Goal: Task Accomplishment & Management: Use online tool/utility

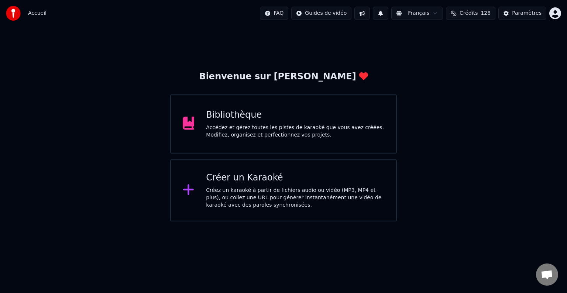
click at [230, 129] on div "Accédez et gérez toutes les pistes de karaoké que vous avez créées. Modifiez, o…" at bounding box center [295, 131] width 178 height 15
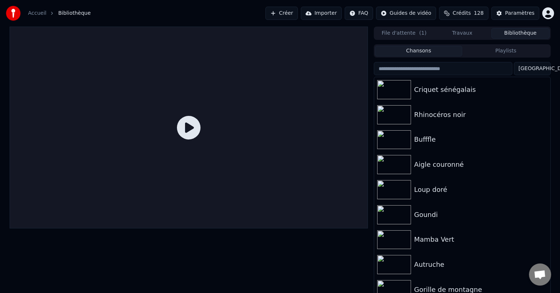
click at [32, 13] on link "Accueil" at bounding box center [37, 13] width 18 height 7
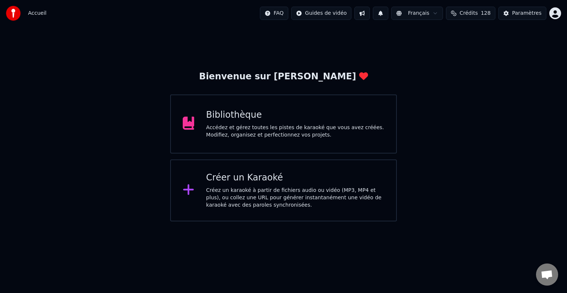
click at [253, 191] on div "Créez un karaoké à partir de fichiers audio ou vidéo (MP3, MP4 et plus), ou col…" at bounding box center [295, 198] width 178 height 22
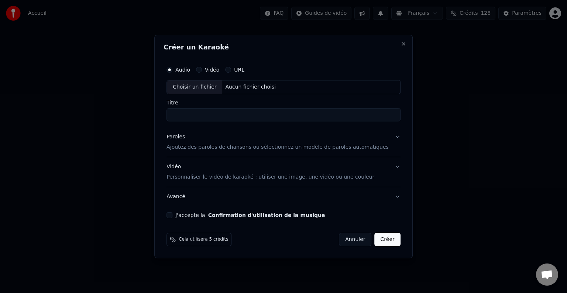
click at [197, 114] on input "Titre" at bounding box center [283, 114] width 234 height 13
click at [212, 83] on div "Choisir un fichier" at bounding box center [194, 86] width 55 height 13
click at [202, 85] on div "Choisir un fichier" at bounding box center [194, 86] width 55 height 13
type input "**********"
click at [200, 150] on button "Paroles Ajoutez des paroles de chansons ou sélectionnez un modèle de paroles au…" at bounding box center [283, 142] width 234 height 30
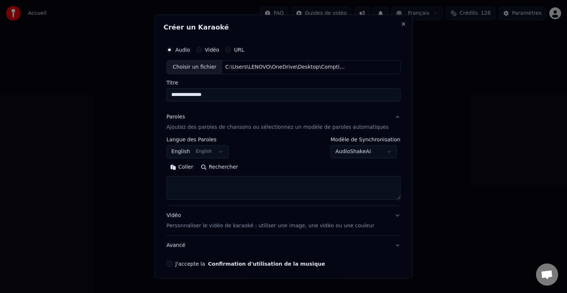
click at [216, 151] on body "**********" at bounding box center [283, 110] width 567 height 221
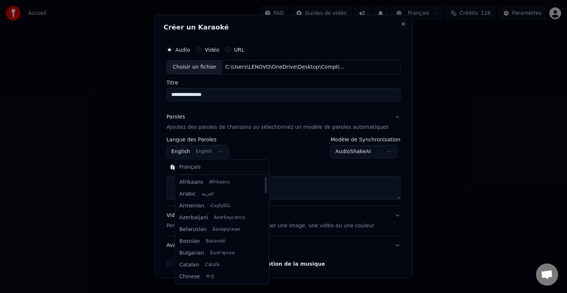
select select "**"
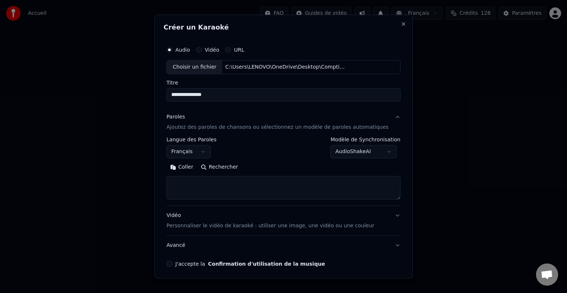
click at [186, 187] on textarea at bounding box center [283, 188] width 234 height 24
click at [191, 167] on button "Coller" at bounding box center [181, 167] width 31 height 12
click at [172, 263] on button "J'accepte la Confirmation d'utilisation de la musique" at bounding box center [169, 264] width 6 height 6
type textarea "**********"
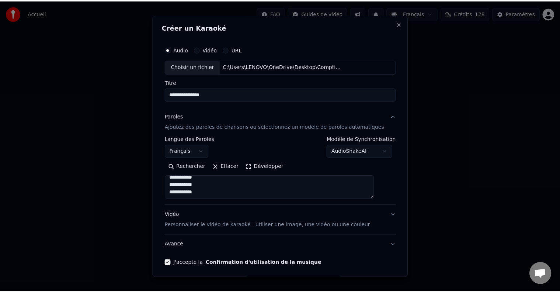
scroll to position [28, 0]
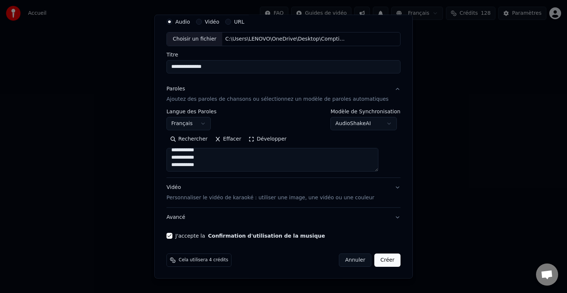
click at [374, 261] on button "Créer" at bounding box center [387, 259] width 26 height 13
select select "**"
type textarea "**********"
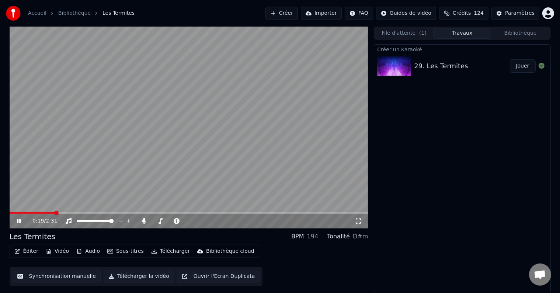
drag, startPoint x: 53, startPoint y: 211, endPoint x: 1, endPoint y: 211, distance: 51.3
click at [1, 211] on div "0:19 / 2:31 Les Termites BPM 194 Tonalité D#m Éditer Vidéo Audio Sous-titres Té…" at bounding box center [280, 160] width 560 height 267
click at [10, 212] on span at bounding box center [12, 213] width 4 height 4
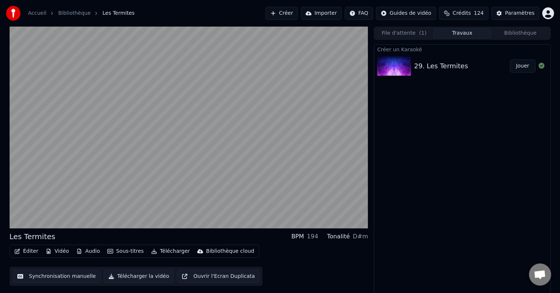
click at [40, 277] on button "Synchronisation manuelle" at bounding box center [57, 276] width 89 height 13
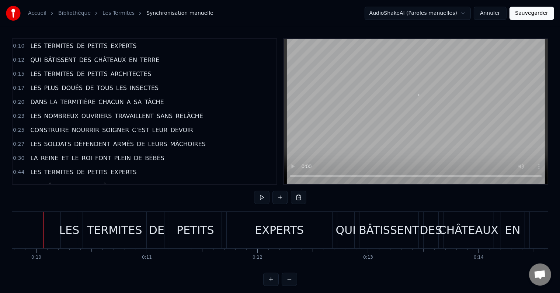
scroll to position [0, 1077]
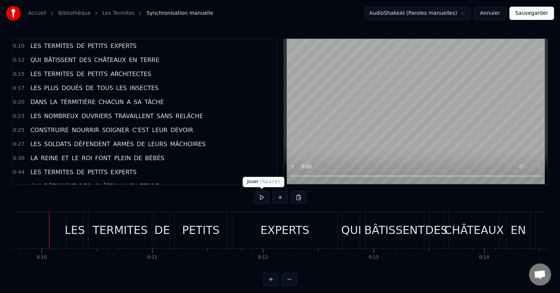
click at [257, 193] on button at bounding box center [261, 197] width 15 height 13
click at [171, 231] on div "LES TERMITES DE PETITS EXPERTS" at bounding box center [203, 230] width 274 height 37
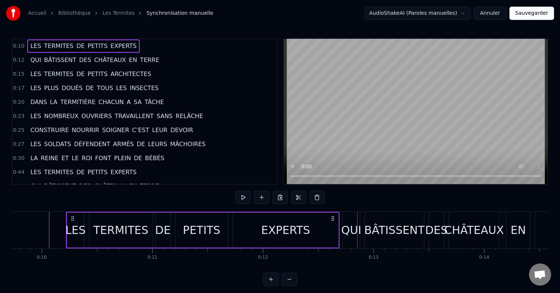
click at [76, 45] on span "DE" at bounding box center [81, 46] width 10 height 8
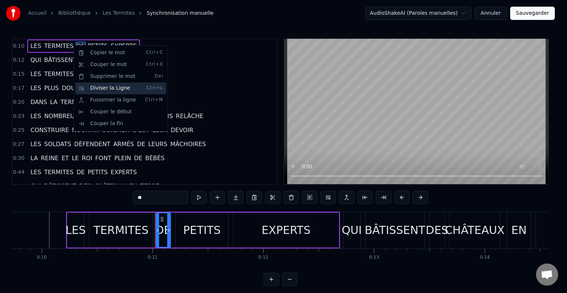
click at [91, 89] on div "Diviser la Ligne Ctrl+L" at bounding box center [120, 88] width 91 height 12
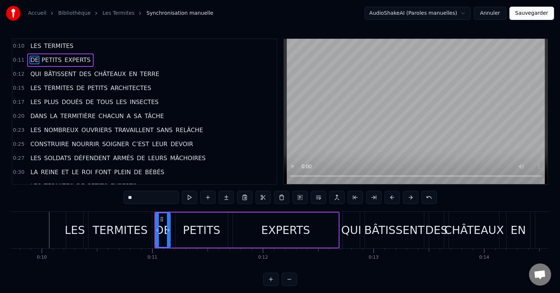
click at [76, 85] on span "DE" at bounding box center [81, 88] width 10 height 8
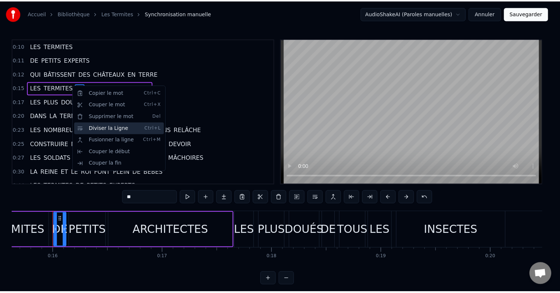
scroll to position [0, 1733]
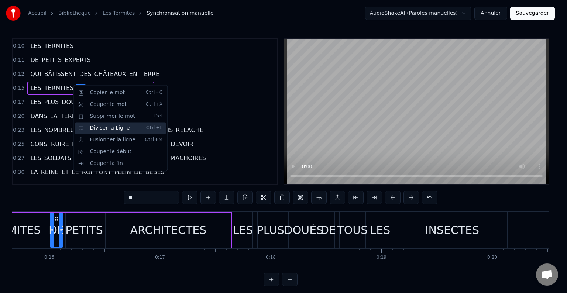
click at [89, 125] on div "Diviser la Ligne Ctrl+L" at bounding box center [120, 128] width 91 height 12
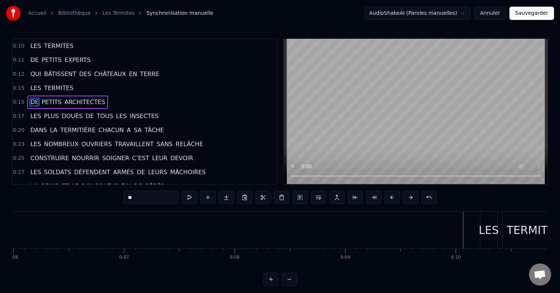
scroll to position [0, 0]
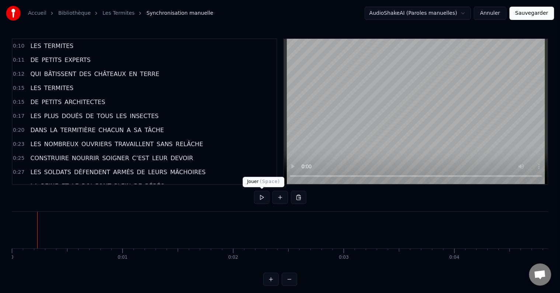
click at [258, 194] on button at bounding box center [261, 197] width 15 height 13
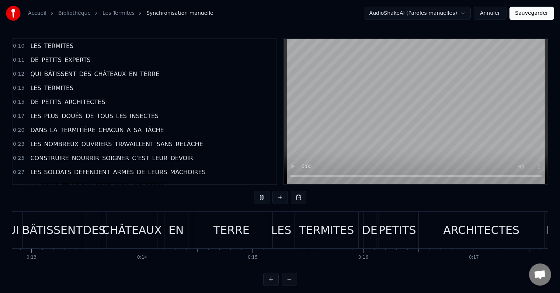
scroll to position [0, 1424]
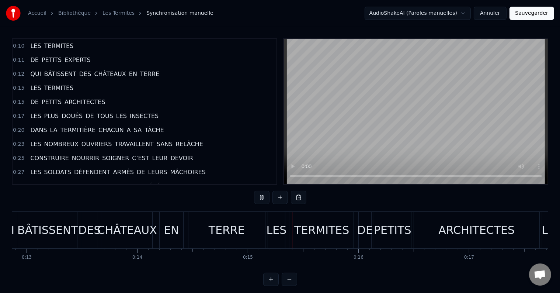
click at [164, 238] on div "EN" at bounding box center [172, 230] width 24 height 37
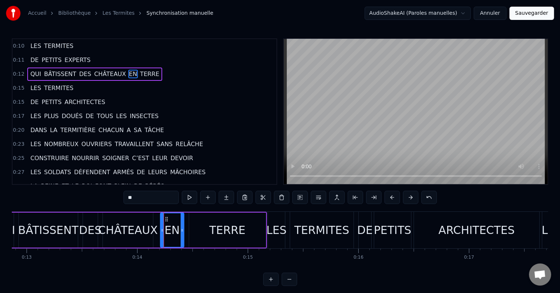
click at [80, 71] on span "DES" at bounding box center [86, 74] width 14 height 8
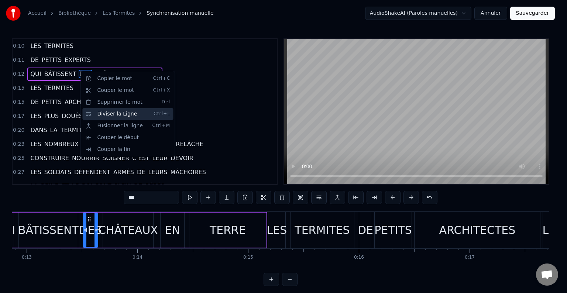
click at [96, 115] on div "Diviser la Ligne Ctrl+L" at bounding box center [127, 114] width 91 height 12
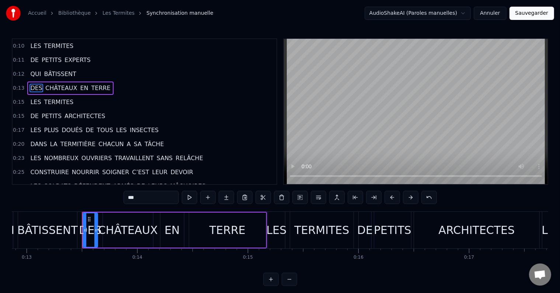
click at [85, 127] on span "DE" at bounding box center [90, 130] width 10 height 8
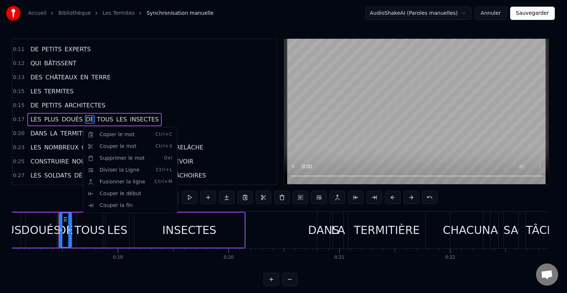
scroll to position [0, 2005]
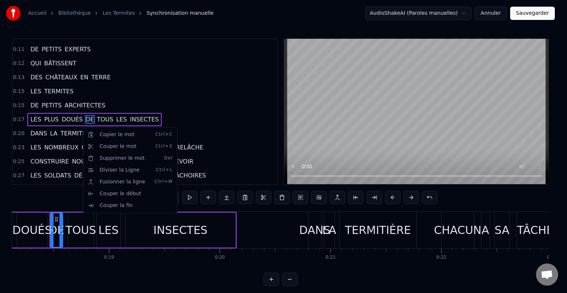
click at [77, 115] on html "Accueil Bibliothèque Les Termites Synchronisation manuelle AudioShakeAI (Parole…" at bounding box center [283, 149] width 567 height 298
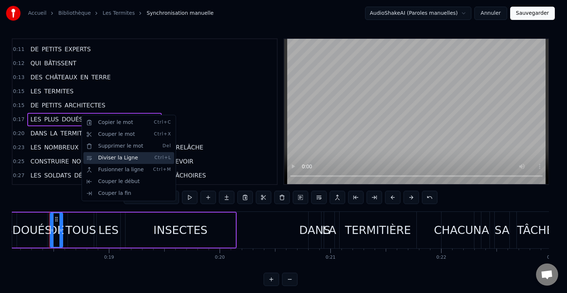
click at [98, 154] on div "Diviser la Ligne Ctrl+L" at bounding box center [128, 158] width 91 height 12
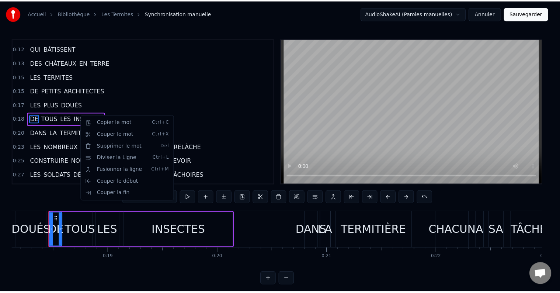
scroll to position [29, 0]
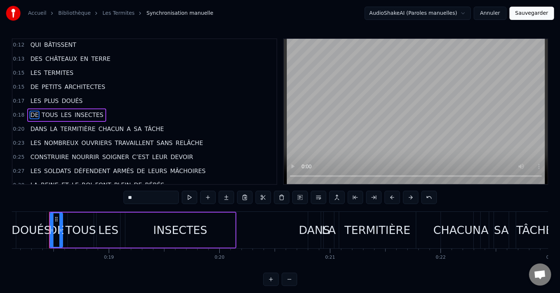
click at [101, 125] on span "CHACUN" at bounding box center [111, 129] width 27 height 8
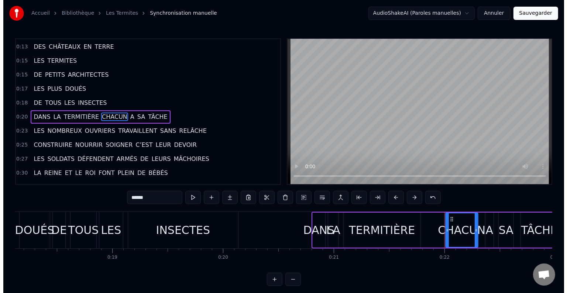
scroll to position [43, 0]
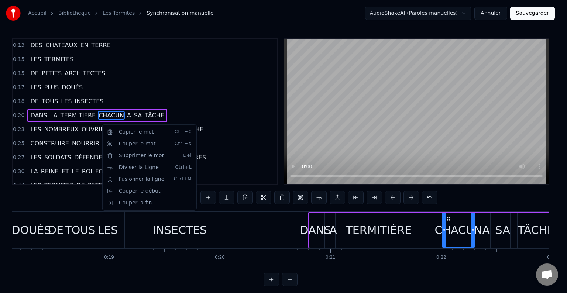
click at [97, 109] on html "Accueil Bibliothèque Les Termites Synchronisation manuelle AudioShakeAI (Parole…" at bounding box center [283, 149] width 567 height 298
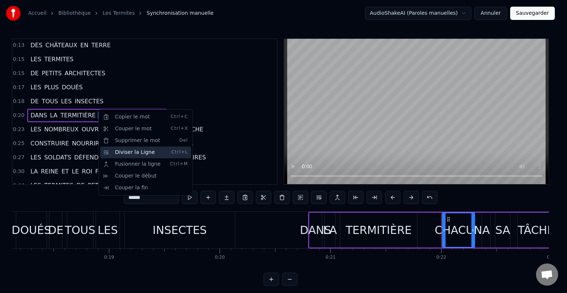
click at [115, 152] on div "Diviser la Ligne Ctrl+L" at bounding box center [145, 152] width 91 height 12
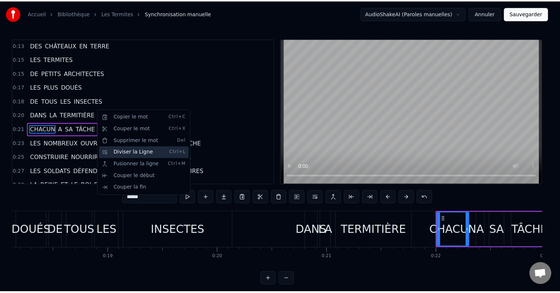
scroll to position [56, 0]
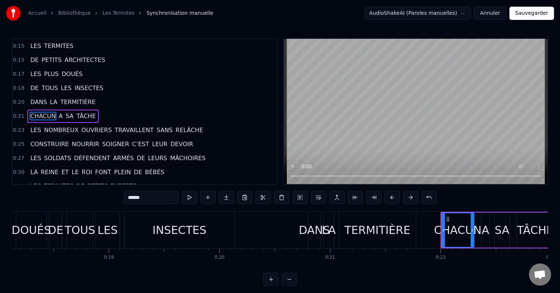
click at [47, 126] on span "NOMBREUX" at bounding box center [62, 130] width 36 height 8
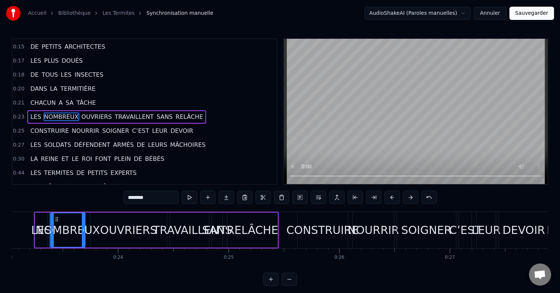
scroll to position [0, 2550]
click at [121, 112] on span "TRAVAILLENT" at bounding box center [134, 116] width 40 height 8
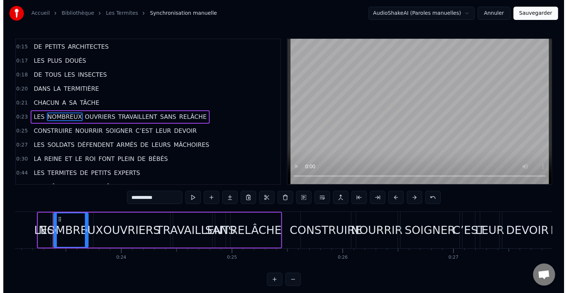
scroll to position [70, 0]
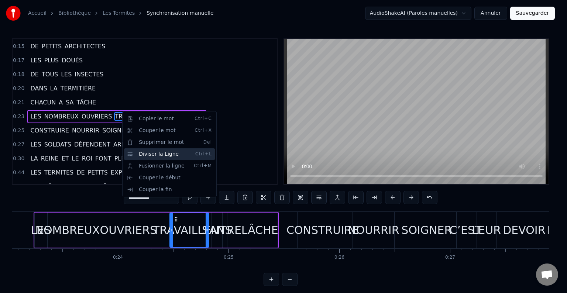
click at [146, 150] on div "Diviser la Ligne Ctrl+L" at bounding box center [169, 154] width 91 height 12
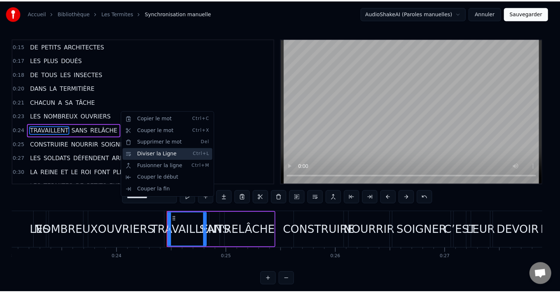
scroll to position [83, 0]
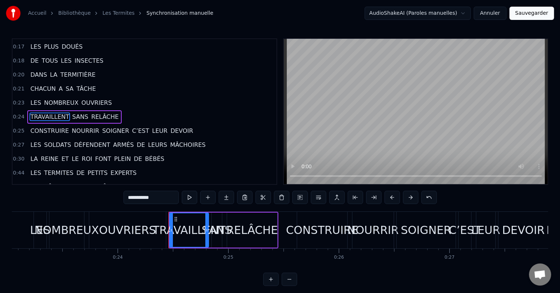
click at [102, 127] on span "SOIGNER" at bounding box center [115, 131] width 28 height 8
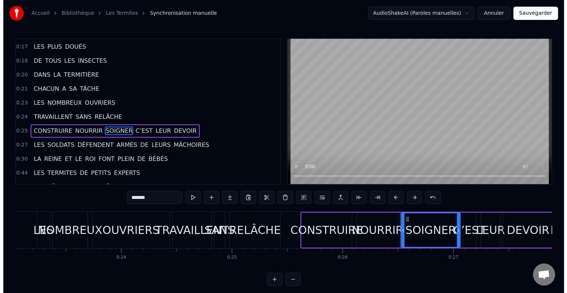
scroll to position [97, 0]
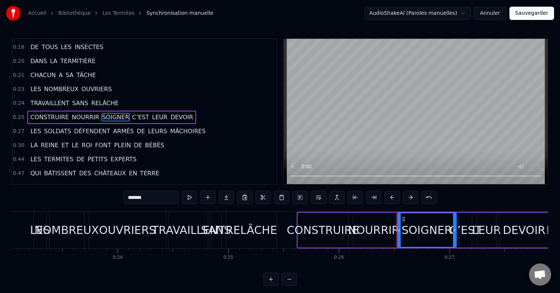
click at [71, 113] on span "NOURRIR" at bounding box center [85, 117] width 29 height 8
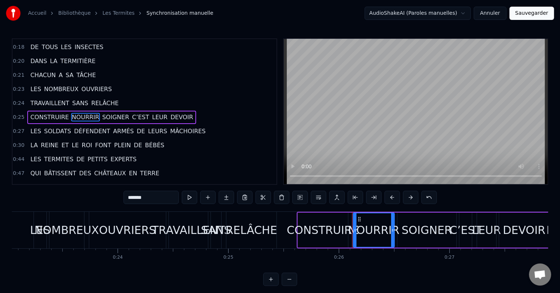
click at [131, 113] on span "C’EST" at bounding box center [140, 117] width 18 height 8
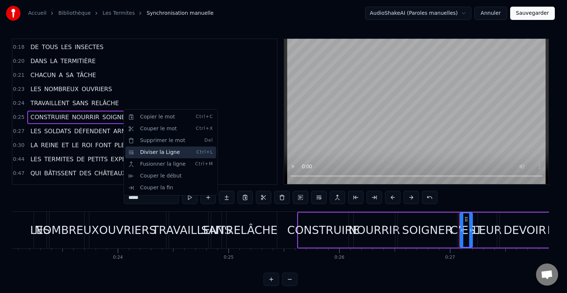
click at [136, 149] on div "Diviser la Ligne Ctrl+L" at bounding box center [170, 152] width 91 height 12
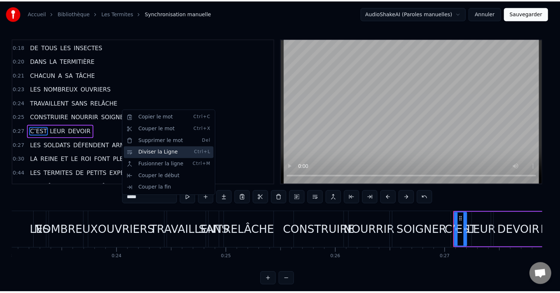
scroll to position [111, 0]
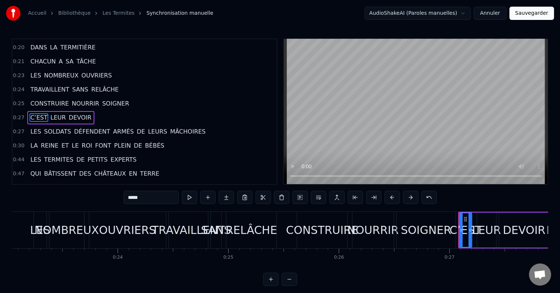
click at [44, 100] on span "CONSTRUIRE" at bounding box center [50, 103] width 40 height 8
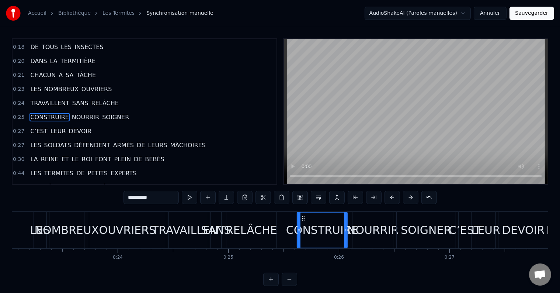
click at [37, 127] on span "C’EST" at bounding box center [39, 131] width 18 height 8
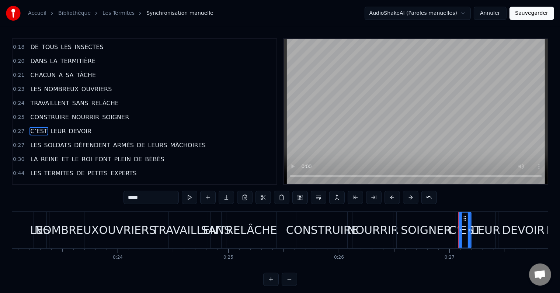
scroll to position [111, 0]
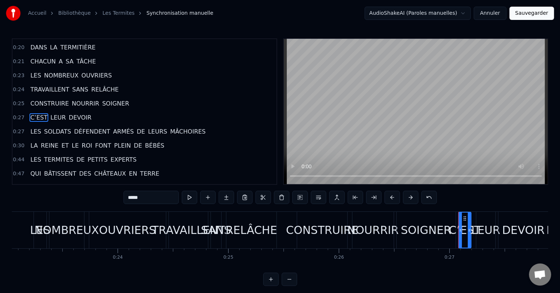
click at [112, 128] on span "ARMÉS" at bounding box center [123, 131] width 22 height 8
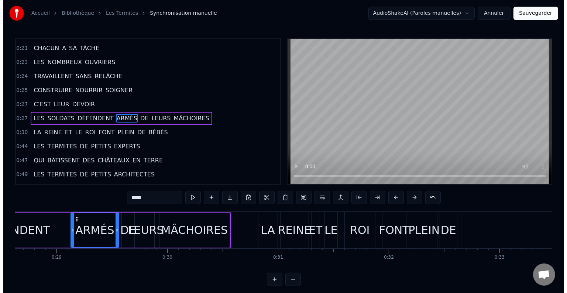
scroll to position [0, 3185]
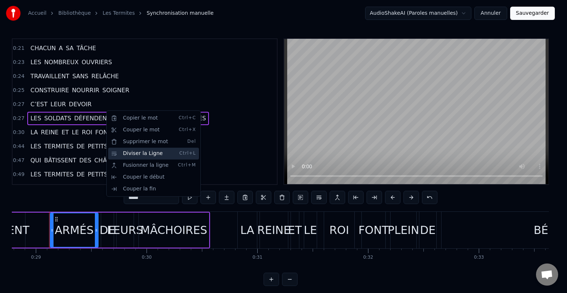
click at [124, 153] on div "Diviser la Ligne Ctrl+L" at bounding box center [153, 154] width 91 height 12
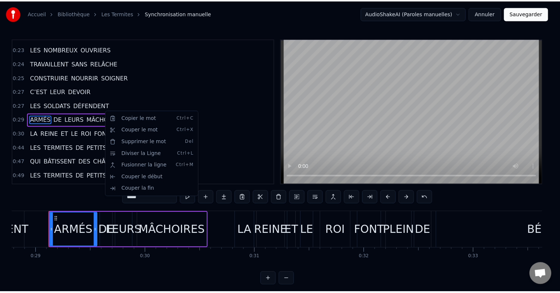
scroll to position [138, 0]
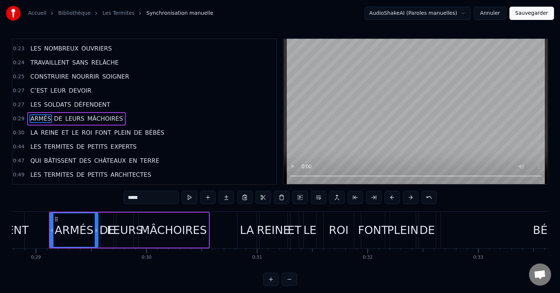
click at [133, 128] on span "DE" at bounding box center [138, 132] width 10 height 8
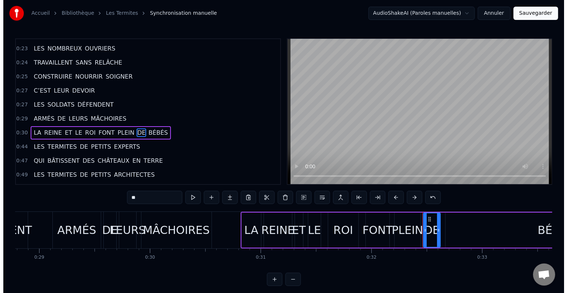
scroll to position [151, 0]
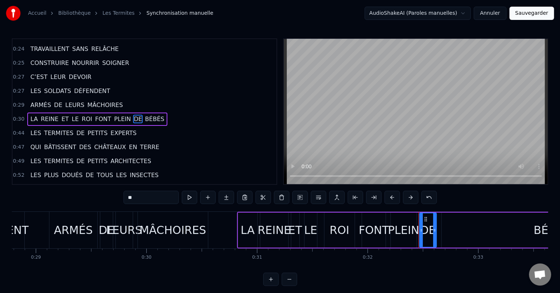
click at [94, 115] on span "FONT" at bounding box center [103, 119] width 18 height 8
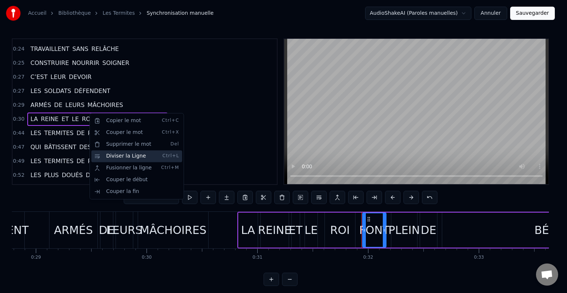
click at [107, 155] on div "Diviser la Ligne Ctrl+L" at bounding box center [136, 156] width 91 height 12
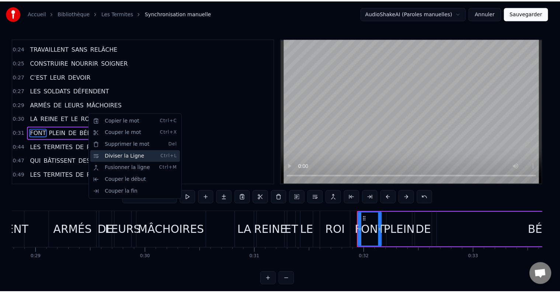
scroll to position [165, 0]
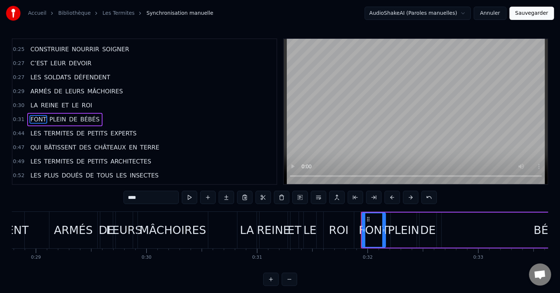
click at [107, 143] on span "CHÂTEAUX" at bounding box center [109, 147] width 33 height 8
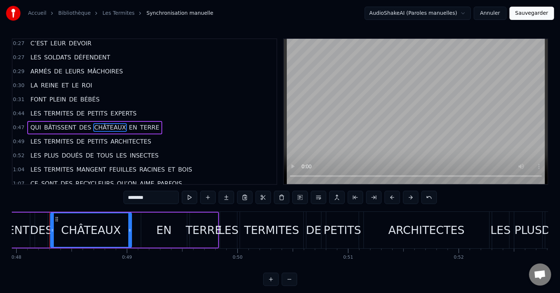
scroll to position [0, 5307]
click at [79, 123] on span "DES" at bounding box center [86, 127] width 14 height 8
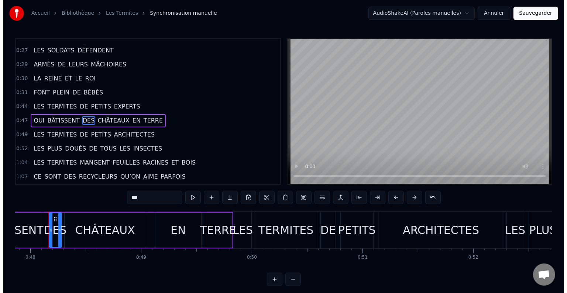
scroll to position [0, 5292]
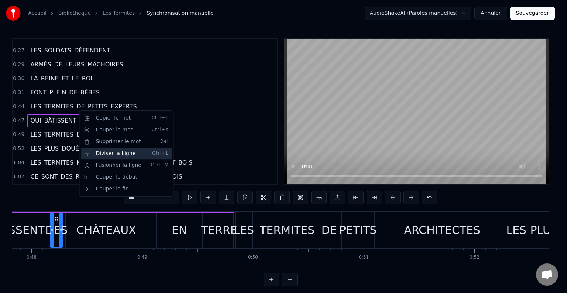
click at [100, 151] on div "Diviser la Ligne Ctrl+L" at bounding box center [126, 154] width 91 height 12
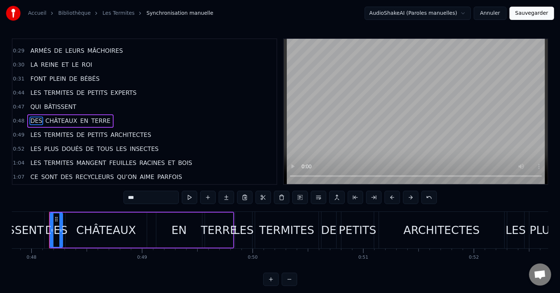
click at [76, 89] on span "DE" at bounding box center [81, 93] width 10 height 8
type input "**"
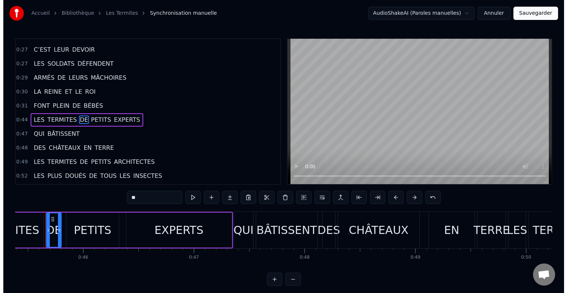
scroll to position [0, 5015]
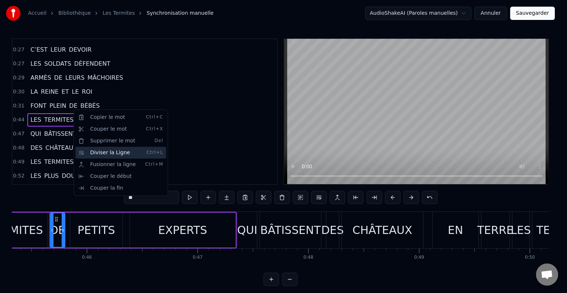
click at [101, 151] on div "Diviser la Ligne Ctrl+L" at bounding box center [120, 153] width 91 height 12
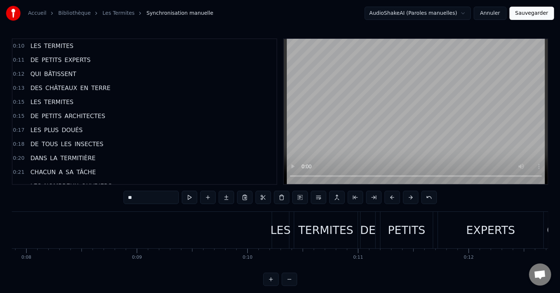
scroll to position [0, 0]
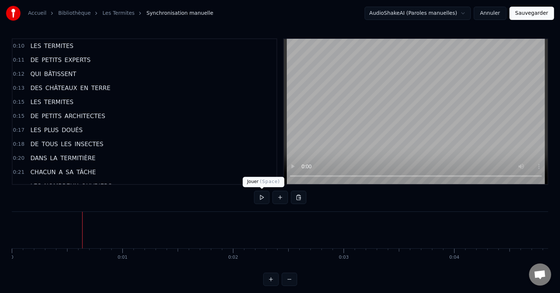
click at [262, 196] on button at bounding box center [261, 197] width 15 height 13
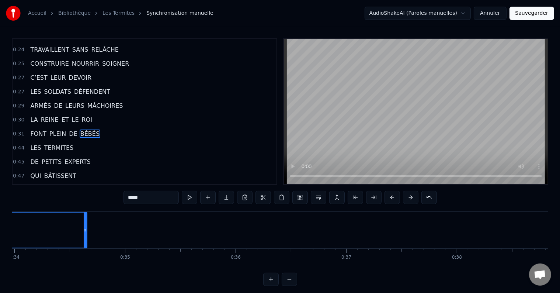
scroll to position [165, 0]
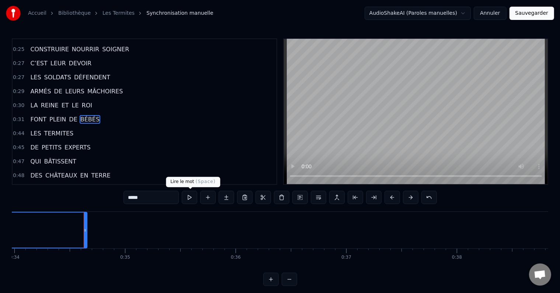
click at [195, 197] on button at bounding box center [189, 197] width 15 height 13
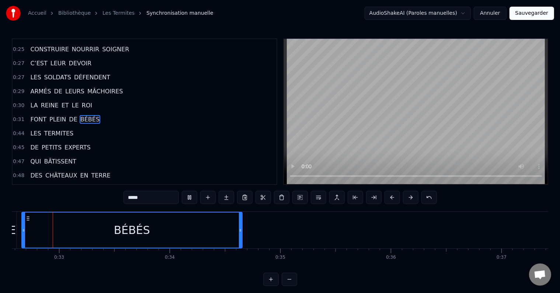
scroll to position [0, 3600]
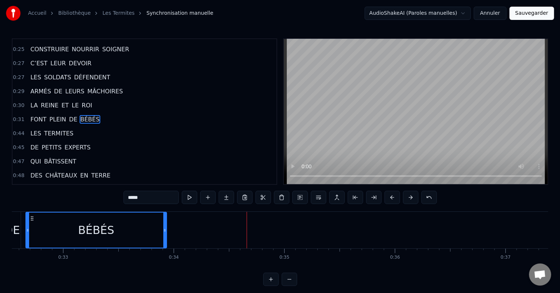
drag, startPoint x: 243, startPoint y: 227, endPoint x: 119, endPoint y: 231, distance: 124.3
click at [164, 228] on icon at bounding box center [164, 230] width 3 height 6
click at [194, 198] on button at bounding box center [189, 197] width 15 height 13
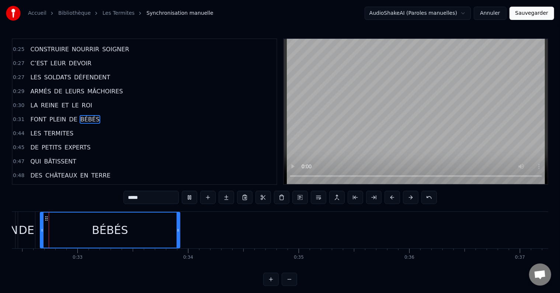
scroll to position [0, 3577]
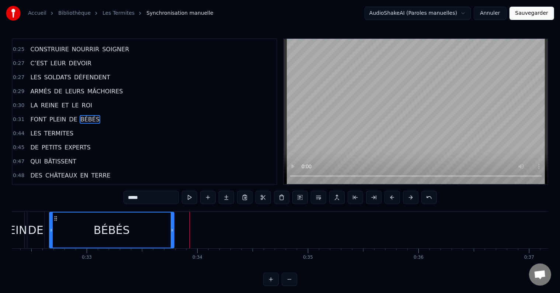
drag, startPoint x: 188, startPoint y: 229, endPoint x: 171, endPoint y: 229, distance: 16.6
click at [171, 229] on icon at bounding box center [172, 230] width 3 height 6
click at [190, 197] on button at bounding box center [189, 197] width 15 height 13
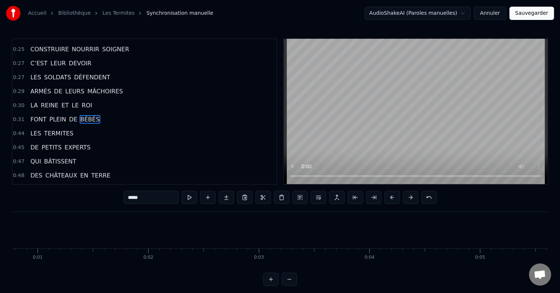
scroll to position [0, 0]
drag, startPoint x: 20, startPoint y: 277, endPoint x: 24, endPoint y: 276, distance: 4.9
click at [22, 277] on div "0:10 LES TERMITES 0:11 DE PETITS EXPERTS 0:12 QUI BÂTISSENT 0:13 DES CHÂTEAUX E…" at bounding box center [280, 161] width 537 height 247
drag, startPoint x: 27, startPoint y: 266, endPoint x: 37, endPoint y: 267, distance: 9.3
click at [37, 267] on div "LES TERMITES DE PETITS EXPERTS QUI BÂTISSENT DES CHÂTEAUX EN TERRE LES TERMITES…" at bounding box center [280, 238] width 537 height 55
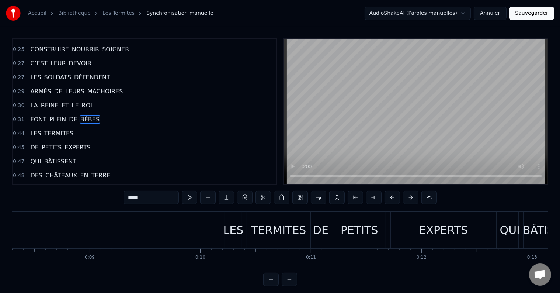
scroll to position [0, 937]
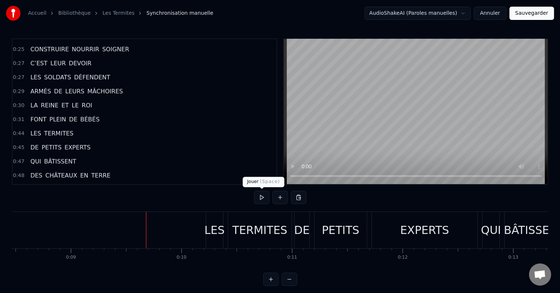
click at [266, 195] on button at bounding box center [261, 197] width 15 height 13
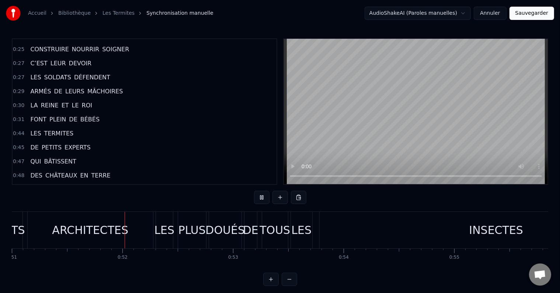
scroll to position [0, 5646]
click at [158, 230] on div "LES" at bounding box center [161, 230] width 20 height 17
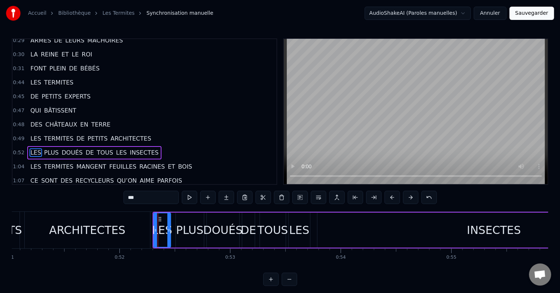
scroll to position [246, 0]
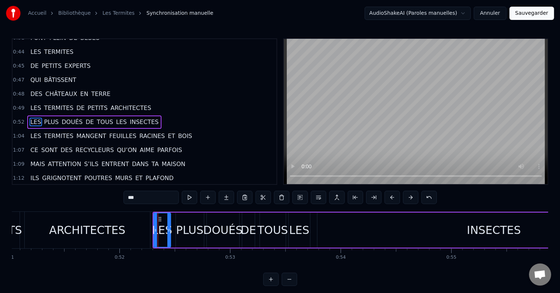
click at [76, 104] on span "DE" at bounding box center [81, 108] width 10 height 8
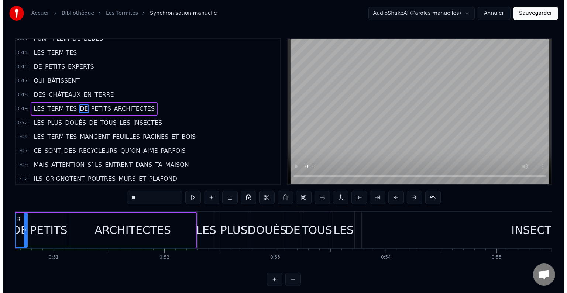
scroll to position [0, 5564]
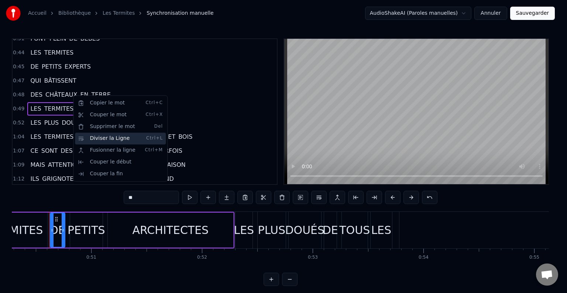
click at [94, 139] on div "Diviser la Ligne Ctrl+L" at bounding box center [120, 138] width 91 height 12
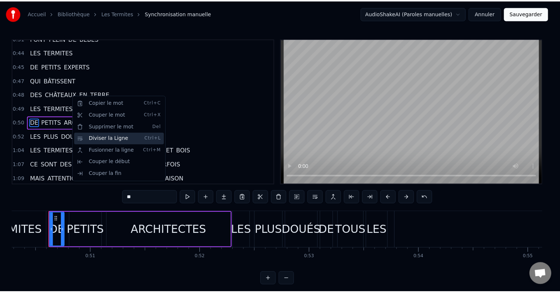
scroll to position [246, 0]
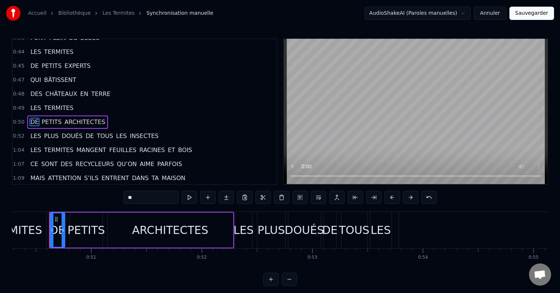
click at [85, 132] on span "DE" at bounding box center [90, 136] width 10 height 8
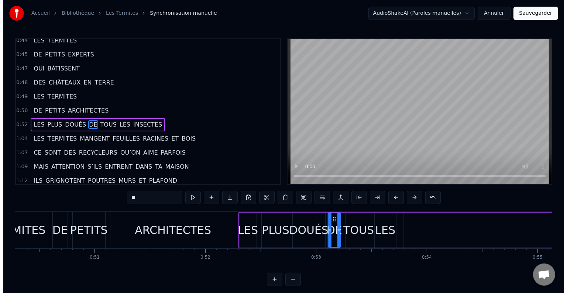
scroll to position [260, 0]
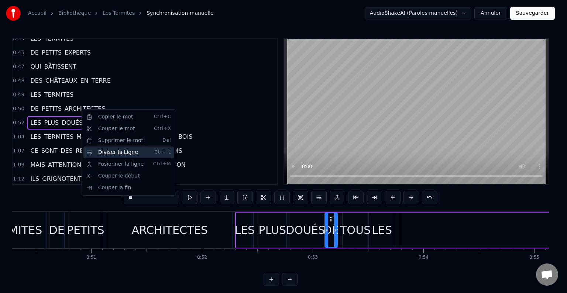
click at [100, 151] on div "Diviser la Ligne Ctrl+L" at bounding box center [128, 152] width 91 height 12
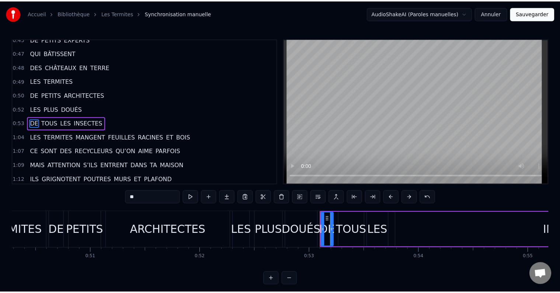
scroll to position [273, 0]
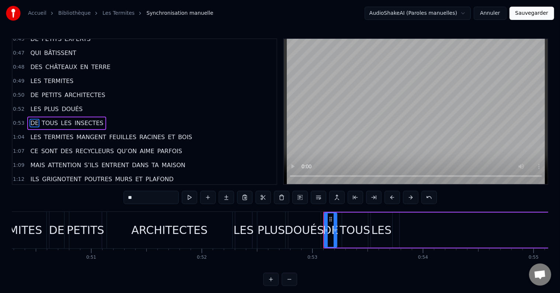
click at [30, 133] on span "LES" at bounding box center [36, 137] width 12 height 8
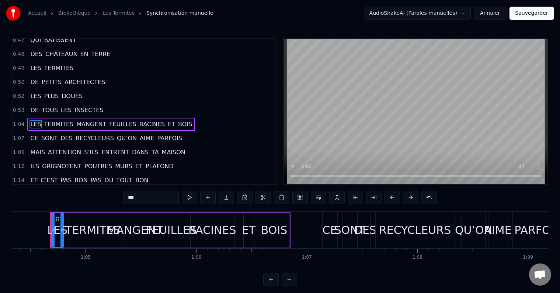
scroll to position [0, 7120]
click at [108, 120] on span "FEUILLES" at bounding box center [122, 124] width 29 height 8
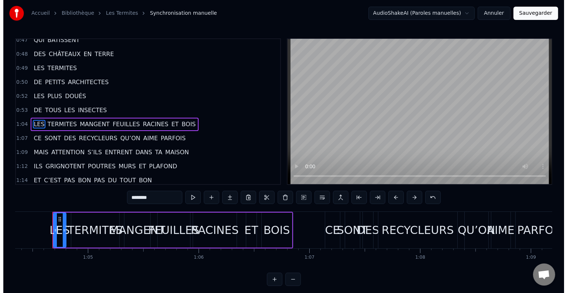
scroll to position [287, 0]
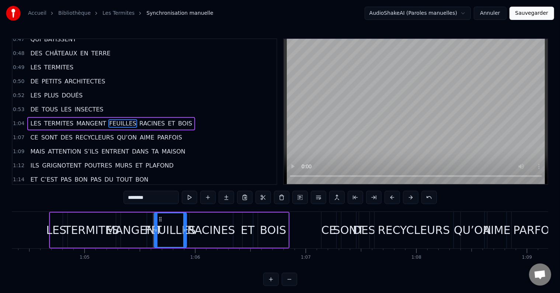
click at [139, 119] on span "RACINES" at bounding box center [152, 123] width 27 height 8
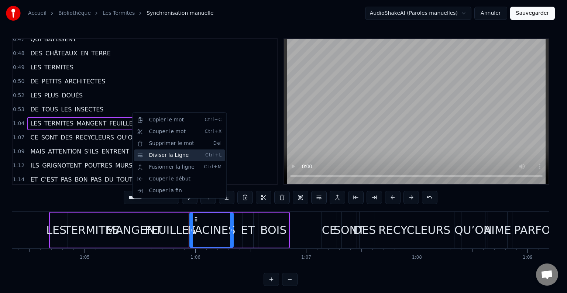
click at [151, 157] on div "Diviser la Ligne Ctrl+L" at bounding box center [179, 155] width 91 height 12
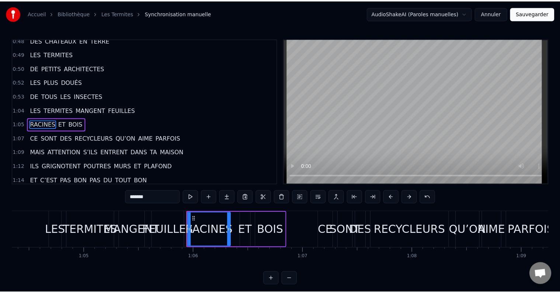
scroll to position [301, 0]
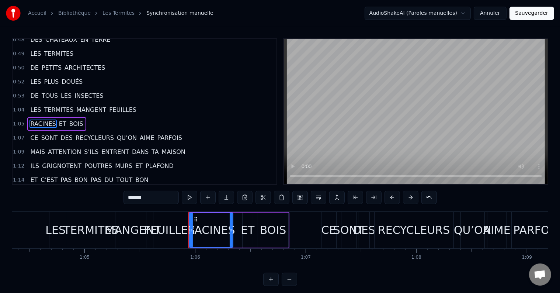
click at [81, 105] on span "MANGENT" at bounding box center [91, 109] width 31 height 8
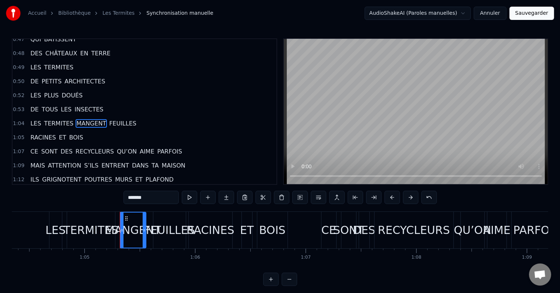
click at [69, 133] on span "BOIS" at bounding box center [76, 137] width 15 height 8
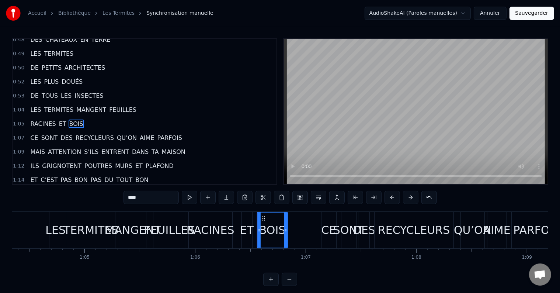
click at [61, 134] on span "DES" at bounding box center [67, 138] width 14 height 8
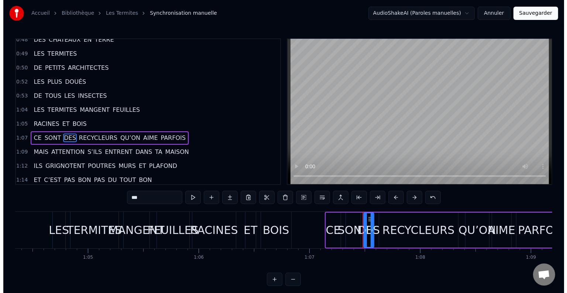
scroll to position [314, 0]
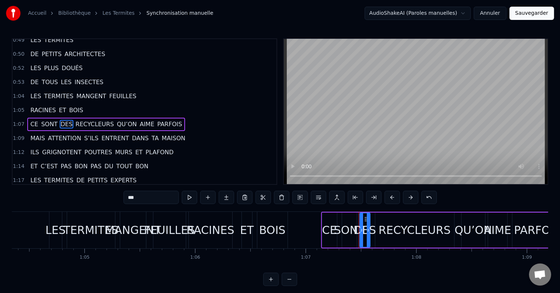
click at [116, 120] on span "QU’ON" at bounding box center [126, 124] width 21 height 8
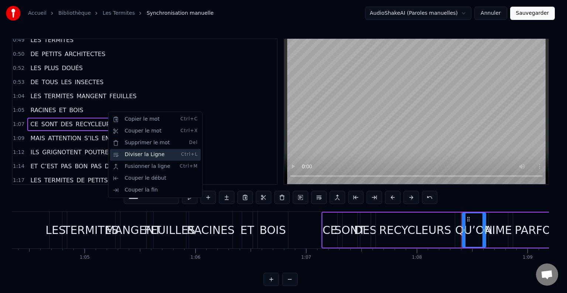
click at [125, 157] on div "Diviser la Ligne Ctrl+L" at bounding box center [155, 155] width 91 height 12
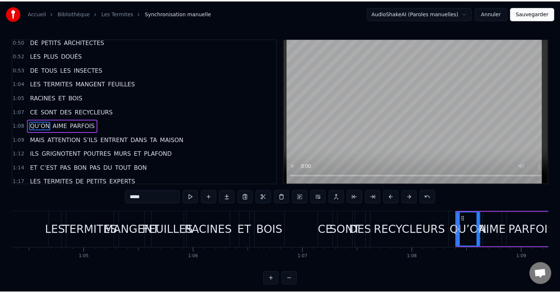
scroll to position [328, 0]
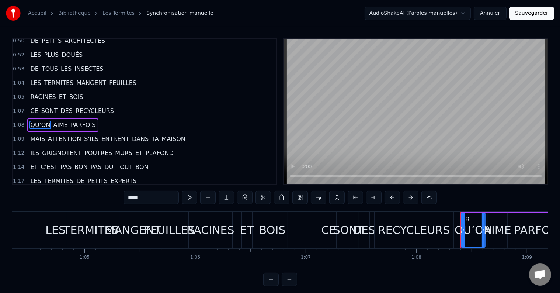
click at [83, 135] on span "S’ILS" at bounding box center [91, 139] width 16 height 8
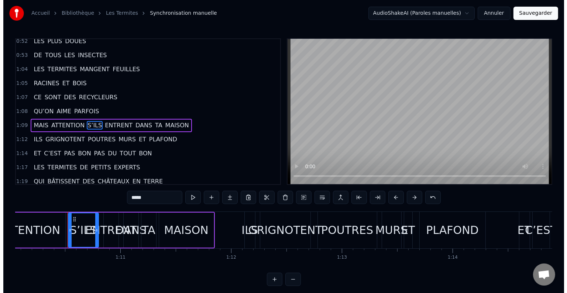
scroll to position [0, 7766]
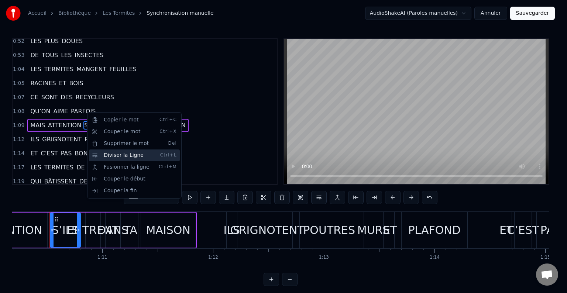
click at [105, 157] on div "Diviser la Ligne Ctrl+L" at bounding box center [134, 155] width 91 height 12
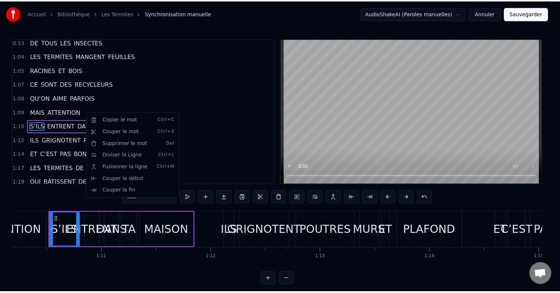
scroll to position [355, 0]
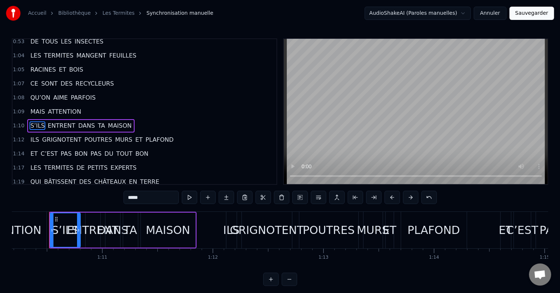
click at [114, 135] on span "MURS" at bounding box center [123, 139] width 19 height 8
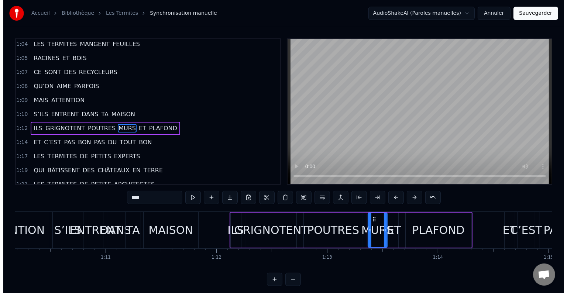
scroll to position [368, 0]
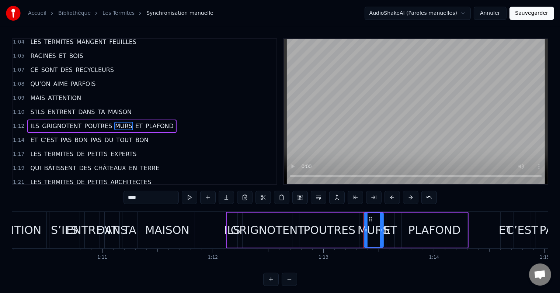
click at [114, 122] on span "MURS" at bounding box center [123, 126] width 19 height 8
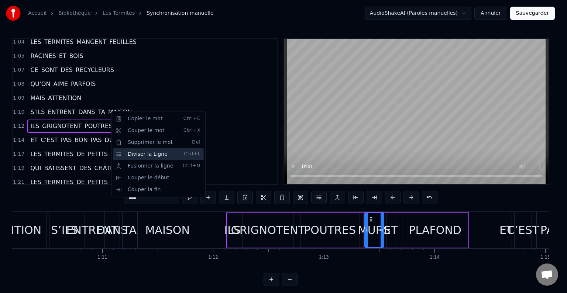
click at [125, 152] on div "Diviser la Ligne Ctrl+L" at bounding box center [158, 154] width 91 height 12
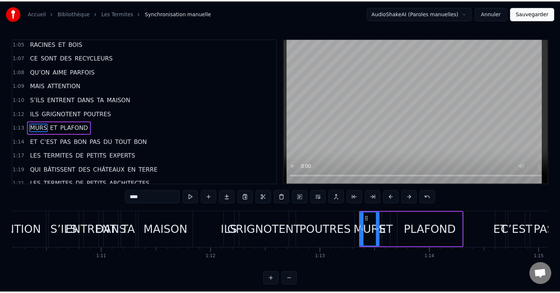
scroll to position [382, 0]
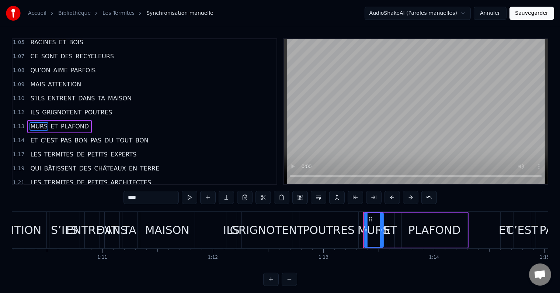
click at [90, 136] on span "PAS" at bounding box center [96, 140] width 13 height 8
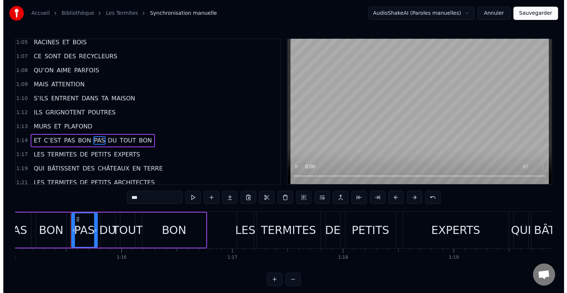
scroll to position [0, 8321]
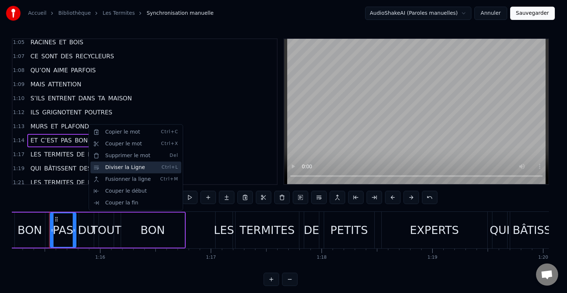
click at [104, 166] on div "Diviser la Ligne Ctrl+L" at bounding box center [135, 168] width 91 height 12
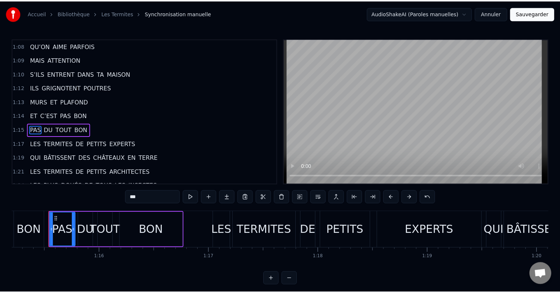
scroll to position [409, 0]
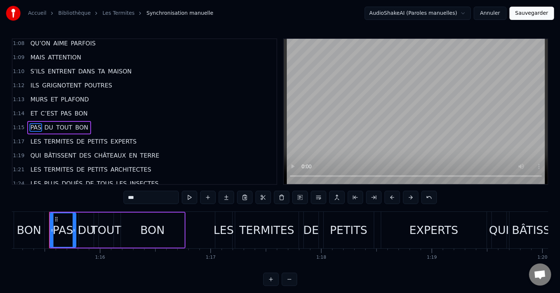
click at [76, 137] on span "DE" at bounding box center [81, 141] width 10 height 8
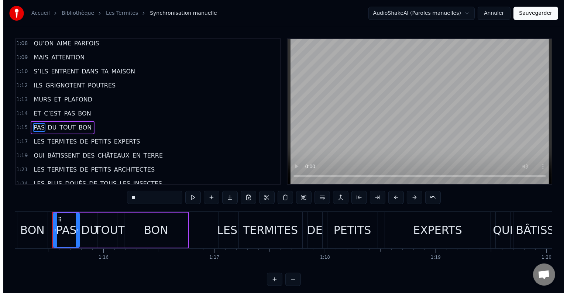
scroll to position [423, 0]
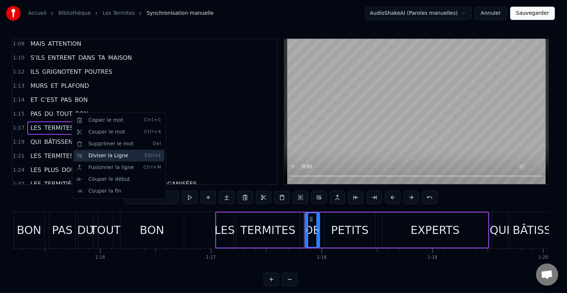
click at [94, 159] on div "Diviser la Ligne Ctrl+L" at bounding box center [118, 156] width 91 height 12
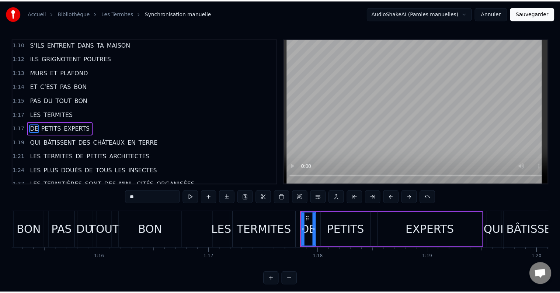
scroll to position [436, 0]
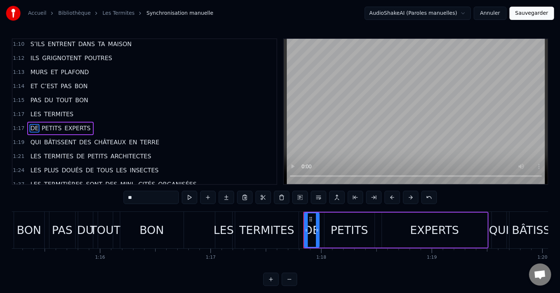
click at [79, 138] on span "DES" at bounding box center [86, 142] width 14 height 8
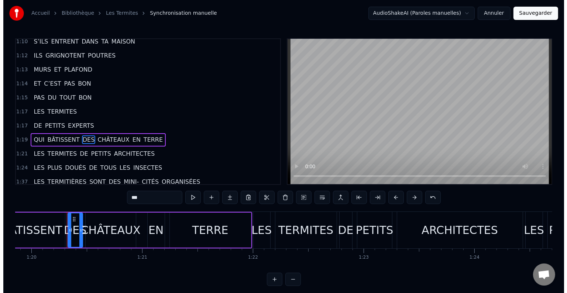
scroll to position [0, 8850]
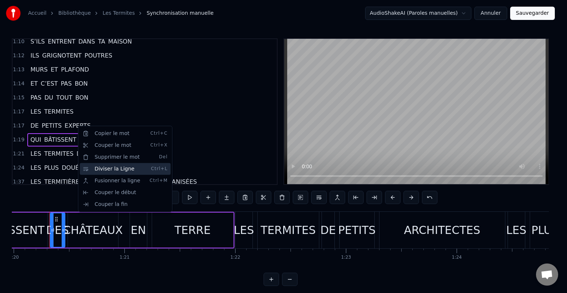
click at [98, 173] on div "Diviser la Ligne Ctrl+L" at bounding box center [125, 169] width 91 height 12
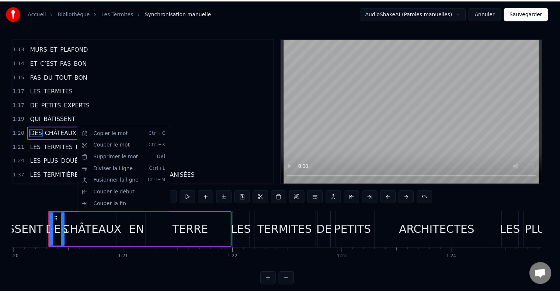
scroll to position [463, 0]
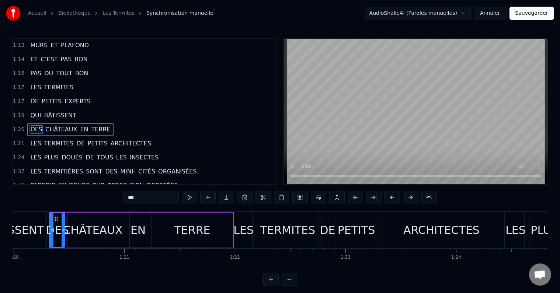
click at [76, 139] on span "DE" at bounding box center [81, 143] width 10 height 8
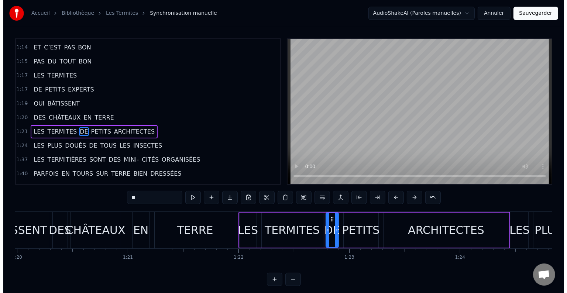
scroll to position [477, 0]
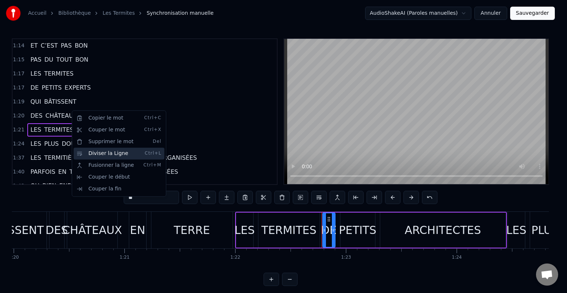
click at [96, 158] on div "Diviser la Ligne Ctrl+L" at bounding box center [118, 154] width 91 height 12
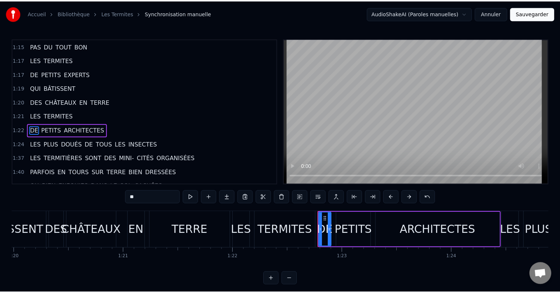
scroll to position [491, 0]
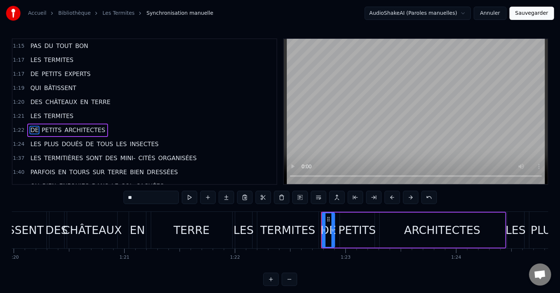
click at [85, 140] on span "DE" at bounding box center [90, 144] width 10 height 8
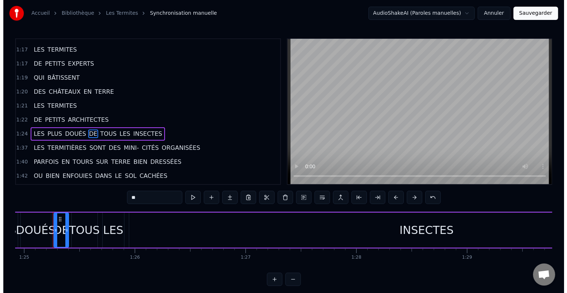
scroll to position [0, 9397]
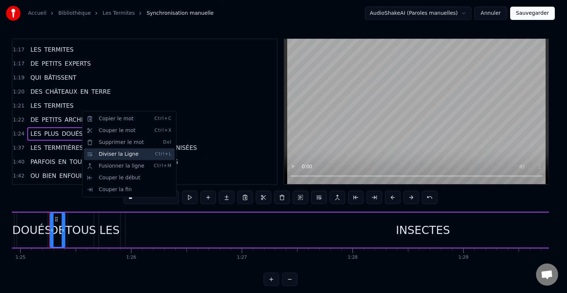
click at [100, 153] on div "Diviser la Ligne Ctrl+L" at bounding box center [129, 154] width 91 height 12
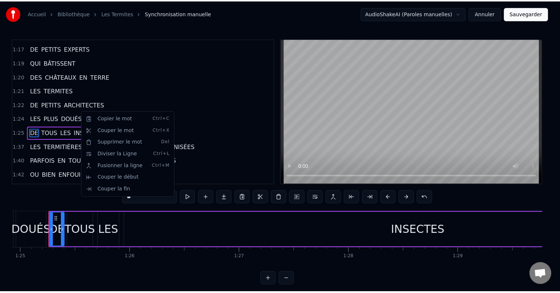
scroll to position [518, 0]
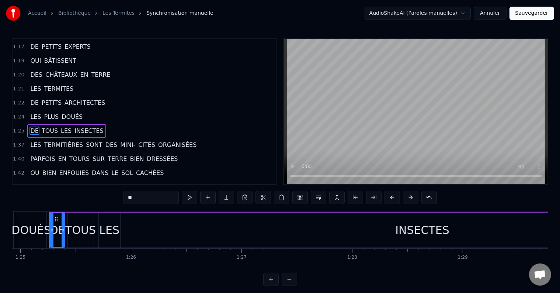
click at [120, 141] on span "MINI-" at bounding box center [128, 145] width 17 height 8
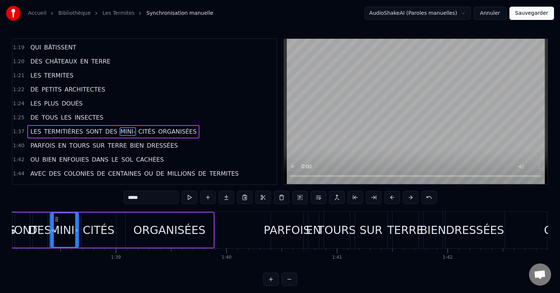
scroll to position [0, 10851]
click at [157, 127] on span "ORGANISÉES" at bounding box center [177, 131] width 40 height 8
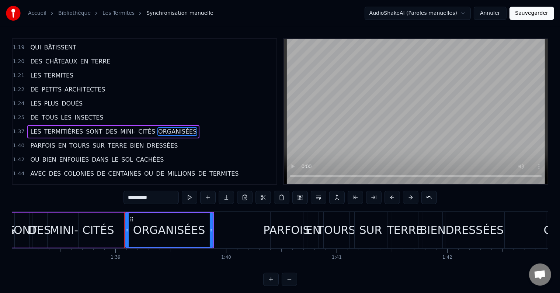
click at [67, 127] on span "TERMITIÈRES" at bounding box center [64, 131] width 41 height 8
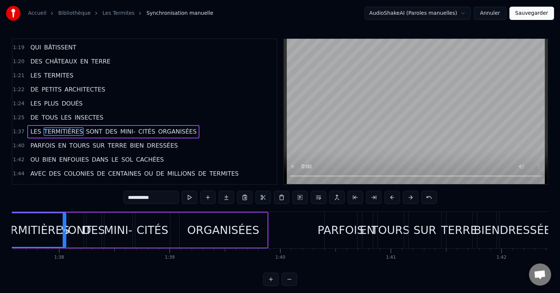
scroll to position [0, 10747]
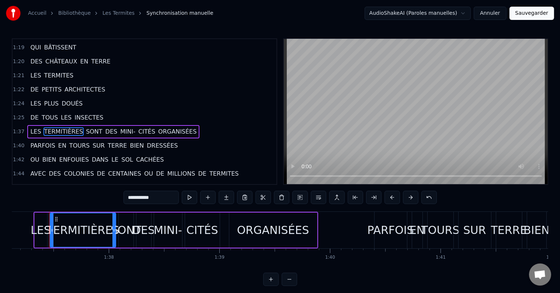
click at [88, 127] on span "SONT" at bounding box center [94, 131] width 18 height 8
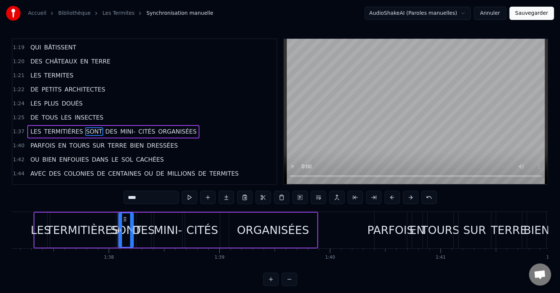
click at [37, 141] on span "PARFOIS" at bounding box center [43, 145] width 26 height 8
type input "*******"
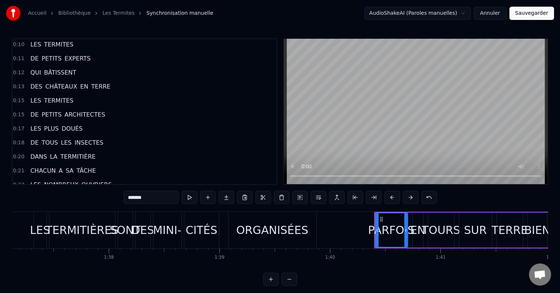
scroll to position [0, 0]
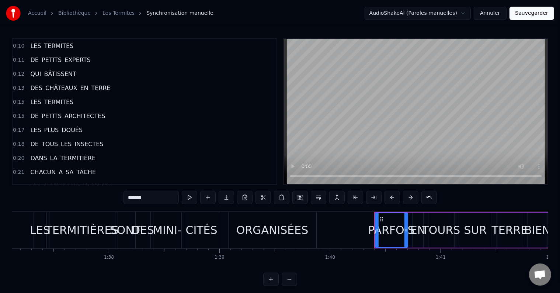
click at [73, 98] on div "0:15 LES TERMITES" at bounding box center [145, 102] width 264 height 14
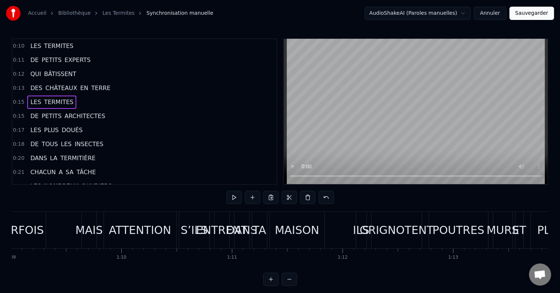
click at [67, 84] on span "CHÂTEAUX" at bounding box center [61, 88] width 33 height 8
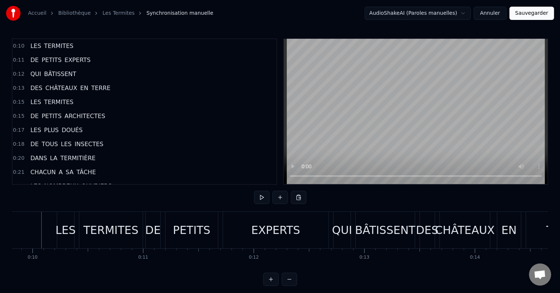
scroll to position [0, 1078]
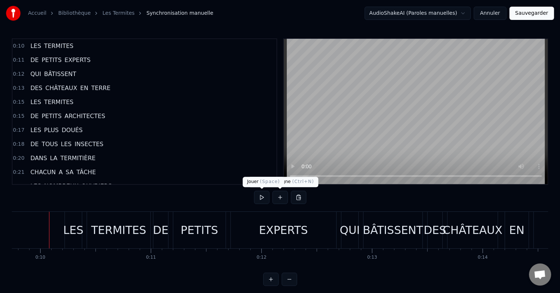
click at [261, 196] on button at bounding box center [261, 197] width 15 height 13
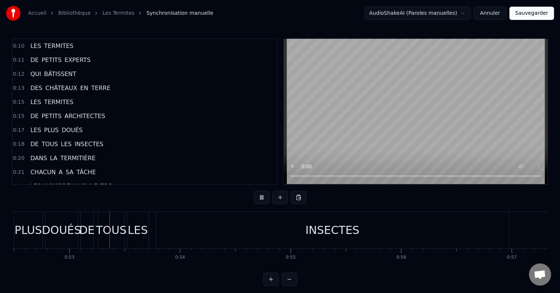
scroll to position [0, 5809]
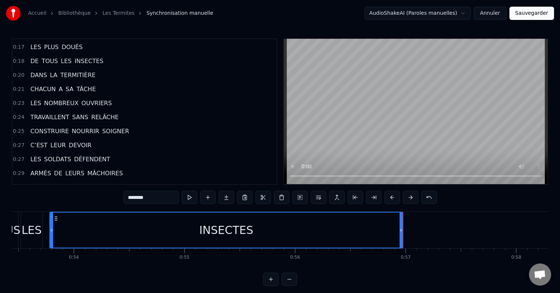
scroll to position [0, 5913]
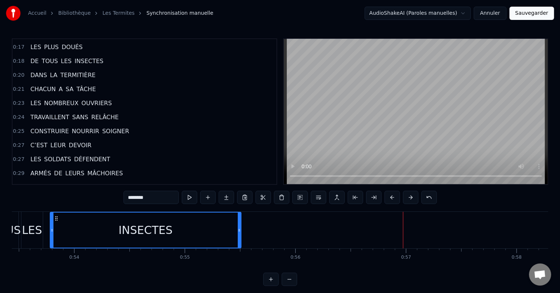
drag, startPoint x: 401, startPoint y: 229, endPoint x: 139, endPoint y: 239, distance: 262.4
click at [239, 234] on div at bounding box center [239, 229] width 3 height 35
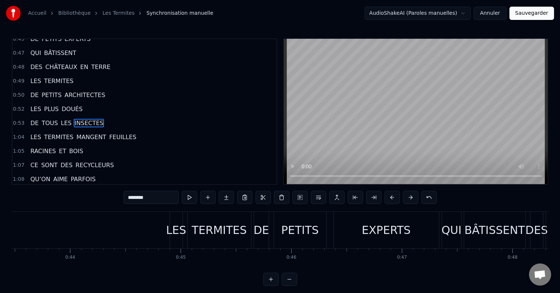
scroll to position [0, 4806]
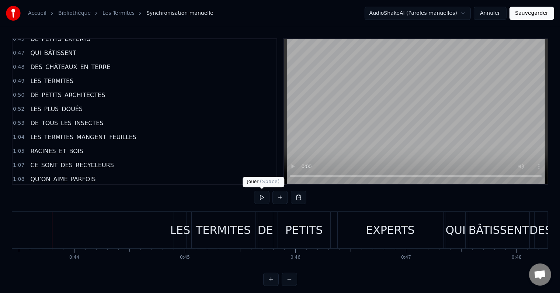
click at [263, 201] on button at bounding box center [261, 197] width 15 height 13
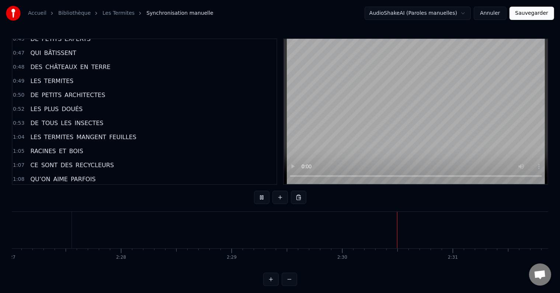
scroll to position [0, 16281]
click at [264, 195] on button at bounding box center [261, 197] width 15 height 13
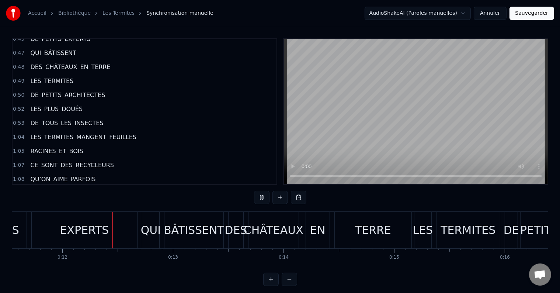
scroll to position [0, 1279]
click at [98, 233] on div "EXPERTS" at bounding box center [82, 230] width 49 height 17
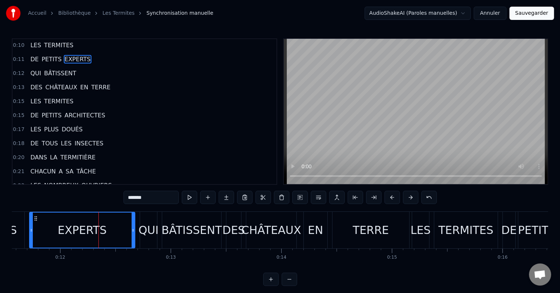
scroll to position [0, 0]
click at [193, 195] on button at bounding box center [189, 197] width 15 height 13
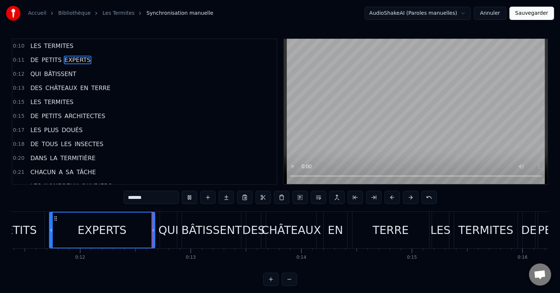
click at [193, 195] on button at bounding box center [189, 197] width 15 height 13
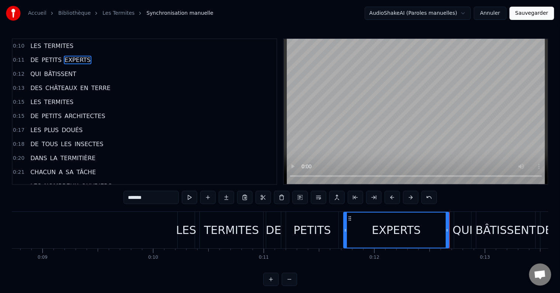
scroll to position [0, 823]
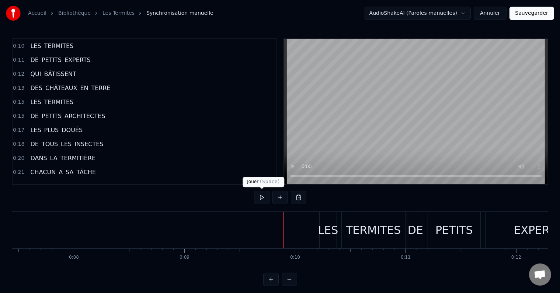
click at [259, 196] on button at bounding box center [261, 197] width 15 height 13
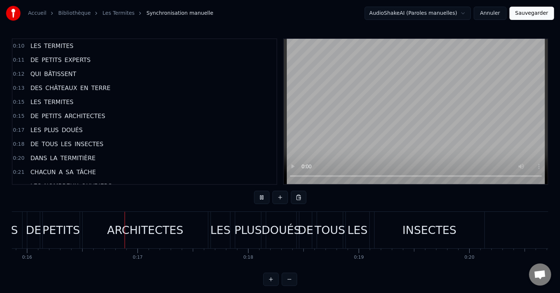
scroll to position [0, 1758]
click at [259, 196] on button at bounding box center [261, 197] width 15 height 13
click at [177, 240] on div "ARCHITECTES" at bounding box center [142, 230] width 125 height 37
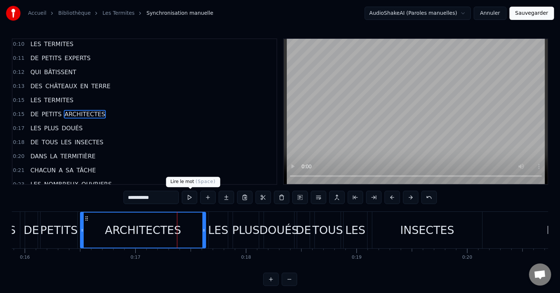
click at [191, 199] on button at bounding box center [189, 197] width 15 height 13
click at [218, 242] on div "LES" at bounding box center [218, 230] width 19 height 37
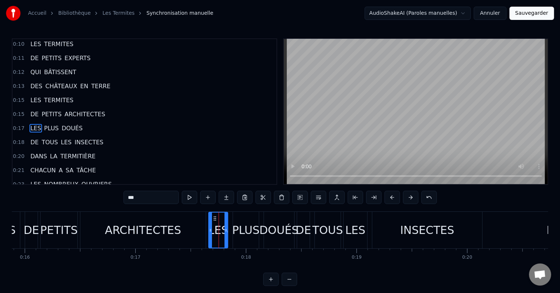
scroll to position [15, 0]
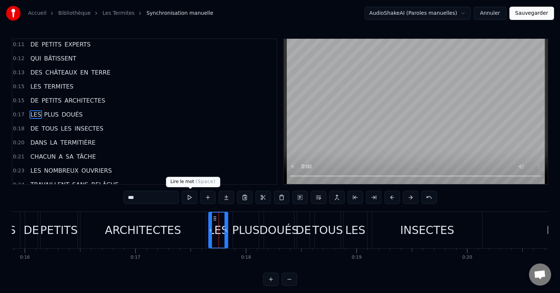
click at [192, 196] on button at bounding box center [189, 197] width 15 height 13
click at [248, 233] on div "PLUS" at bounding box center [245, 230] width 27 height 17
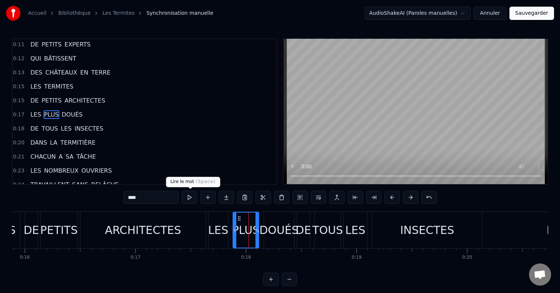
click at [192, 197] on button at bounding box center [189, 197] width 15 height 13
click at [388, 238] on div "INSECTES" at bounding box center [428, 230] width 110 height 37
type input "********"
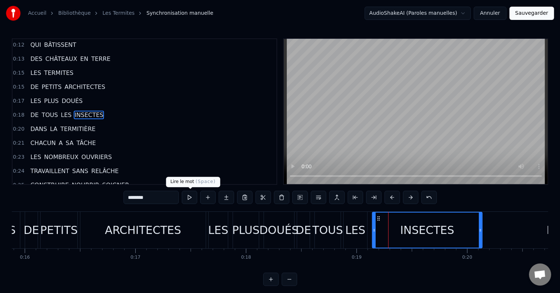
click at [189, 200] on button at bounding box center [189, 197] width 15 height 13
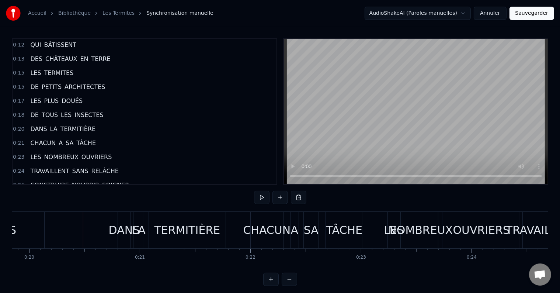
scroll to position [0, 2230]
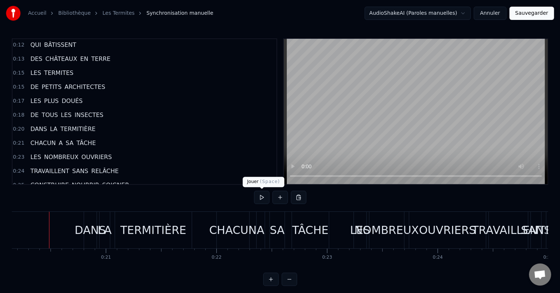
click at [263, 199] on button at bounding box center [261, 197] width 15 height 13
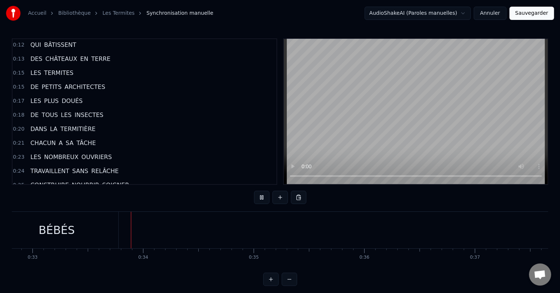
scroll to position [0, 3634]
click at [97, 234] on div "BÉBÉS" at bounding box center [53, 230] width 123 height 37
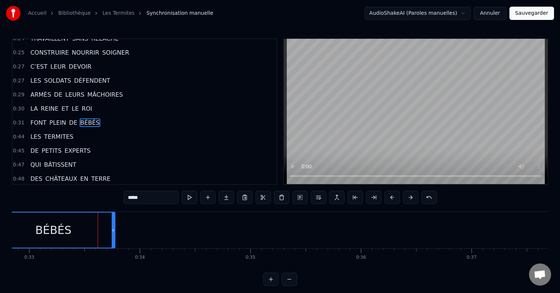
scroll to position [165, 0]
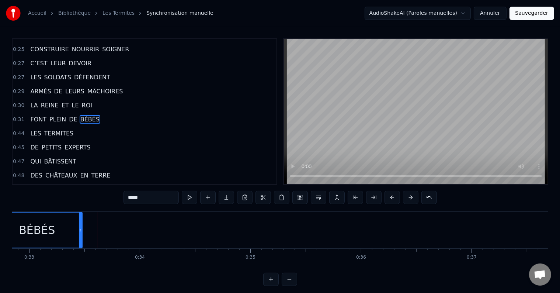
drag, startPoint x: 113, startPoint y: 229, endPoint x: 80, endPoint y: 231, distance: 32.9
click at [80, 231] on icon at bounding box center [80, 230] width 3 height 6
click at [189, 200] on button at bounding box center [189, 197] width 15 height 13
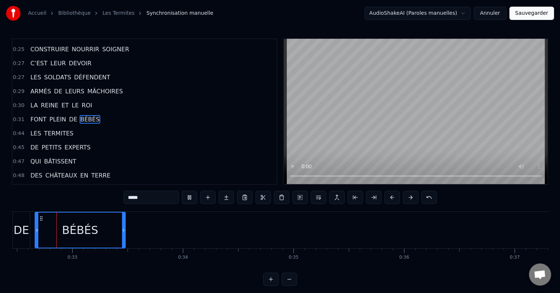
scroll to position [0, 3577]
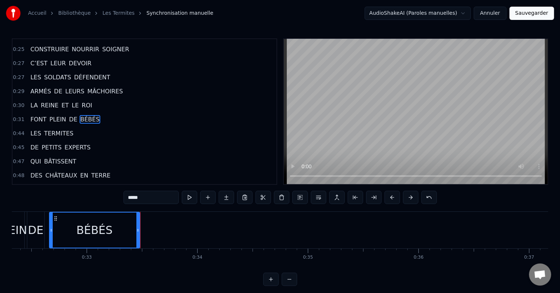
click at [189, 200] on button at bounding box center [189, 197] width 15 height 13
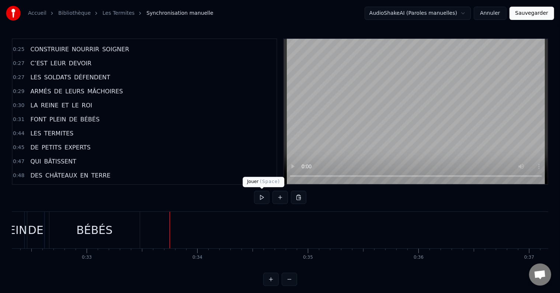
click at [261, 198] on button at bounding box center [261, 197] width 15 height 13
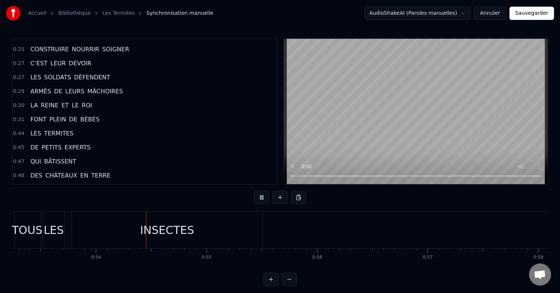
scroll to position [0, 5929]
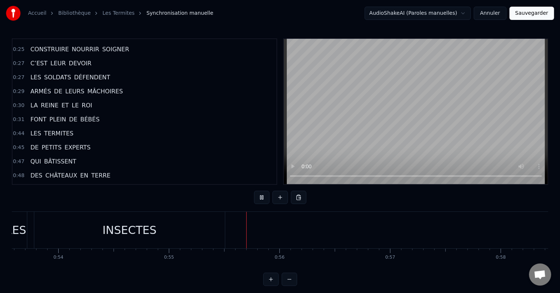
click at [157, 225] on div "INSECTES" at bounding box center [129, 230] width 191 height 37
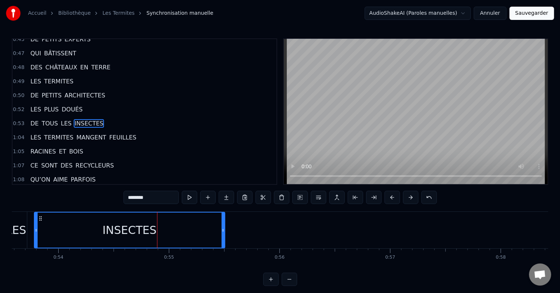
scroll to position [273, 0]
click at [192, 198] on button at bounding box center [189, 197] width 15 height 13
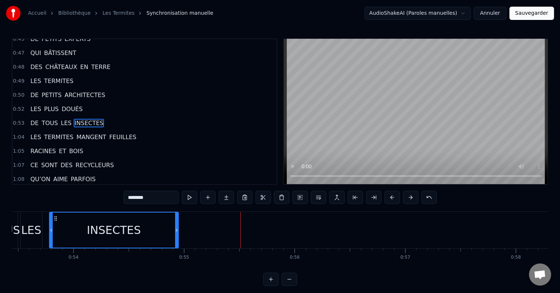
drag, startPoint x: 239, startPoint y: 226, endPoint x: 175, endPoint y: 228, distance: 63.8
click at [175, 228] on div at bounding box center [176, 229] width 3 height 35
click at [192, 191] on button at bounding box center [189, 197] width 15 height 13
click at [191, 195] on button at bounding box center [189, 197] width 15 height 13
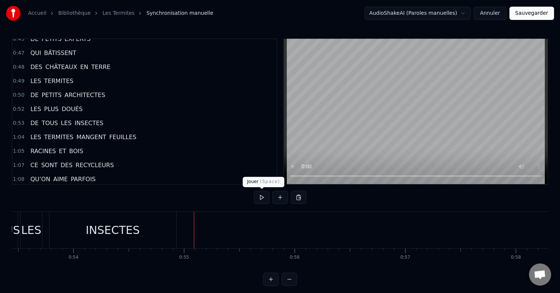
click at [259, 196] on button at bounding box center [261, 197] width 15 height 13
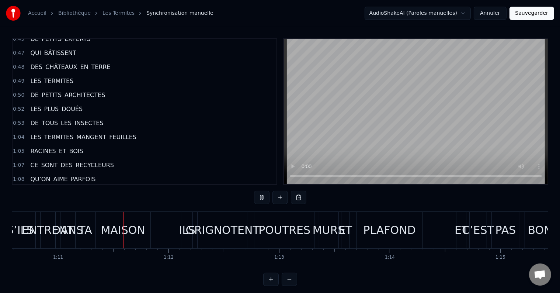
scroll to position [0, 7815]
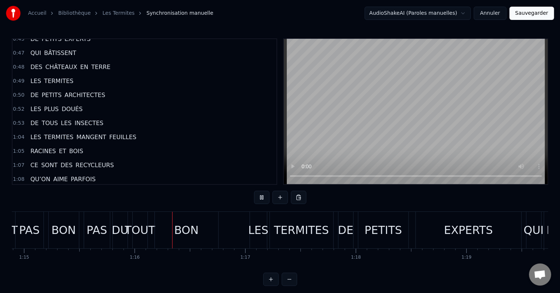
click at [42, 243] on div "PAS" at bounding box center [29, 230] width 28 height 37
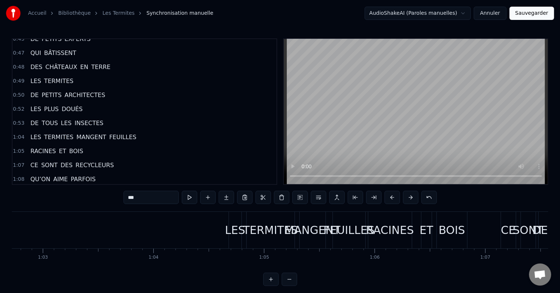
scroll to position [0, 6923]
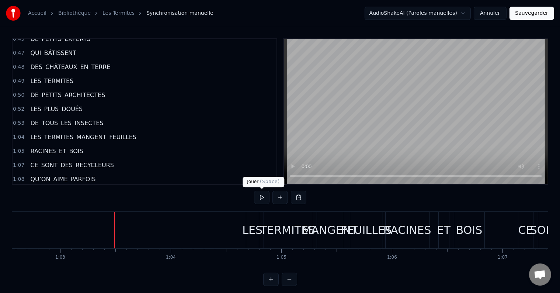
click at [266, 197] on button at bounding box center [261, 197] width 15 height 13
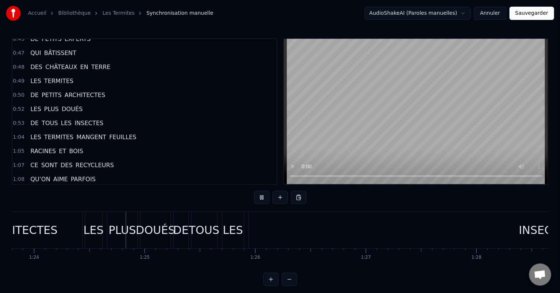
scroll to position [0, 9276]
click at [262, 239] on div "INSECTES" at bounding box center [543, 230] width 595 height 37
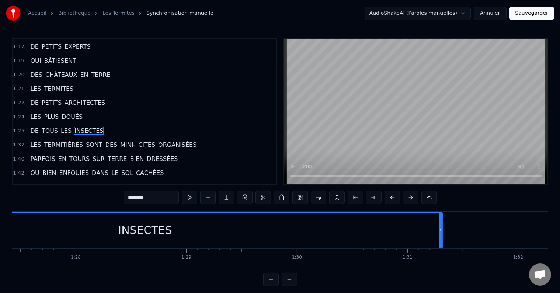
scroll to position [0, 9607]
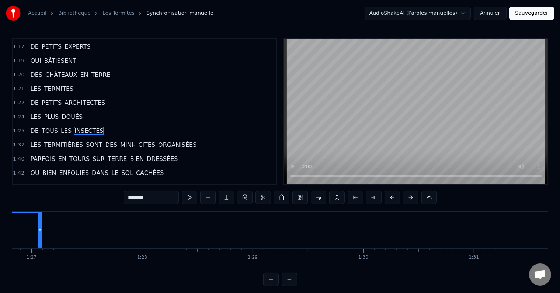
drag, startPoint x: 508, startPoint y: 229, endPoint x: 40, endPoint y: 225, distance: 467.3
click at [40, 225] on div at bounding box center [39, 229] width 3 height 35
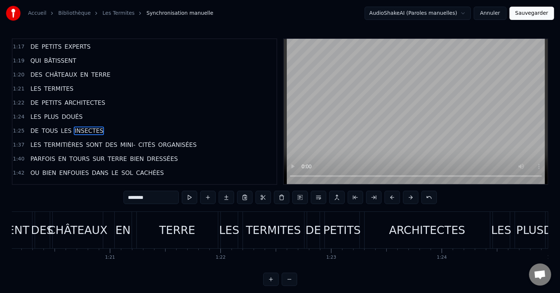
scroll to position [0, 8861]
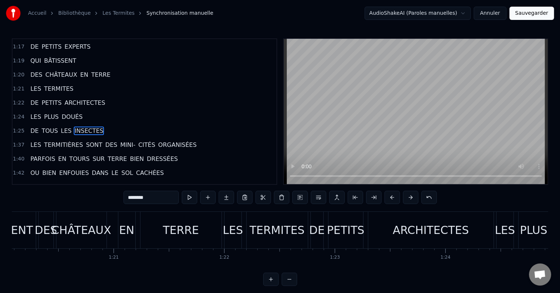
click at [138, 243] on div "DES CHÂTEAUX EN TERRE" at bounding box center [130, 230] width 185 height 37
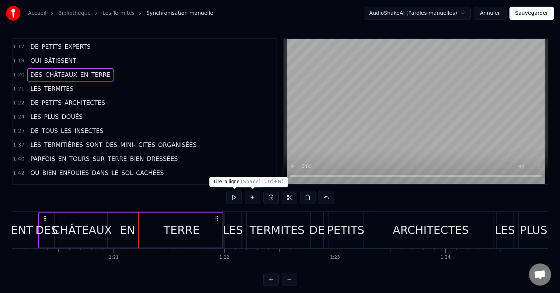
click at [239, 196] on button at bounding box center [233, 197] width 15 height 13
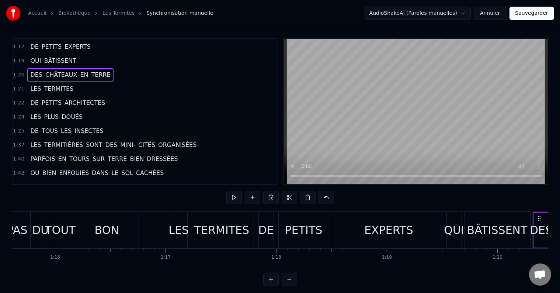
scroll to position [0, 8364]
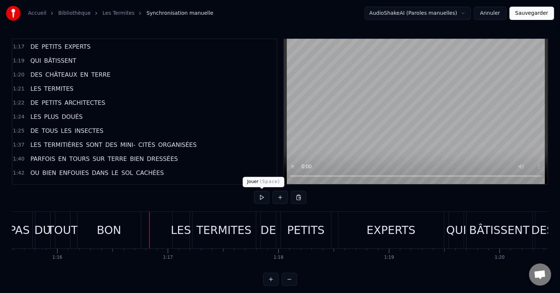
click at [263, 201] on button at bounding box center [261, 197] width 15 height 13
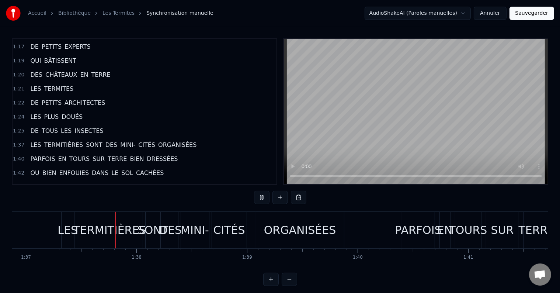
scroll to position [0, 10725]
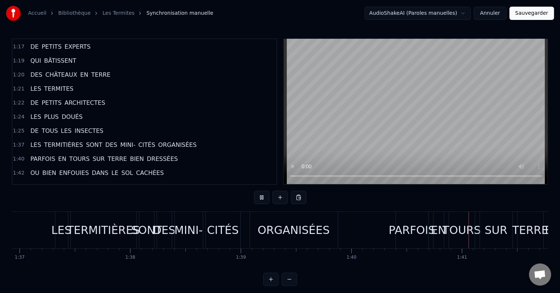
click at [87, 225] on div "TERMITIÈRES" at bounding box center [103, 230] width 73 height 17
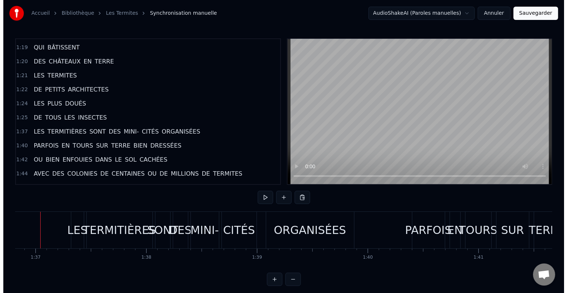
scroll to position [0, 10701]
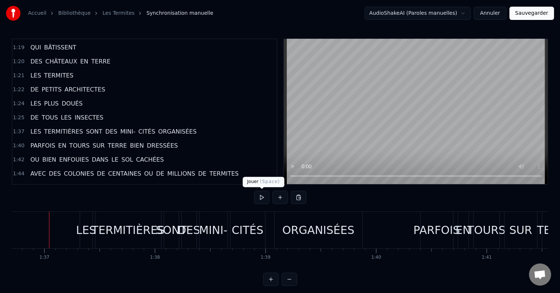
click at [264, 195] on button at bounding box center [261, 197] width 15 height 13
click at [124, 232] on div "TERMITIÈRES" at bounding box center [128, 230] width 73 height 17
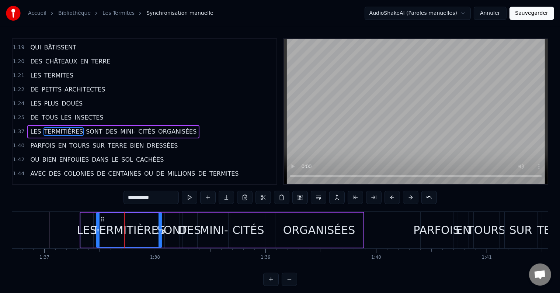
click at [86, 127] on span "SONT" at bounding box center [94, 131] width 18 height 8
type input "****"
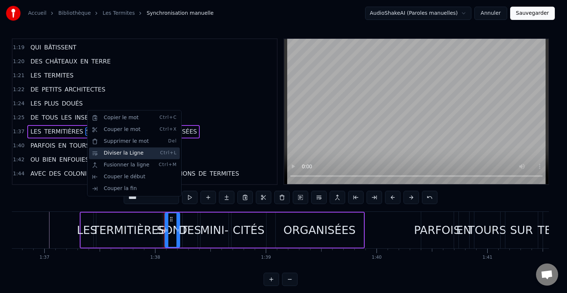
click at [111, 152] on div "Diviser la Ligne Ctrl+L" at bounding box center [134, 153] width 91 height 12
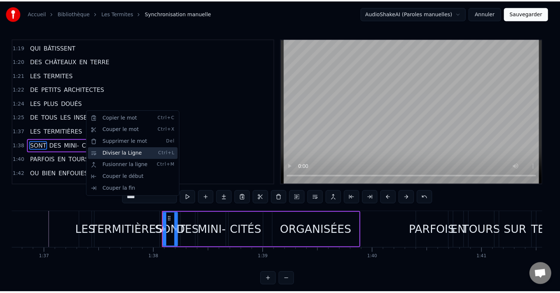
scroll to position [545, 0]
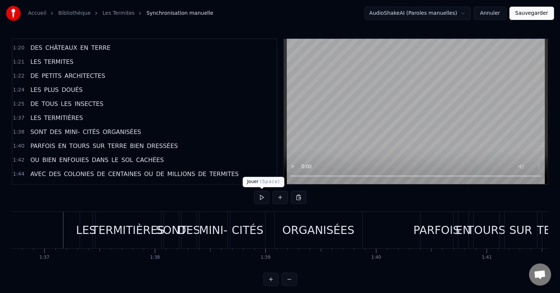
click at [260, 197] on button at bounding box center [261, 197] width 15 height 13
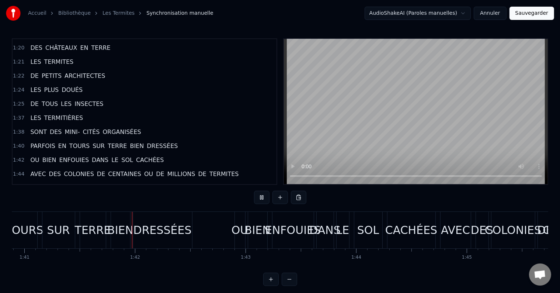
scroll to position [0, 11180]
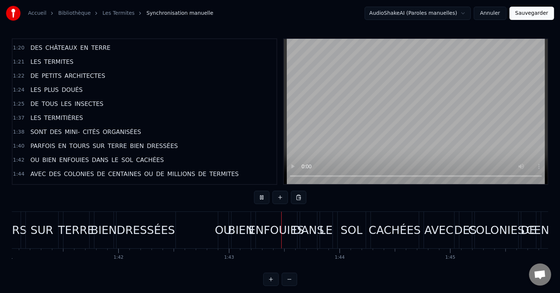
click at [72, 227] on div "TERRE" at bounding box center [76, 230] width 36 height 17
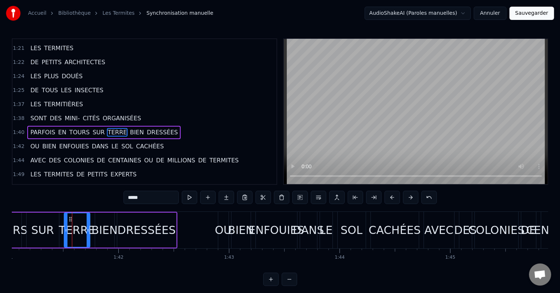
click at [92, 128] on span "SUR" at bounding box center [99, 132] width 14 height 8
type input "***"
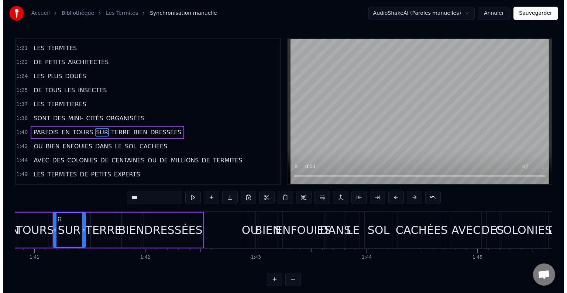
scroll to position [0, 11156]
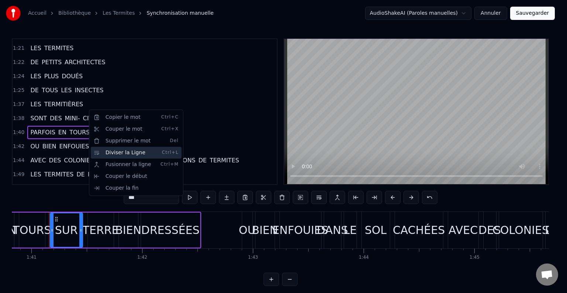
click at [105, 152] on div "Diviser la Ligne Ctrl+L" at bounding box center [136, 153] width 91 height 12
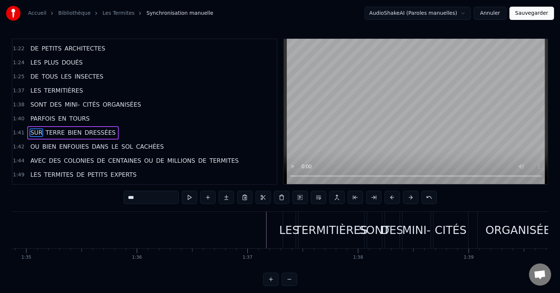
scroll to position [0, 10492]
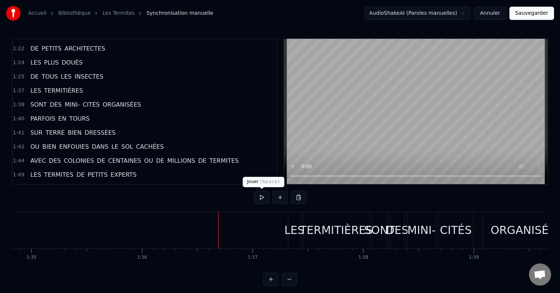
click at [263, 195] on button at bounding box center [261, 197] width 15 height 13
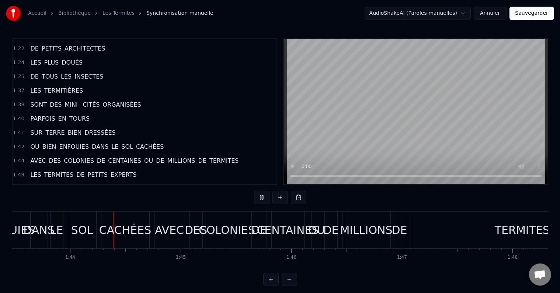
scroll to position [0, 11451]
click at [100, 242] on div "CACHÉES" at bounding box center [124, 230] width 48 height 37
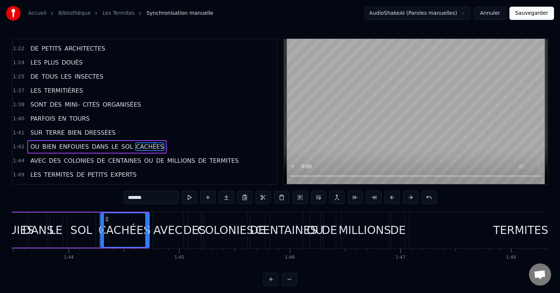
scroll to position [586, 0]
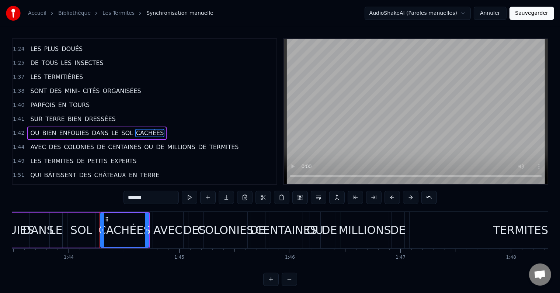
click at [91, 129] on span "DANS" at bounding box center [100, 133] width 18 height 8
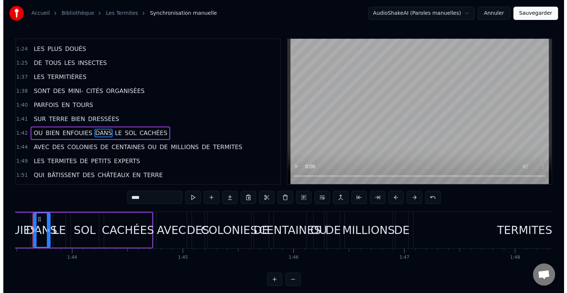
scroll to position [0, 11431]
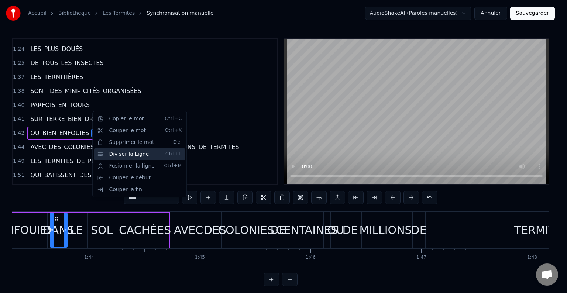
click at [111, 152] on div "Diviser la Ligne Ctrl+L" at bounding box center [139, 154] width 91 height 12
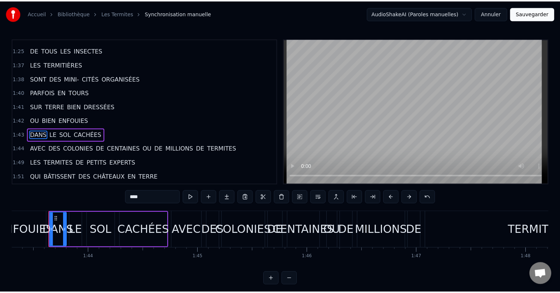
scroll to position [599, 0]
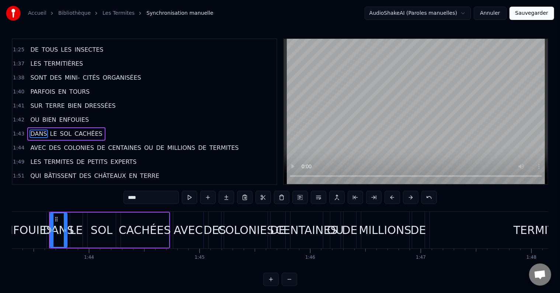
click at [143, 143] on span "OU" at bounding box center [148, 147] width 10 height 8
type input "**"
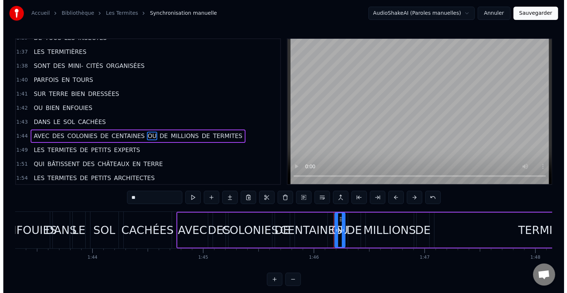
scroll to position [613, 0]
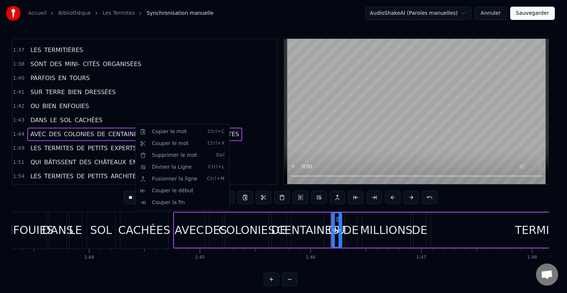
click at [133, 111] on html "Accueil Bibliothèque Les Termites Synchronisation manuelle AudioShakeAI (Parole…" at bounding box center [283, 149] width 567 height 298
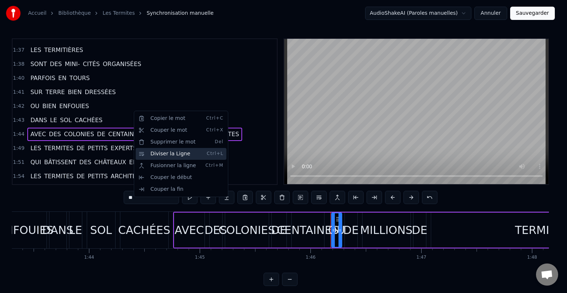
click at [155, 153] on div "Diviser la Ligne Ctrl+L" at bounding box center [180, 154] width 91 height 12
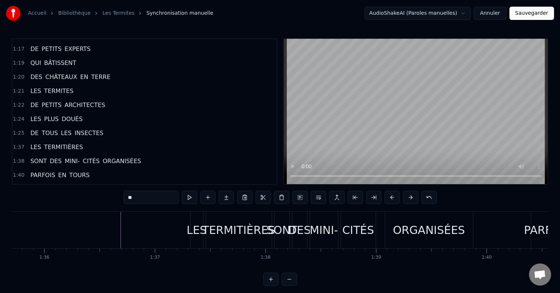
scroll to position [0, 10590]
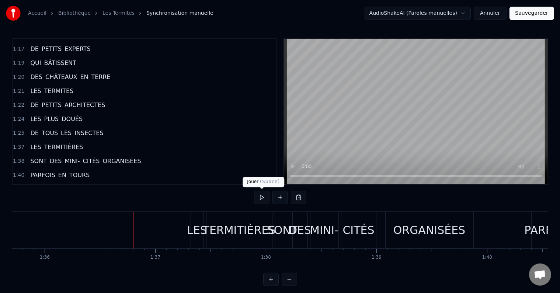
click at [263, 193] on button at bounding box center [261, 197] width 15 height 13
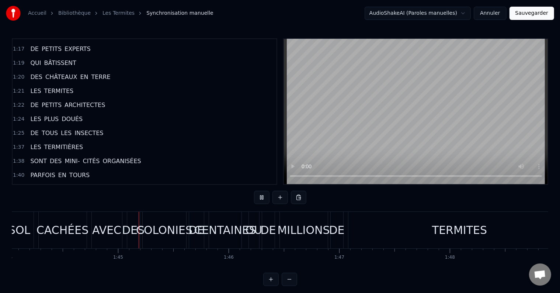
scroll to position [0, 11550]
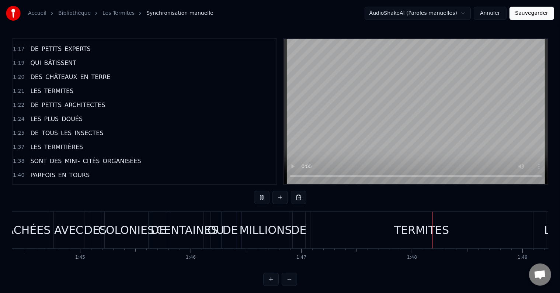
click at [22, 237] on div "CACHÉES" at bounding box center [25, 230] width 52 height 17
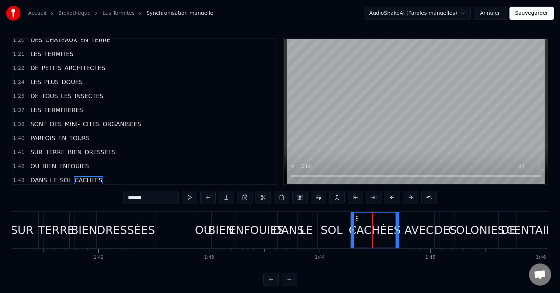
scroll to position [0, 11199]
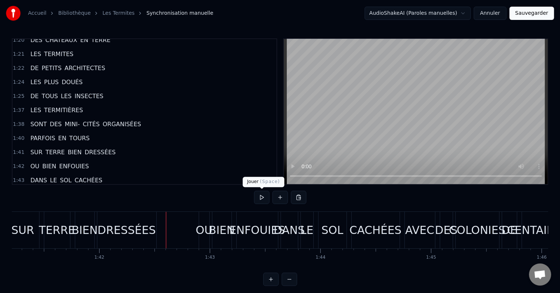
click at [259, 195] on button at bounding box center [261, 197] width 15 height 13
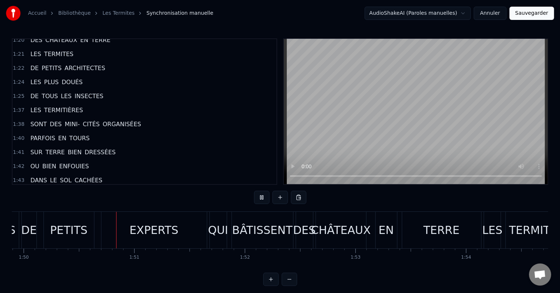
scroll to position [0, 12164]
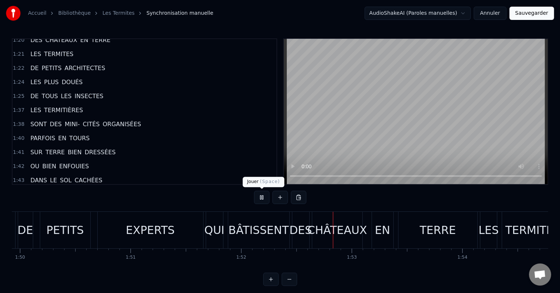
click at [258, 198] on button at bounding box center [261, 197] width 15 height 13
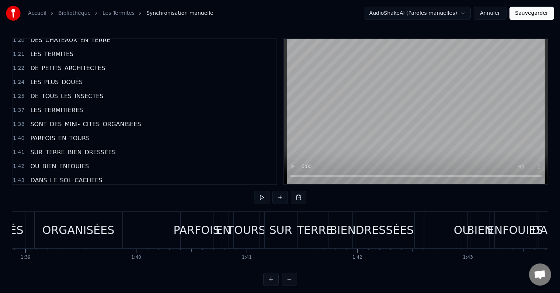
scroll to position [0, 10939]
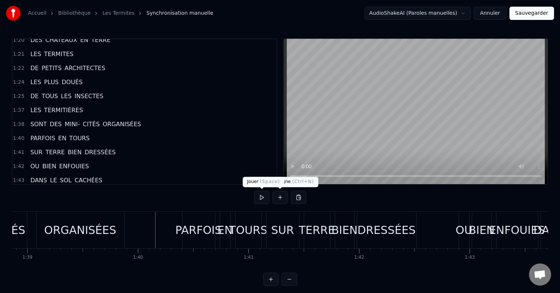
click at [267, 197] on button at bounding box center [261, 197] width 15 height 13
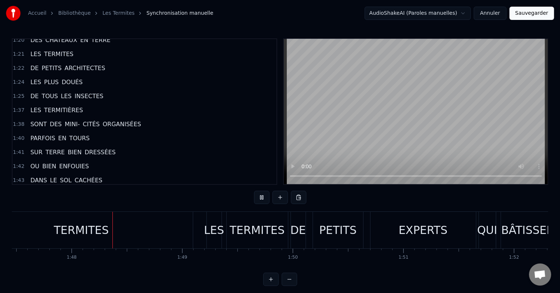
scroll to position [0, 11893]
click at [79, 176] on span "CACHÉES" at bounding box center [88, 180] width 29 height 8
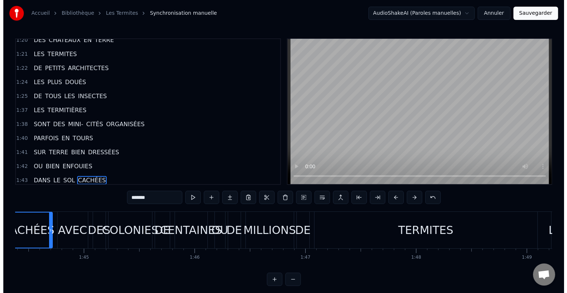
scroll to position [0, 11501]
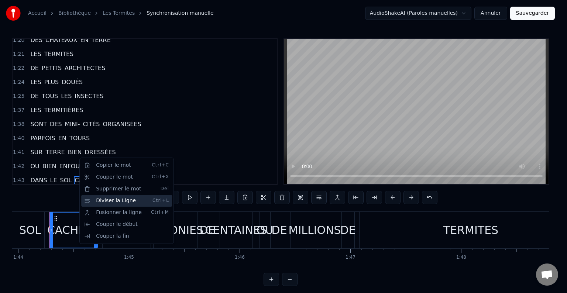
click at [103, 201] on div "Diviser la Ligne Ctrl+L" at bounding box center [126, 201] width 91 height 12
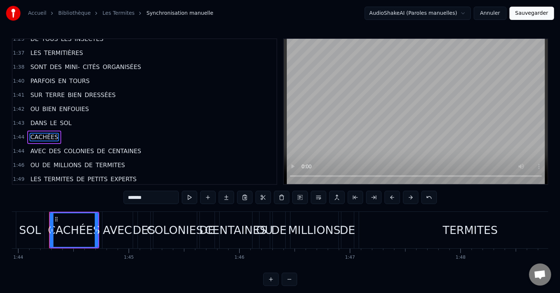
scroll to position [613, 0]
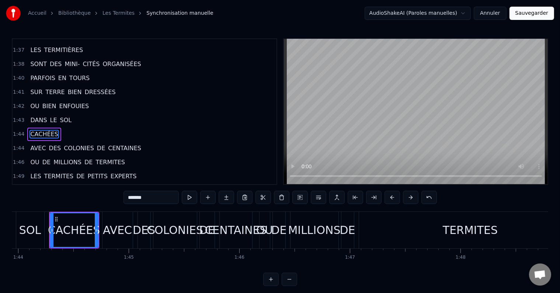
click at [37, 144] on span "AVEC" at bounding box center [38, 148] width 17 height 8
type input "****"
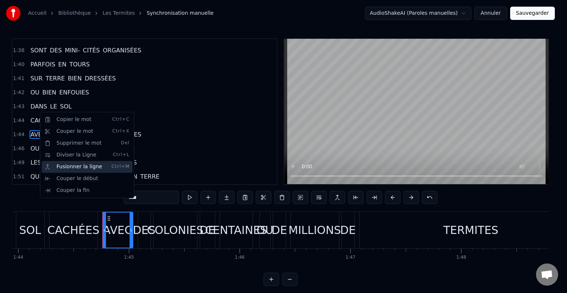
click at [68, 168] on div "Fusionner la ligne Ctrl+M" at bounding box center [87, 167] width 91 height 12
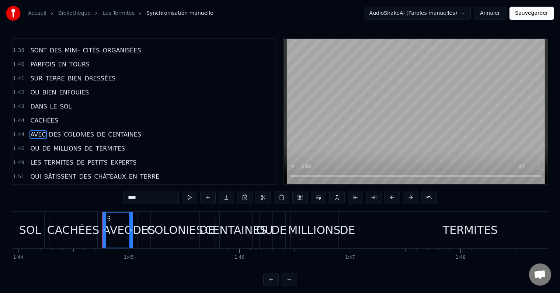
click at [74, 128] on div "1:44 AVEC DES COLONIES DE CENTAINES" at bounding box center [145, 135] width 264 height 14
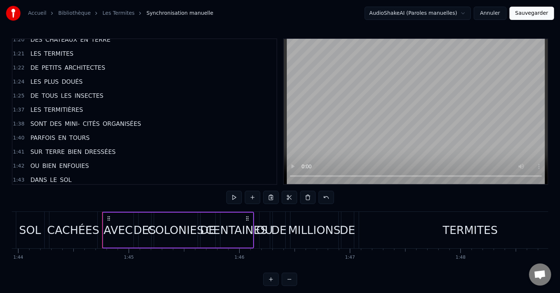
scroll to position [553, 0]
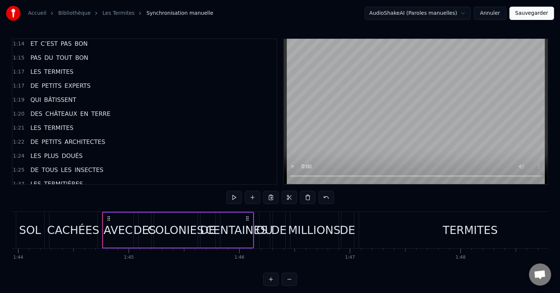
click at [30, 138] on span "DE" at bounding box center [35, 142] width 10 height 8
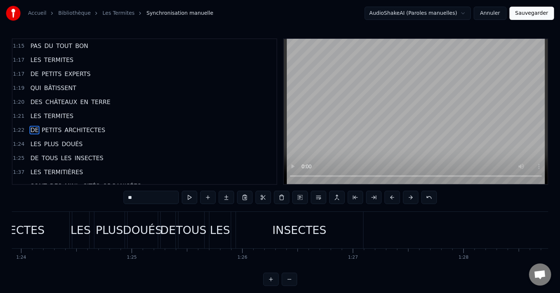
scroll to position [0, 9371]
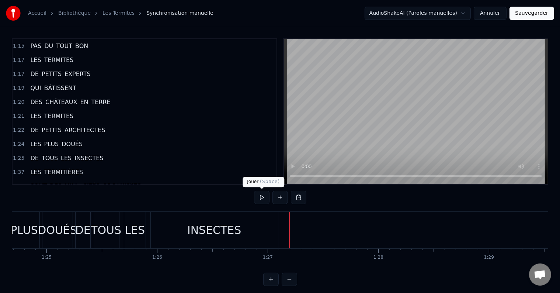
click at [261, 200] on button at bounding box center [261, 197] width 15 height 13
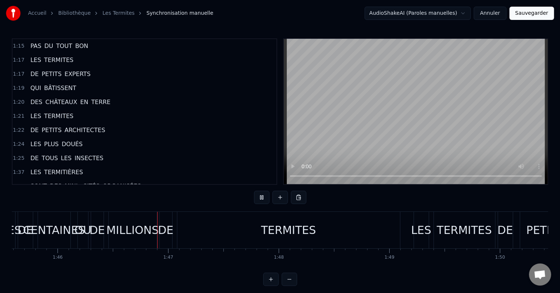
scroll to position [0, 11720]
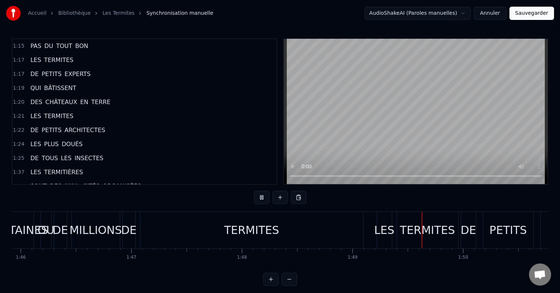
click at [256, 232] on div "TERMITES" at bounding box center [251, 230] width 55 height 17
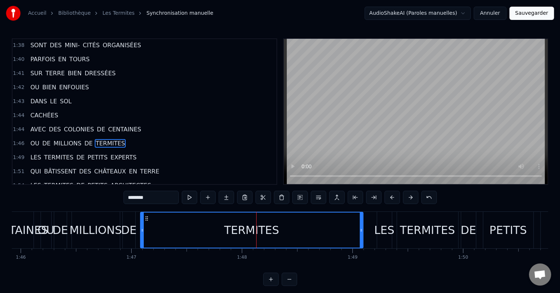
scroll to position [640, 0]
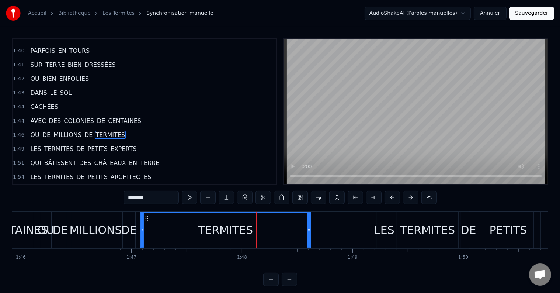
drag, startPoint x: 360, startPoint y: 228, endPoint x: 303, endPoint y: 233, distance: 57.0
click at [308, 233] on div at bounding box center [309, 229] width 3 height 35
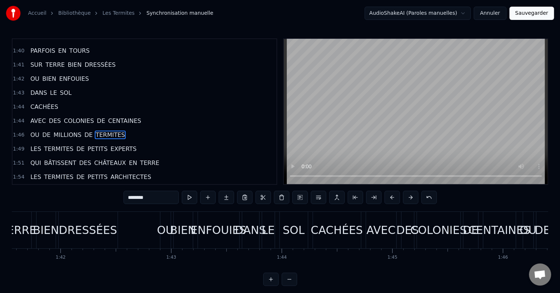
scroll to position [0, 11233]
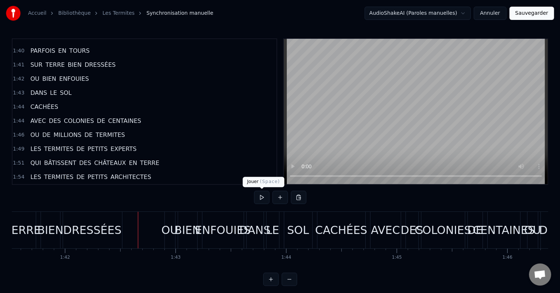
click at [260, 195] on button at bounding box center [261, 197] width 15 height 13
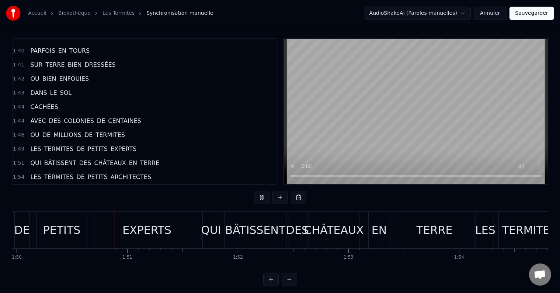
scroll to position [0, 12169]
click at [118, 233] on div "EXPERTS" at bounding box center [144, 230] width 105 height 37
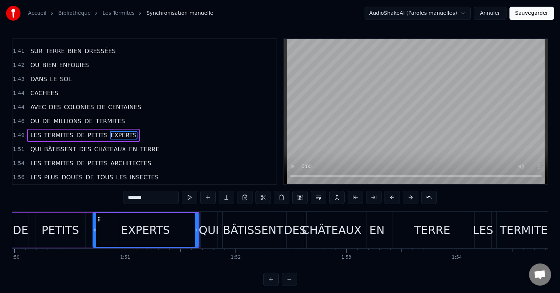
click at [76, 131] on span "DE" at bounding box center [81, 135] width 10 height 8
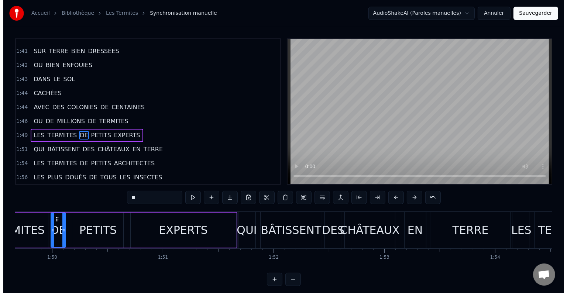
scroll to position [0, 12132]
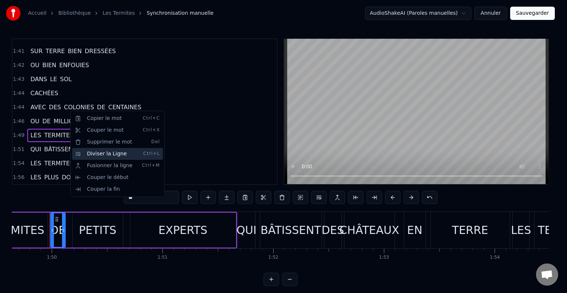
click at [83, 150] on div "Diviser la Ligne Ctrl+L" at bounding box center [117, 154] width 91 height 12
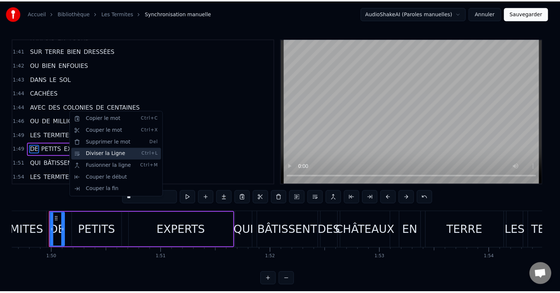
scroll to position [667, 0]
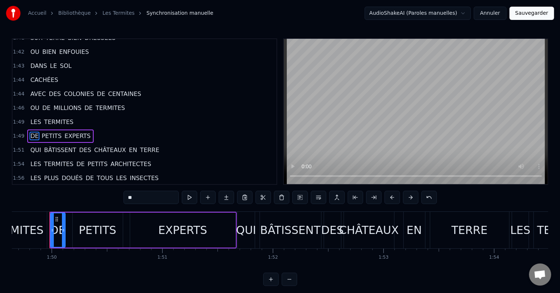
click at [79, 146] on span "DES" at bounding box center [86, 150] width 14 height 8
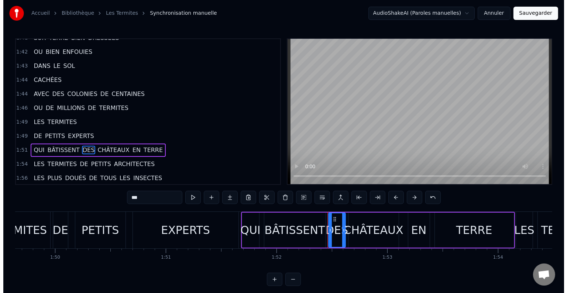
scroll to position [681, 0]
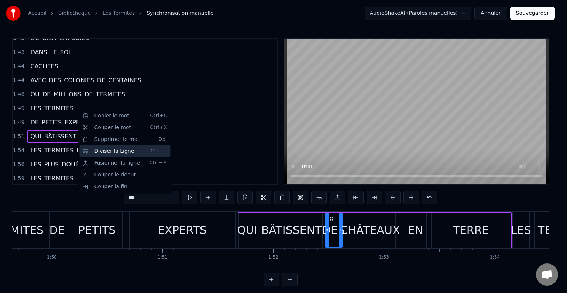
click at [99, 150] on div "Diviser la Ligne Ctrl+L" at bounding box center [124, 151] width 91 height 12
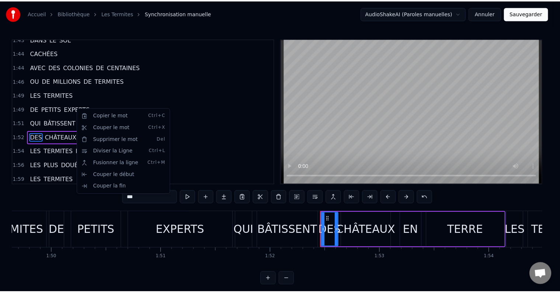
scroll to position [694, 0]
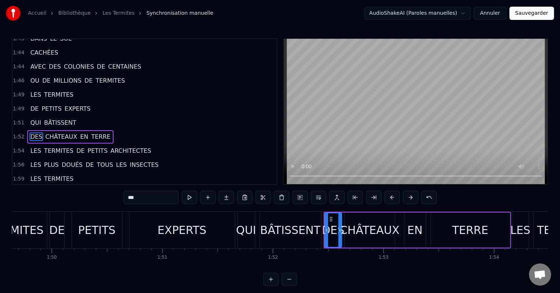
click at [76, 146] on span "DE" at bounding box center [81, 150] width 10 height 8
type input "**"
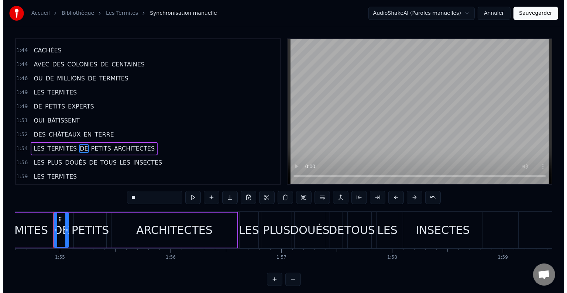
scroll to position [0, 12681]
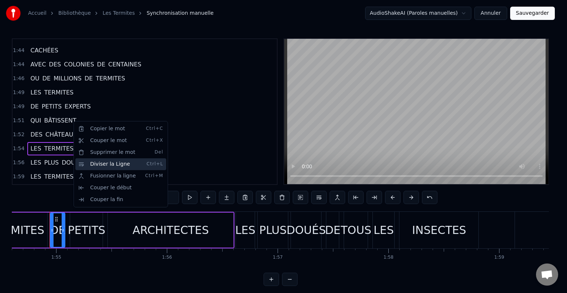
click at [91, 163] on div "Diviser la Ligne Ctrl+L" at bounding box center [120, 164] width 91 height 12
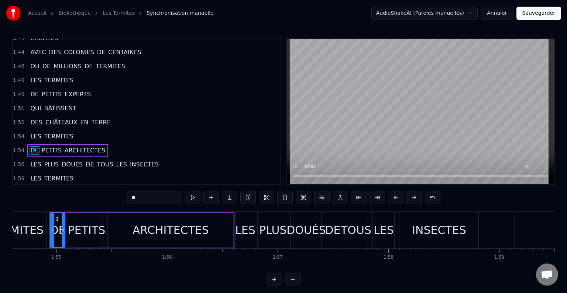
scroll to position [710, 0]
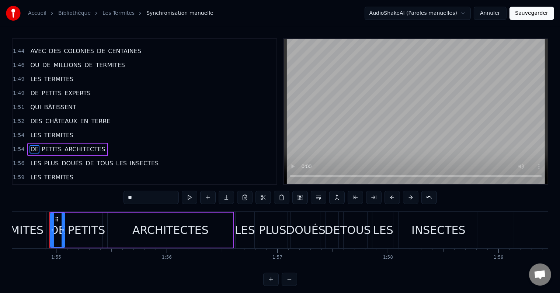
click at [85, 159] on span "DE" at bounding box center [90, 163] width 10 height 8
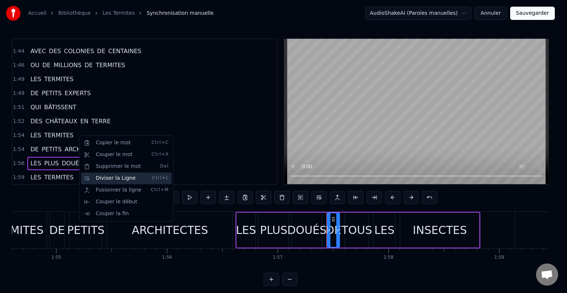
click at [98, 176] on div "Diviser la Ligne Ctrl+L" at bounding box center [126, 178] width 91 height 12
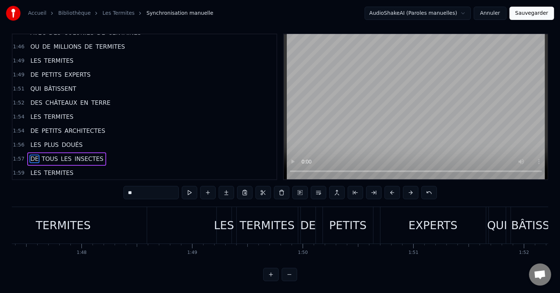
scroll to position [0, 11854]
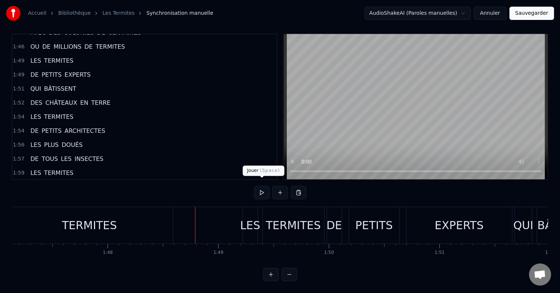
click at [265, 187] on button at bounding box center [261, 192] width 15 height 13
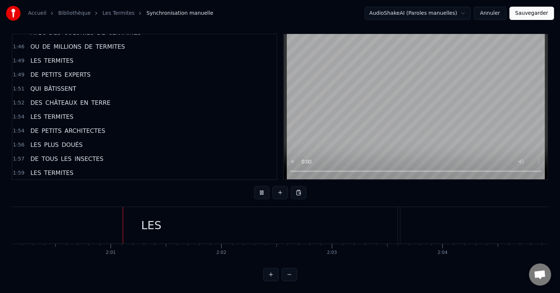
scroll to position [0, 13294]
click at [145, 217] on div "LES" at bounding box center [148, 225] width 20 height 17
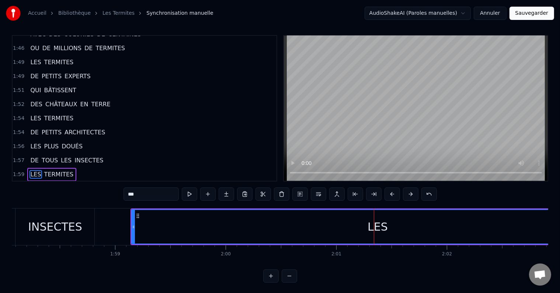
scroll to position [0, 13058]
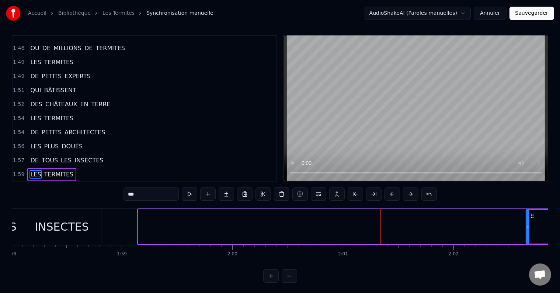
drag, startPoint x: 139, startPoint y: 225, endPoint x: 527, endPoint y: 249, distance: 388.8
click at [527, 249] on div "LES TERMITES DE PETITS EXPERTS QUI BÂTISSENT DES CHÂTEAUX EN TERRE LES TERMITES…" at bounding box center [280, 235] width 537 height 55
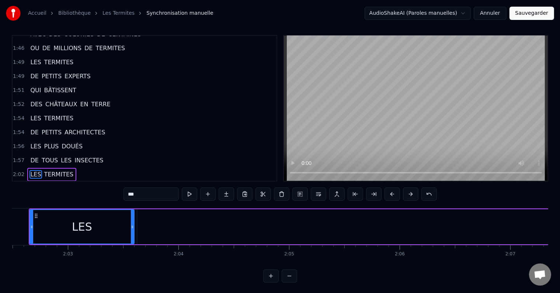
scroll to position [0, 13564]
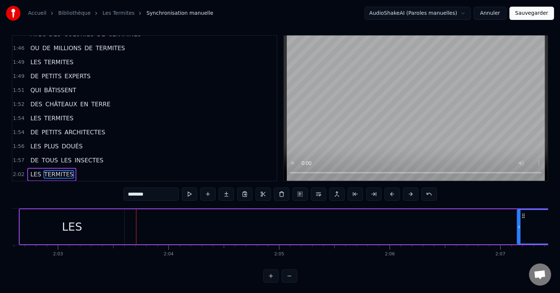
drag, startPoint x: 128, startPoint y: 224, endPoint x: 506, endPoint y: 254, distance: 379.3
click at [519, 254] on div "LES TERMITES DE PETITS EXPERTS QUI BÂTISSENT DES CHÂTEAUX EN TERRE LES TERMITES…" at bounding box center [280, 235] width 537 height 55
click at [87, 225] on div "LES" at bounding box center [72, 226] width 105 height 35
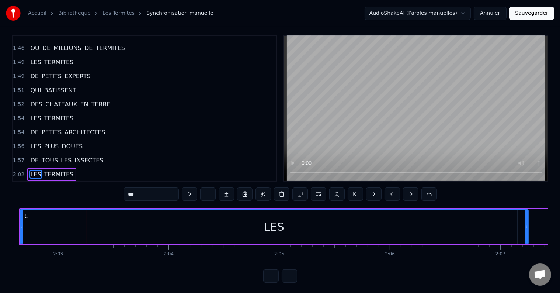
drag, startPoint x: 122, startPoint y: 226, endPoint x: 526, endPoint y: 251, distance: 405.0
click at [526, 251] on div "LES TERMITES DE PETITS EXPERTS QUI BÂTISSENT DES CHÂTEAUX EN TERRE LES TERMITES…" at bounding box center [280, 235] width 537 height 55
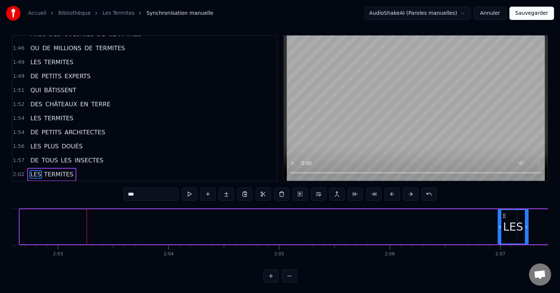
drag, startPoint x: 20, startPoint y: 225, endPoint x: 499, endPoint y: 250, distance: 479.0
click at [499, 250] on div "LES TERMITES DE PETITS EXPERTS QUI BÂTISSENT DES CHÂTEAUX EN TERRE LES TERMITES…" at bounding box center [280, 235] width 537 height 55
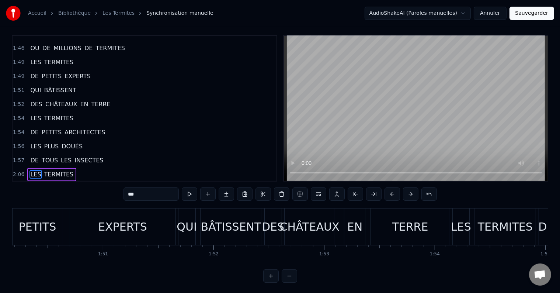
scroll to position [0, 12049]
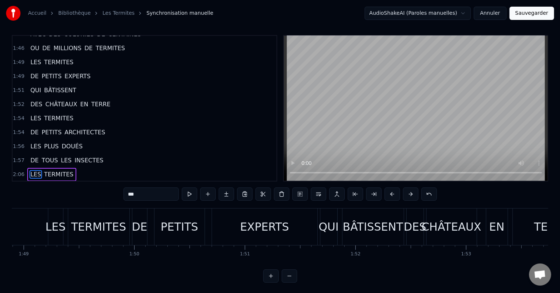
click at [391, 234] on div "BÂTISSENT" at bounding box center [373, 226] width 60 height 17
type input "*********"
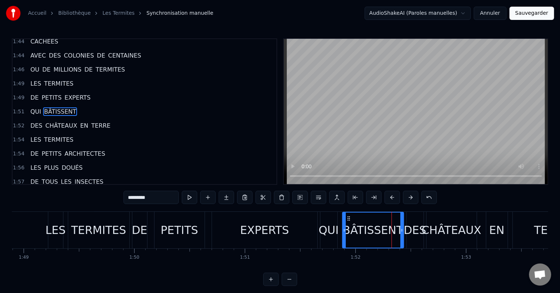
scroll to position [681, 0]
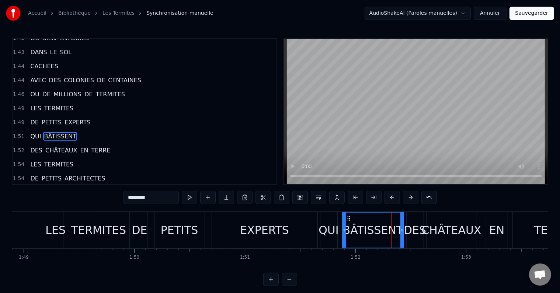
drag, startPoint x: 405, startPoint y: 266, endPoint x: 405, endPoint y: 272, distance: 6.3
click at [404, 266] on div "LES TERMITES DE PETITS EXPERTS QUI BÂTISSENT DES CHÂTEAUX EN TERRE LES TERMITES…" at bounding box center [280, 238] width 537 height 55
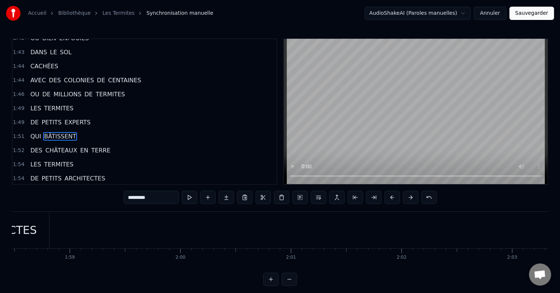
scroll to position [0, 13147]
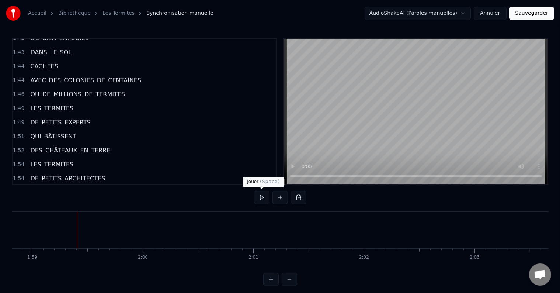
click at [264, 201] on button at bounding box center [261, 197] width 15 height 13
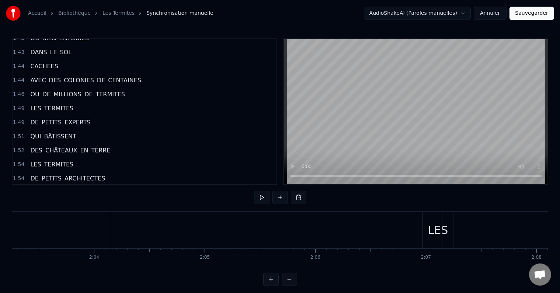
click at [440, 230] on div "LES" at bounding box center [438, 230] width 20 height 17
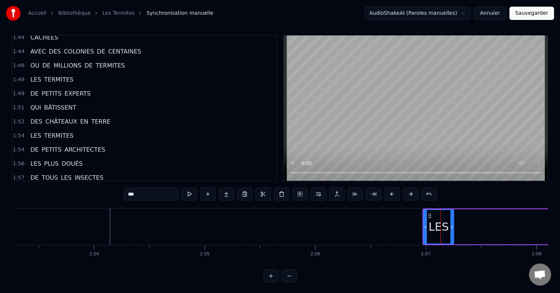
scroll to position [723, 0]
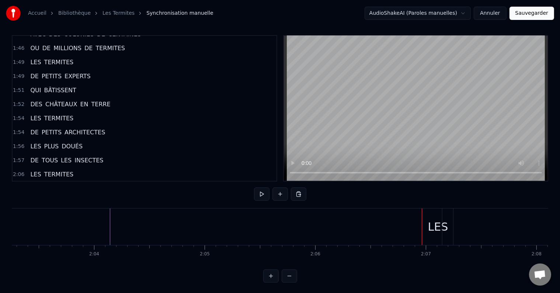
click at [434, 223] on div "LES" at bounding box center [438, 226] width 20 height 17
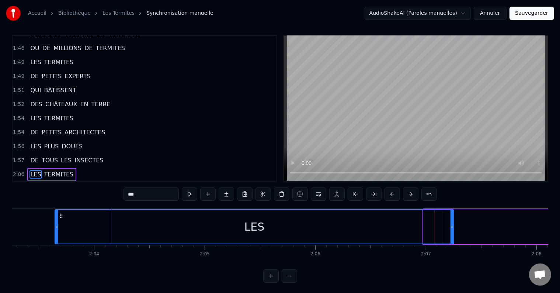
drag, startPoint x: 423, startPoint y: 225, endPoint x: 55, endPoint y: 245, distance: 369.4
click at [55, 245] on div "LES TERMITES DE PETITS EXPERTS QUI BÂTISSENT DES CHÂTEAUX EN TERRE LES TERMITES…" at bounding box center [280, 235] width 537 height 55
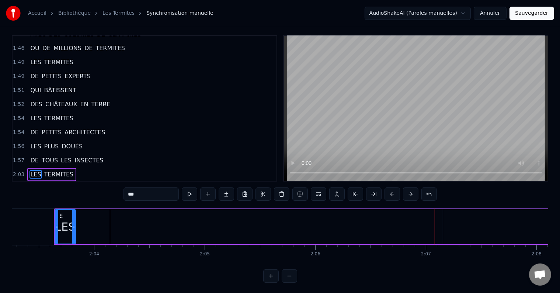
drag, startPoint x: 453, startPoint y: 226, endPoint x: 75, endPoint y: 236, distance: 378.6
click at [75, 236] on div at bounding box center [73, 227] width 3 height 34
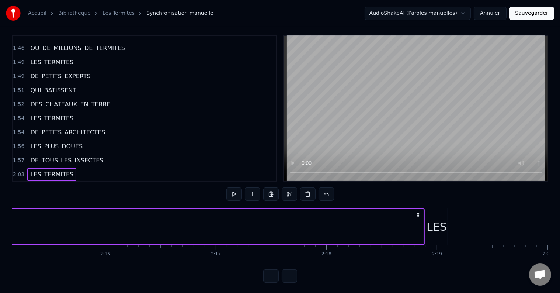
scroll to position [0, 15040]
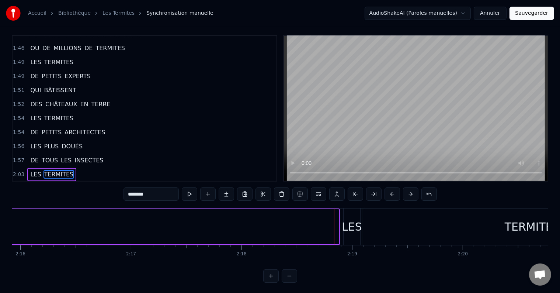
drag, startPoint x: 336, startPoint y: 223, endPoint x: 0, endPoint y: 221, distance: 336.4
click at [0, 221] on div "Accueil Bibliothèque Les Termites Synchronisation manuelle AudioShakeAI (Parole…" at bounding box center [280, 140] width 560 height 286
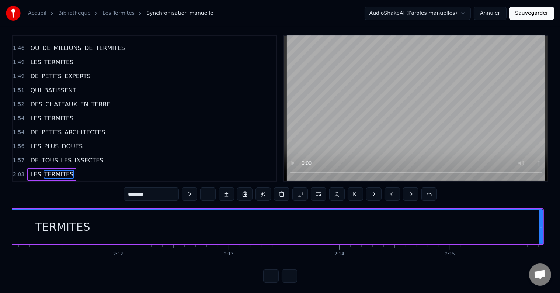
scroll to position [0, 14494]
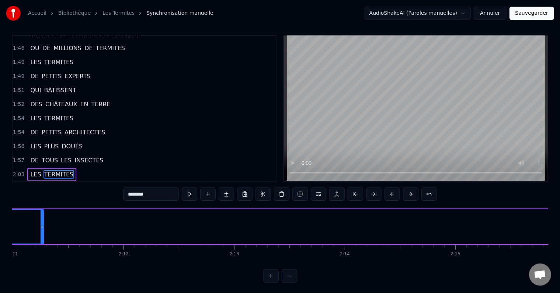
drag, startPoint x: 546, startPoint y: 221, endPoint x: 41, endPoint y: 230, distance: 504.6
click at [41, 230] on div at bounding box center [42, 227] width 3 height 34
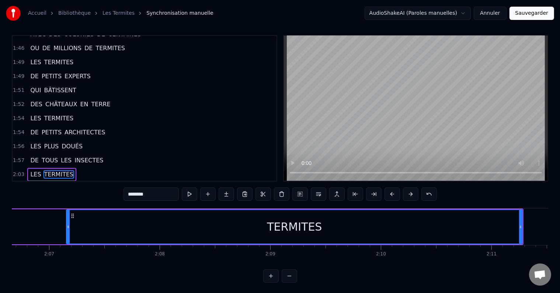
scroll to position [0, 14014]
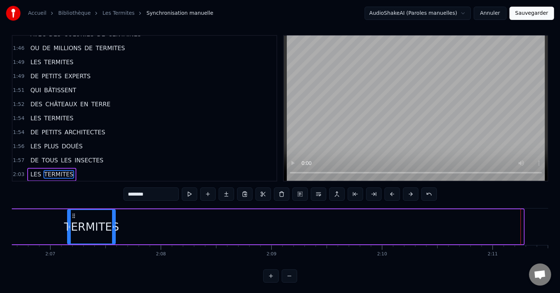
drag, startPoint x: 522, startPoint y: 225, endPoint x: 113, endPoint y: 224, distance: 408.3
click at [113, 224] on icon at bounding box center [113, 227] width 3 height 6
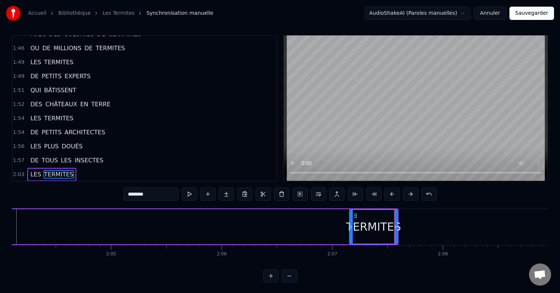
scroll to position [0, 13719]
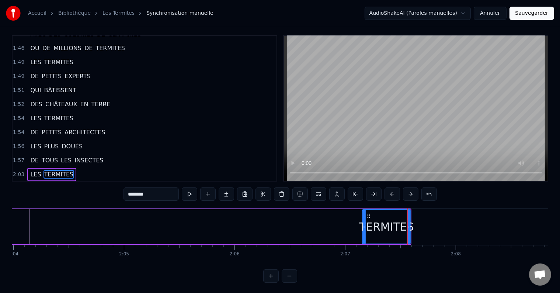
click at [336, 221] on div "LES TERMITES" at bounding box center [192, 226] width 439 height 37
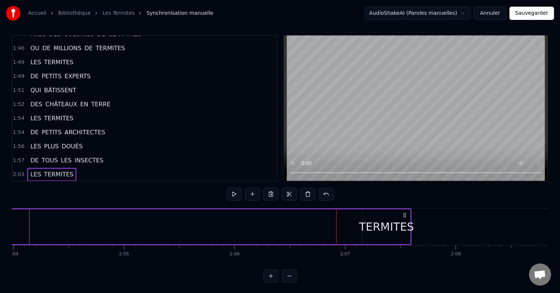
click at [301, 226] on div "LES TERMITES" at bounding box center [192, 226] width 439 height 37
click at [14, 223] on div "LES TERMITES" at bounding box center [192, 226] width 439 height 37
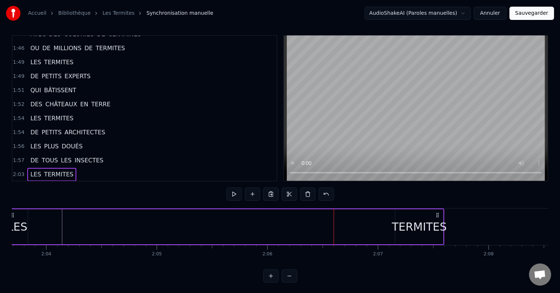
scroll to position [0, 13685]
click at [215, 227] on div "LES TERMITES" at bounding box center [227, 226] width 439 height 37
click at [396, 221] on div "LES TERMITES" at bounding box center [227, 226] width 439 height 37
click at [405, 221] on div "TERMITES" at bounding box center [421, 226] width 55 height 17
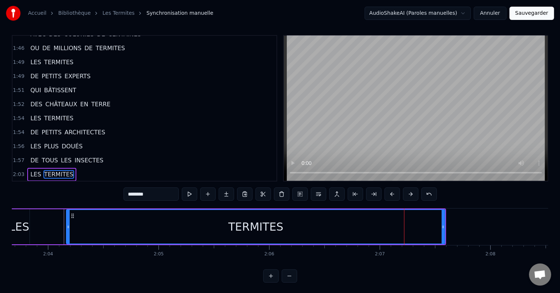
drag, startPoint x: 394, startPoint y: 225, endPoint x: 66, endPoint y: 228, distance: 327.5
click at [67, 228] on icon at bounding box center [68, 227] width 3 height 6
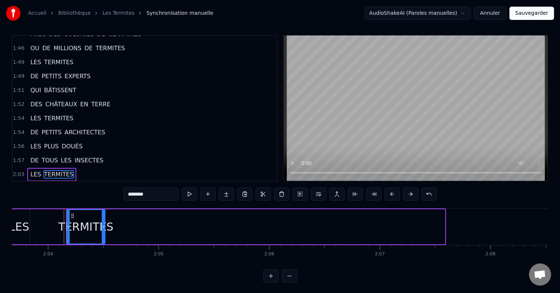
drag, startPoint x: 444, startPoint y: 219, endPoint x: 104, endPoint y: 224, distance: 340.1
click at [104, 224] on div at bounding box center [103, 227] width 3 height 34
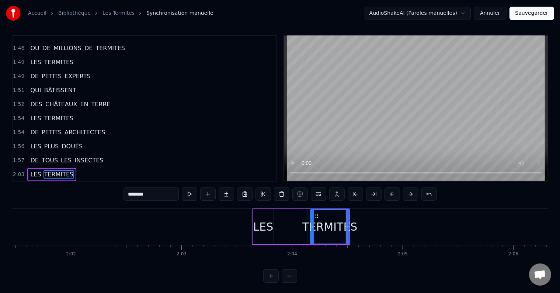
scroll to position [0, 13434]
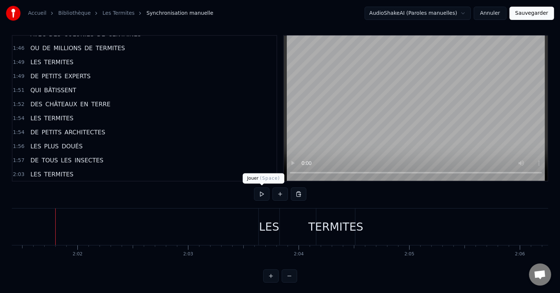
click at [262, 190] on button at bounding box center [261, 193] width 15 height 13
click at [264, 222] on div "LES" at bounding box center [269, 226] width 20 height 17
click at [260, 192] on button at bounding box center [261, 193] width 15 height 13
click at [274, 227] on div "LES" at bounding box center [269, 226] width 20 height 17
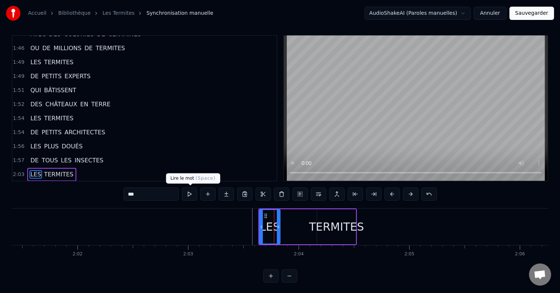
click at [191, 196] on button at bounding box center [189, 193] width 15 height 13
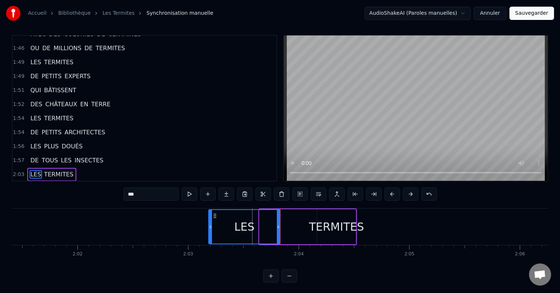
drag, startPoint x: 260, startPoint y: 226, endPoint x: 209, endPoint y: 226, distance: 50.9
click at [209, 226] on icon at bounding box center [210, 227] width 3 height 6
click at [277, 226] on icon at bounding box center [278, 227] width 3 height 6
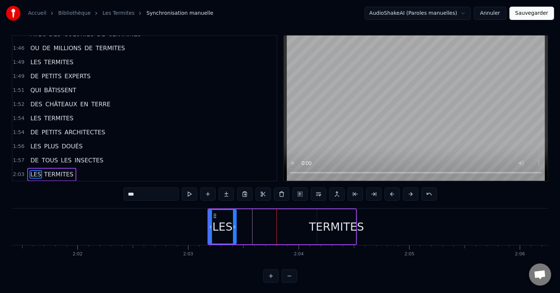
drag, startPoint x: 277, startPoint y: 226, endPoint x: 231, endPoint y: 226, distance: 46.1
click at [233, 226] on icon at bounding box center [234, 227] width 3 height 6
click at [285, 224] on div "LES TERMITES" at bounding box center [283, 226] width 150 height 37
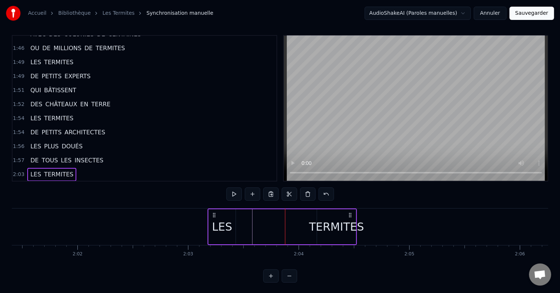
click at [337, 221] on div "TERMITES" at bounding box center [336, 226] width 55 height 17
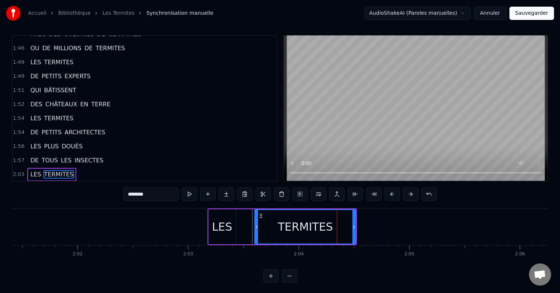
drag, startPoint x: 316, startPoint y: 224, endPoint x: 255, endPoint y: 224, distance: 61.2
click at [255, 224] on icon at bounding box center [256, 227] width 3 height 6
click at [193, 194] on button at bounding box center [189, 193] width 15 height 13
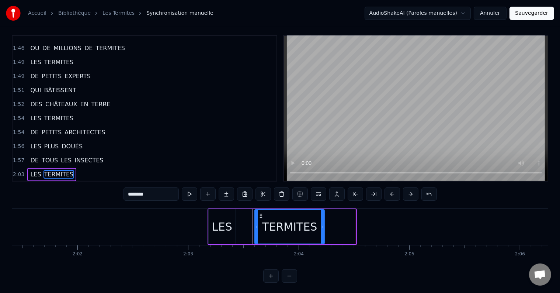
drag, startPoint x: 354, startPoint y: 226, endPoint x: 323, endPoint y: 226, distance: 31.4
click at [323, 226] on icon at bounding box center [322, 227] width 3 height 6
click at [188, 193] on button at bounding box center [189, 193] width 15 height 13
click at [222, 227] on div "LES" at bounding box center [222, 226] width 20 height 17
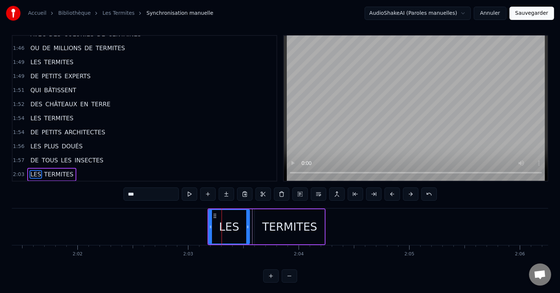
drag, startPoint x: 233, startPoint y: 226, endPoint x: 247, endPoint y: 226, distance: 14.0
click at [247, 226] on icon at bounding box center [247, 227] width 3 height 6
click at [271, 226] on div "TERMITES" at bounding box center [289, 226] width 55 height 17
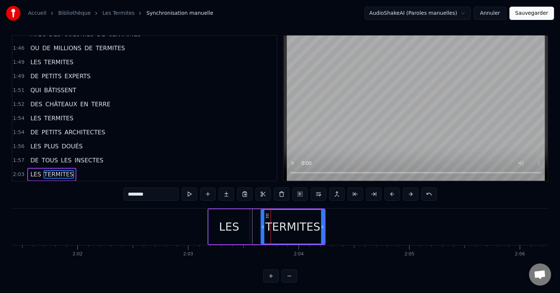
drag, startPoint x: 256, startPoint y: 226, endPoint x: 263, endPoint y: 226, distance: 6.6
click at [263, 226] on icon at bounding box center [263, 227] width 3 height 6
click at [235, 221] on div "LES" at bounding box center [229, 226] width 20 height 17
type input "***"
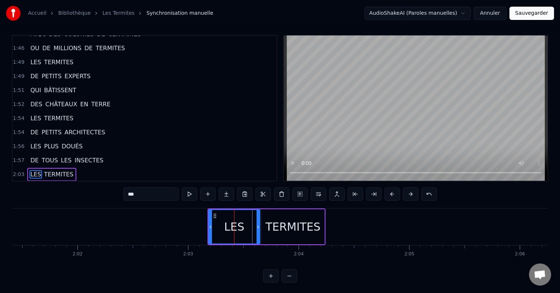
drag, startPoint x: 248, startPoint y: 224, endPoint x: 259, endPoint y: 225, distance: 10.4
click at [259, 225] on icon at bounding box center [258, 227] width 3 height 6
drag, startPoint x: 210, startPoint y: 224, endPoint x: 249, endPoint y: 224, distance: 39.1
click at [249, 224] on icon at bounding box center [249, 227] width 3 height 6
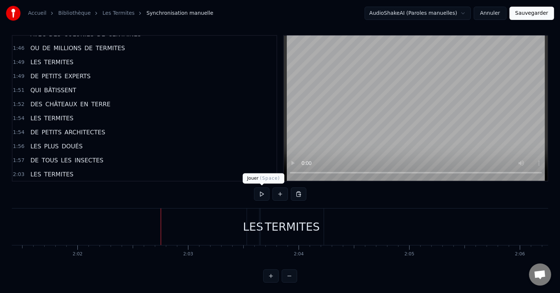
click at [263, 196] on button at bounding box center [261, 193] width 15 height 13
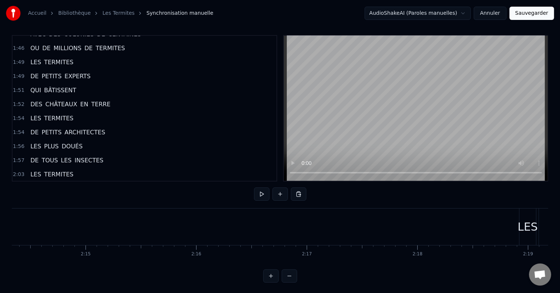
scroll to position [0, 14864]
click at [531, 225] on div "LES" at bounding box center [528, 226] width 20 height 17
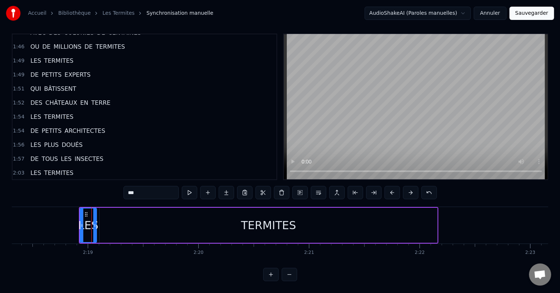
scroll to position [0, 15347]
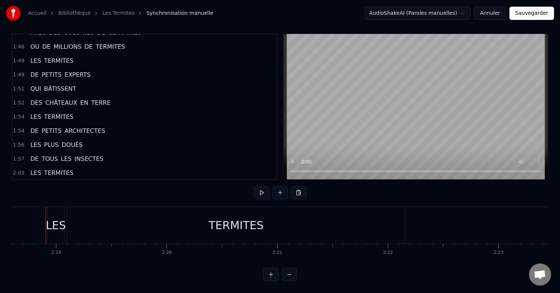
scroll to position [0, 15333]
click at [60, 221] on div "LES" at bounding box center [59, 225] width 20 height 17
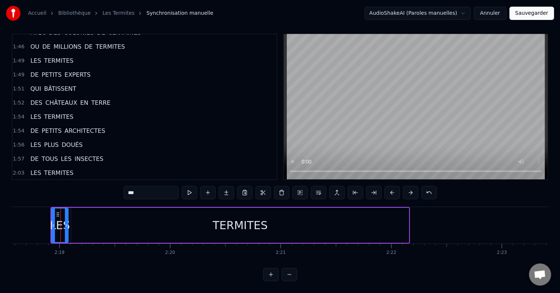
scroll to position [11, 0]
drag, startPoint x: 53, startPoint y: 217, endPoint x: 0, endPoint y: 232, distance: 54.7
click at [0, 232] on div "Accueil Bibliothèque Les Termites Synchronisation manuelle AudioShakeAI (Parole…" at bounding box center [280, 138] width 560 height 286
drag, startPoint x: 65, startPoint y: 223, endPoint x: 0, endPoint y: 224, distance: 65.3
click at [0, 224] on div "Accueil Bibliothèque Les Termites Synchronisation manuelle AudioShakeAI (Parole…" at bounding box center [280, 138] width 560 height 286
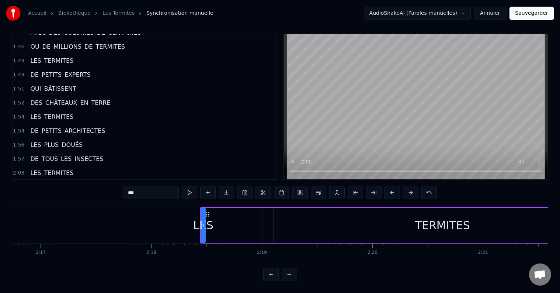
scroll to position [0, 15126]
drag, startPoint x: 206, startPoint y: 217, endPoint x: 216, endPoint y: 223, distance: 11.3
click at [225, 223] on div at bounding box center [226, 225] width 3 height 34
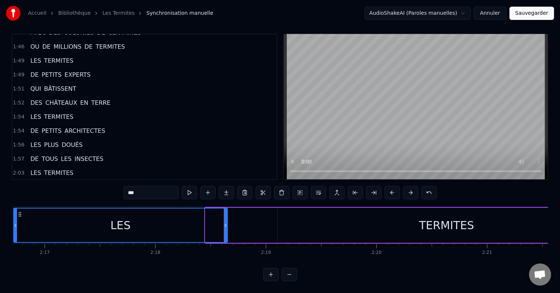
drag, startPoint x: 207, startPoint y: 219, endPoint x: 13, endPoint y: 219, distance: 193.3
click at [14, 222] on icon at bounding box center [15, 225] width 3 height 6
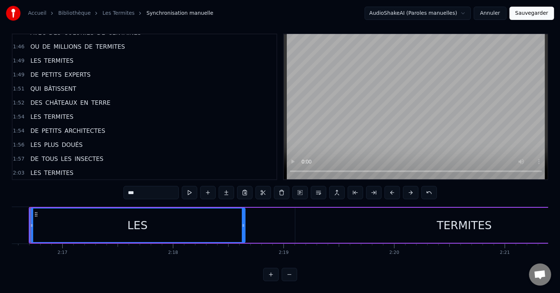
scroll to position [0, 15090]
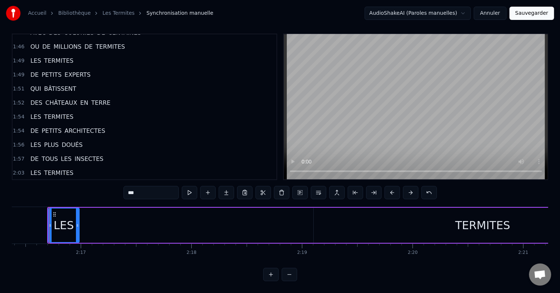
drag, startPoint x: 261, startPoint y: 218, endPoint x: 74, endPoint y: 230, distance: 187.4
click at [76, 230] on div at bounding box center [77, 225] width 3 height 34
click at [428, 215] on div "TERMITES" at bounding box center [483, 225] width 338 height 35
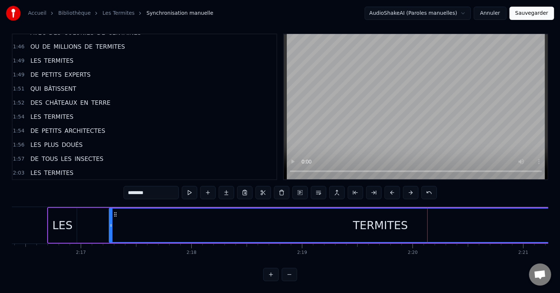
drag, startPoint x: 315, startPoint y: 216, endPoint x: 87, endPoint y: 217, distance: 227.9
click at [110, 222] on icon at bounding box center [111, 225] width 3 height 6
click at [55, 222] on div "LES" at bounding box center [62, 225] width 20 height 17
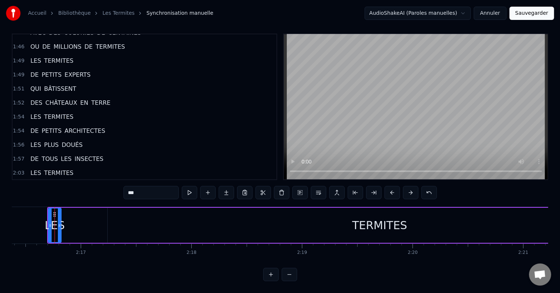
drag, startPoint x: 75, startPoint y: 221, endPoint x: 59, endPoint y: 221, distance: 15.5
click at [59, 222] on icon at bounding box center [59, 225] width 3 height 6
click at [137, 227] on div "TERMITES" at bounding box center [380, 225] width 544 height 35
type input "********"
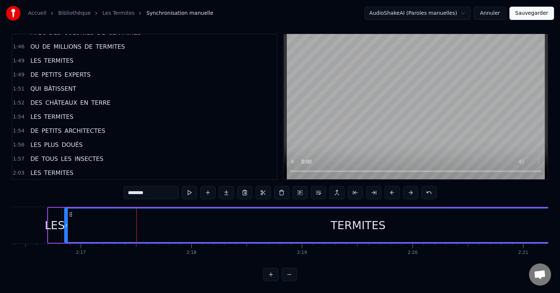
drag, startPoint x: 109, startPoint y: 215, endPoint x: 66, endPoint y: 218, distance: 42.9
click at [66, 218] on div at bounding box center [66, 225] width 3 height 34
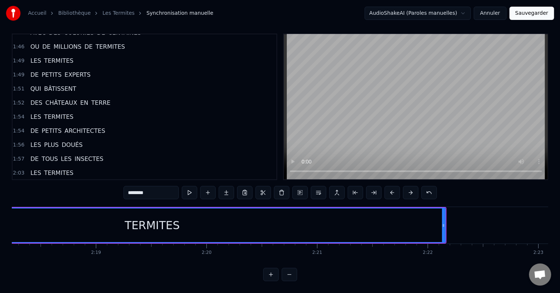
scroll to position [0, 15326]
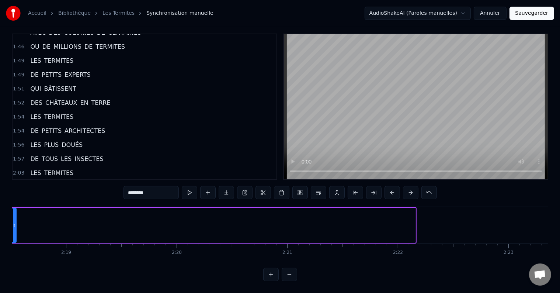
drag, startPoint x: 413, startPoint y: 214, endPoint x: 11, endPoint y: 223, distance: 402.1
click at [11, 223] on div "Accueil Bibliothèque Les Termites Synchronisation manuelle AudioShakeAI (Parole…" at bounding box center [280, 138] width 560 height 286
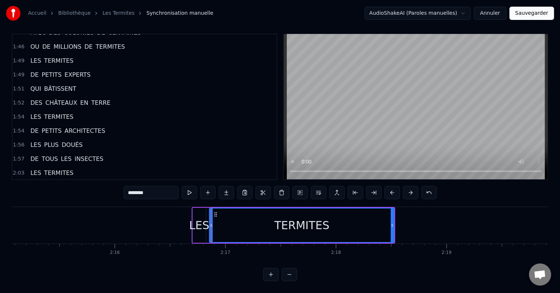
scroll to position [0, 14943]
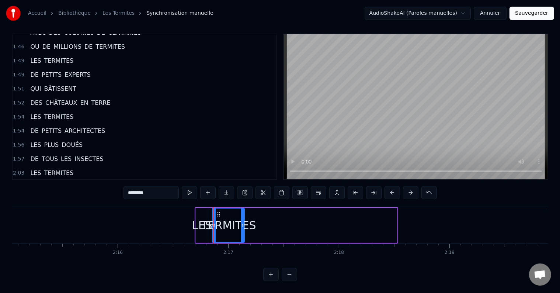
drag, startPoint x: 395, startPoint y: 217, endPoint x: 226, endPoint y: 224, distance: 169.4
click at [242, 225] on div at bounding box center [242, 225] width 3 height 34
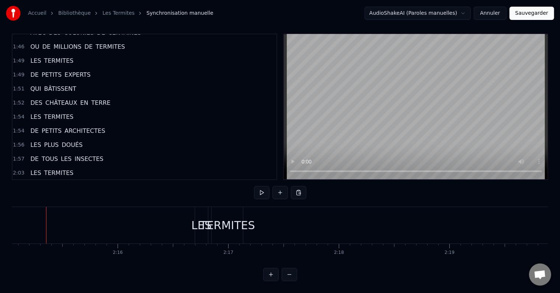
scroll to position [0, 14940]
click at [267, 186] on button at bounding box center [261, 192] width 15 height 13
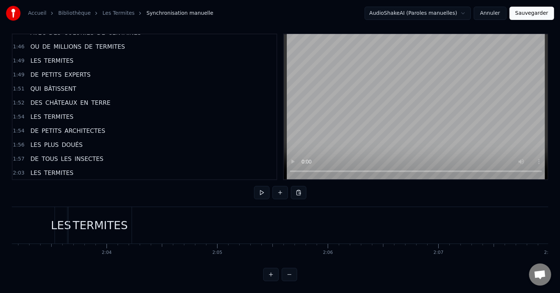
scroll to position [0, 13613]
click at [258, 188] on button at bounding box center [261, 192] width 15 height 13
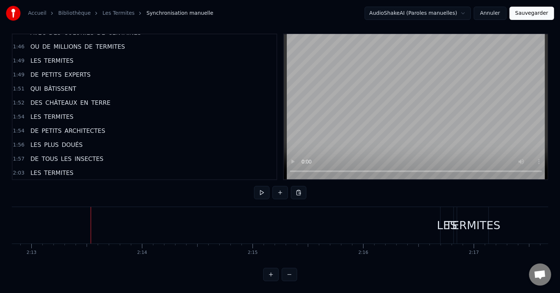
scroll to position [0, 14722]
click at [429, 225] on div "TERMITES" at bounding box center [448, 225] width 55 height 17
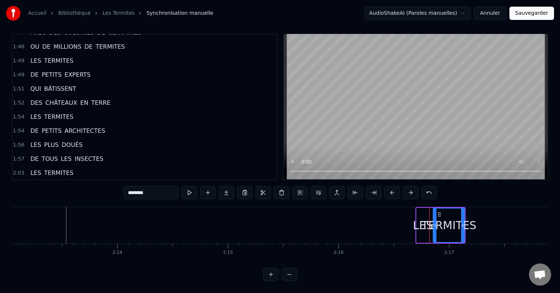
click at [416, 218] on div "LES" at bounding box center [423, 225] width 20 height 17
type input "***"
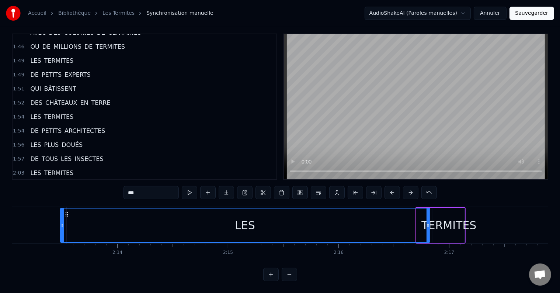
drag, startPoint x: 418, startPoint y: 218, endPoint x: 62, endPoint y: 231, distance: 356.5
click at [62, 231] on div at bounding box center [62, 225] width 3 height 34
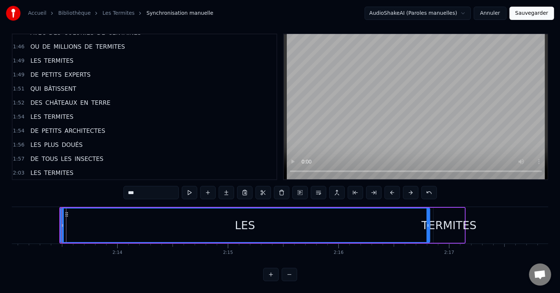
click at [428, 219] on div "LES" at bounding box center [245, 225] width 370 height 35
click at [428, 219] on div at bounding box center [428, 225] width 0 height 37
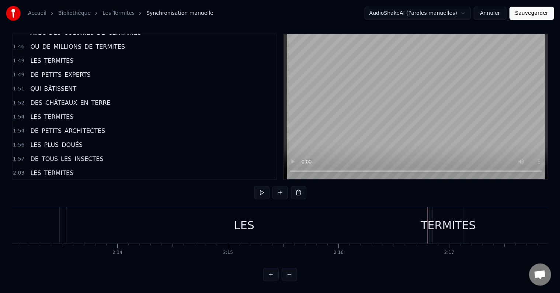
click at [395, 221] on div "LES" at bounding box center [245, 225] width 370 height 37
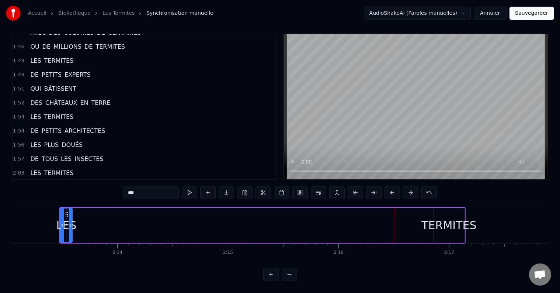
drag, startPoint x: 427, startPoint y: 218, endPoint x: 70, endPoint y: 215, distance: 357.4
click at [70, 215] on div at bounding box center [70, 225] width 3 height 34
click at [440, 226] on div "TERMITES" at bounding box center [449, 225] width 55 height 17
type input "********"
click at [432, 218] on div "TERMITES" at bounding box center [449, 225] width 55 height 17
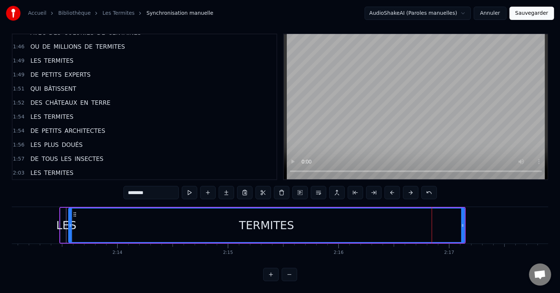
drag, startPoint x: 436, startPoint y: 217, endPoint x: 71, endPoint y: 220, distance: 365.2
click at [71, 222] on icon at bounding box center [70, 225] width 3 height 6
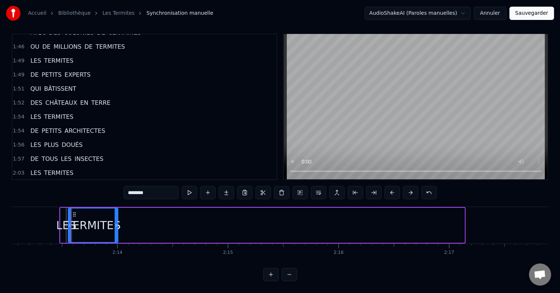
drag, startPoint x: 462, startPoint y: 217, endPoint x: 114, endPoint y: 237, distance: 348.8
click at [114, 236] on div "TERMITES" at bounding box center [93, 225] width 51 height 35
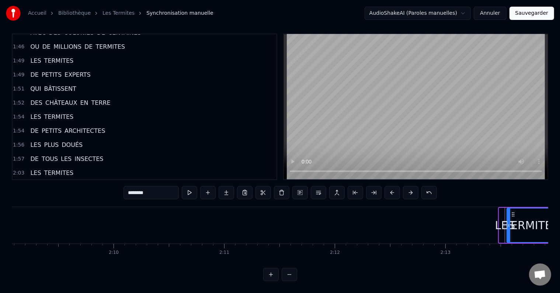
scroll to position [0, 14279]
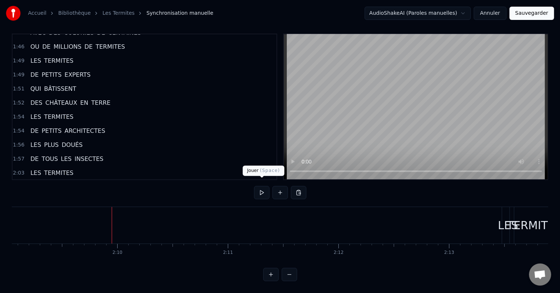
click at [266, 186] on button at bounding box center [261, 192] width 15 height 13
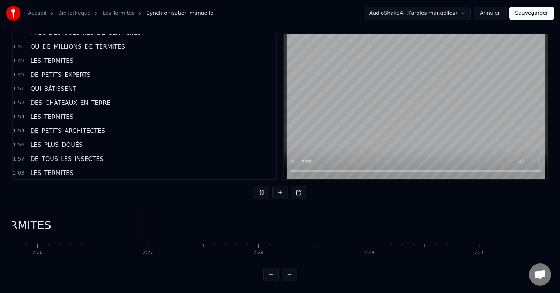
scroll to position [0, 16155]
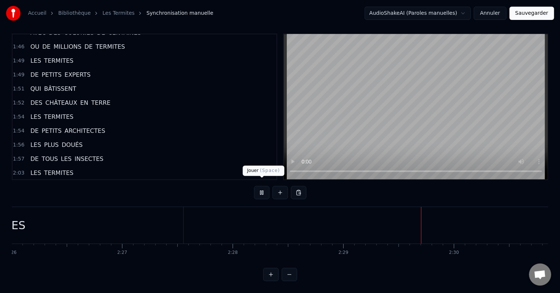
click at [261, 186] on button at bounding box center [261, 192] width 15 height 13
click at [262, 186] on button at bounding box center [261, 192] width 15 height 13
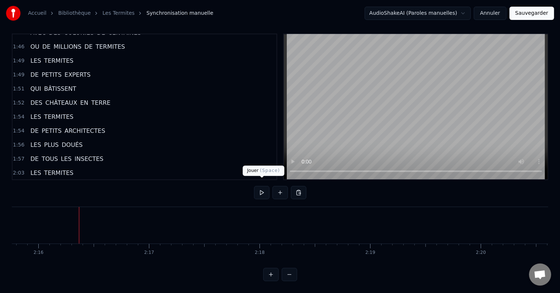
click at [266, 188] on button at bounding box center [261, 192] width 15 height 13
click at [260, 187] on button at bounding box center [261, 192] width 15 height 13
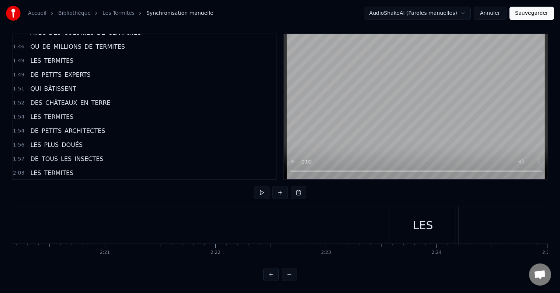
click at [425, 224] on div "LES" at bounding box center [423, 225] width 20 height 17
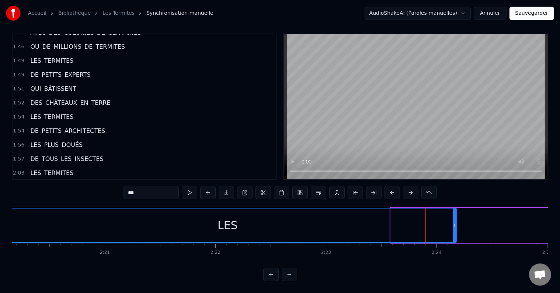
drag, startPoint x: 392, startPoint y: 218, endPoint x: 0, endPoint y: 219, distance: 392.4
click at [0, 219] on div "Accueil Bibliothèque Les Termites Synchronisation manuelle AudioShakeAI (Parole…" at bounding box center [280, 138] width 560 height 286
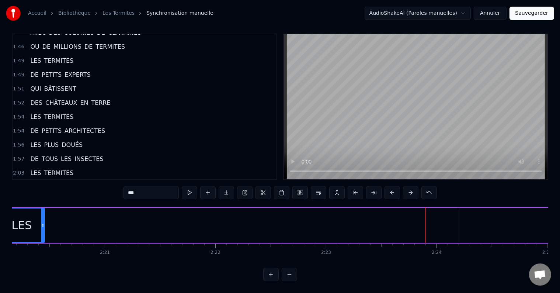
drag, startPoint x: 456, startPoint y: 218, endPoint x: 31, endPoint y: 239, distance: 425.4
click at [42, 238] on div "LES TERMITES DE PETITS EXPERTS QUI BÂTISSENT DES CHÂTEAUX EN TERRE LES TERMITES…" at bounding box center [280, 234] width 537 height 55
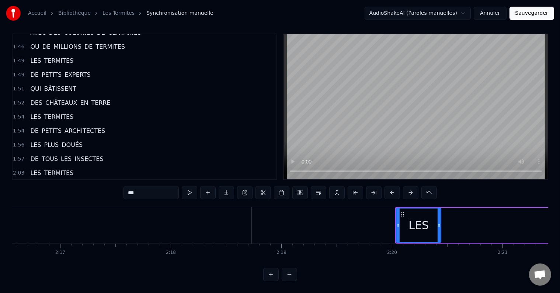
scroll to position [0, 15111]
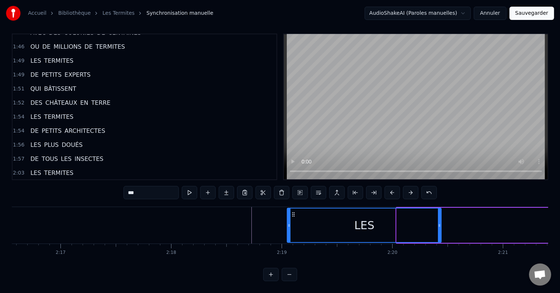
drag, startPoint x: 399, startPoint y: 221, endPoint x: 289, endPoint y: 227, distance: 109.7
click at [289, 227] on div at bounding box center [289, 225] width 3 height 34
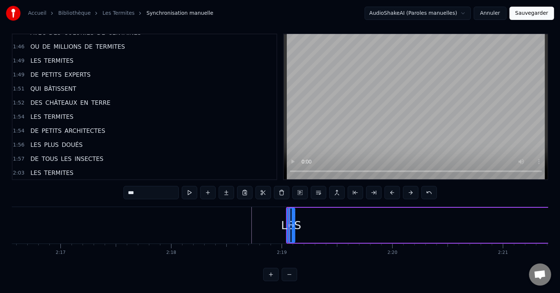
drag, startPoint x: 432, startPoint y: 218, endPoint x: 292, endPoint y: 222, distance: 140.2
click at [292, 222] on div at bounding box center [293, 225] width 3 height 34
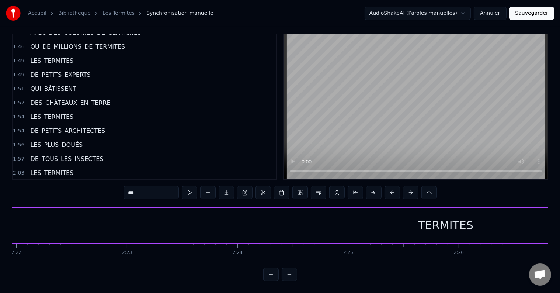
scroll to position [0, 15715]
click at [453, 217] on div "TERMITES" at bounding box center [438, 225] width 55 height 17
type input "********"
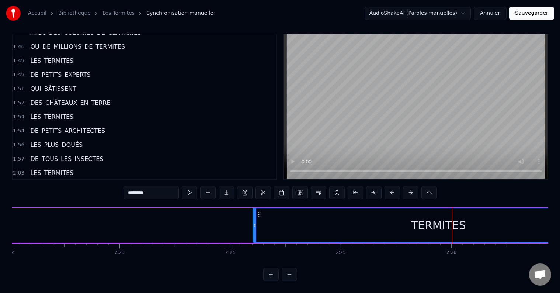
click at [251, 217] on div "LES TERMITES" at bounding box center [153, 225] width 944 height 37
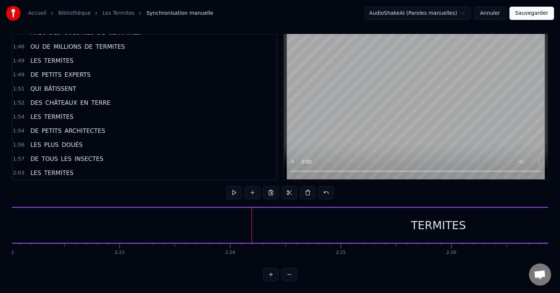
drag, startPoint x: 264, startPoint y: 218, endPoint x: 260, endPoint y: 218, distance: 4.1
click at [264, 218] on div "TERMITES" at bounding box center [438, 225] width 371 height 35
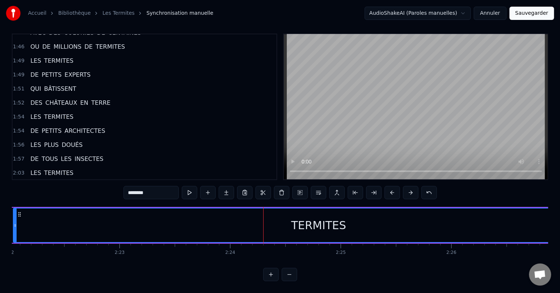
drag, startPoint x: 254, startPoint y: 217, endPoint x: 15, endPoint y: 223, distance: 239.8
click at [15, 223] on div at bounding box center [15, 225] width 3 height 34
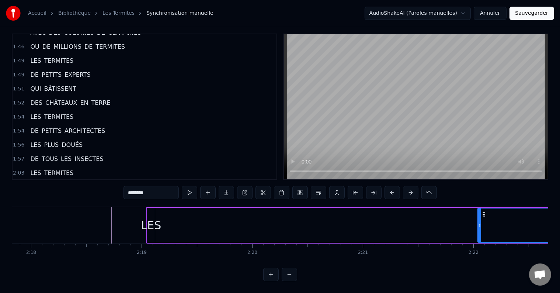
scroll to position [0, 15239]
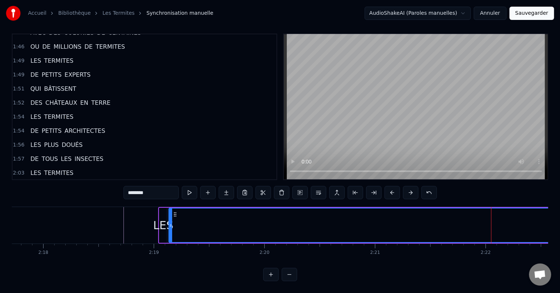
drag, startPoint x: 493, startPoint y: 221, endPoint x: 172, endPoint y: 229, distance: 321.4
click at [172, 229] on div at bounding box center [170, 225] width 3 height 34
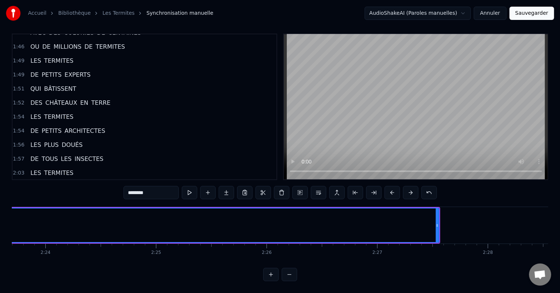
scroll to position [0, 15917]
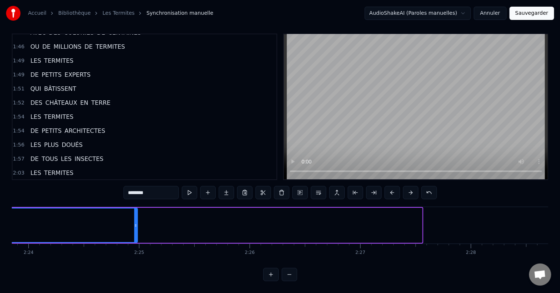
drag, startPoint x: 419, startPoint y: 217, endPoint x: 136, endPoint y: 237, distance: 284.0
click at [134, 238] on div "LES TERMITES DE PETITS EXPERTS QUI BÂTISSENT DES CHÂTEAUX EN TERRE LES TERMITES…" at bounding box center [280, 234] width 537 height 55
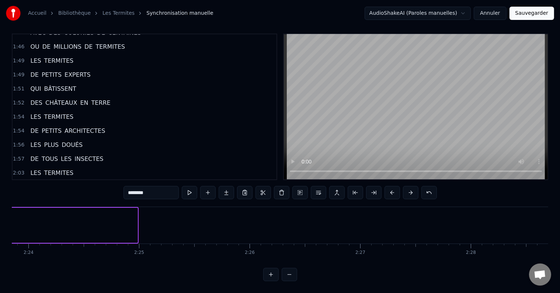
drag, startPoint x: 135, startPoint y: 219, endPoint x: 0, endPoint y: 224, distance: 135.4
click at [0, 224] on div "Accueil Bibliothèque Les Termites Synchronisation manuelle AudioShakeAI (Parole…" at bounding box center [280, 138] width 560 height 286
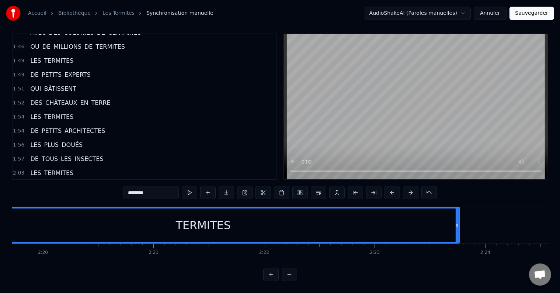
scroll to position [0, 15460]
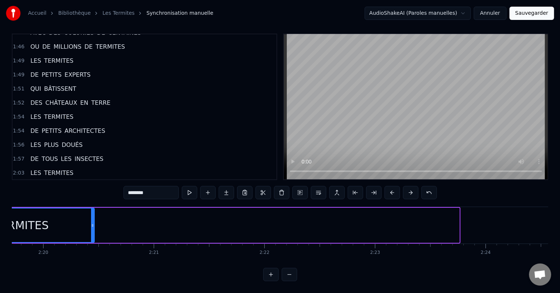
drag, startPoint x: 440, startPoint y: 221, endPoint x: 78, endPoint y: 247, distance: 363.5
click at [78, 247] on div "LES TERMITES DE PETITS EXPERTS QUI BÂTISSENT DES CHÂTEAUX EN TERRE LES TERMITES…" at bounding box center [280, 234] width 537 height 55
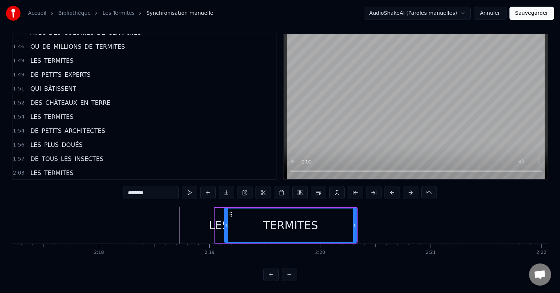
scroll to position [0, 15180]
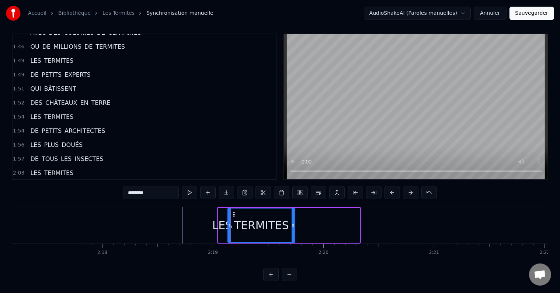
drag, startPoint x: 359, startPoint y: 219, endPoint x: 294, endPoint y: 226, distance: 64.9
click at [294, 226] on div at bounding box center [293, 225] width 3 height 34
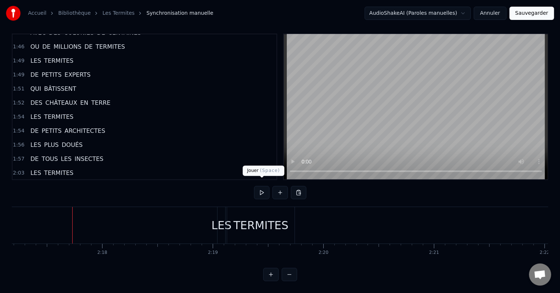
click at [257, 188] on button at bounding box center [261, 192] width 15 height 13
click at [261, 187] on button at bounding box center [261, 192] width 15 height 13
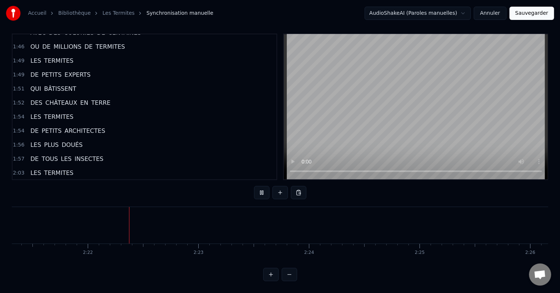
scroll to position [0, 15660]
click at [20, 254] on div "LES TERMITES DE PETITS EXPERTS QUI BÂTISSENT DES CHÂTEAUX EN TERRE LES TERMITES…" at bounding box center [280, 234] width 537 height 55
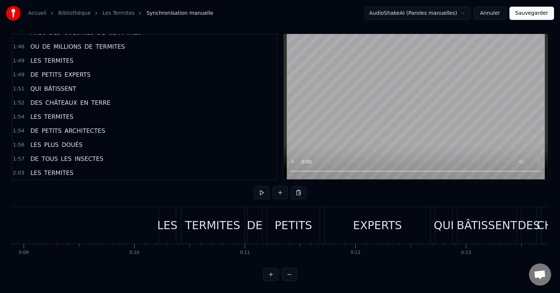
scroll to position [0, 0]
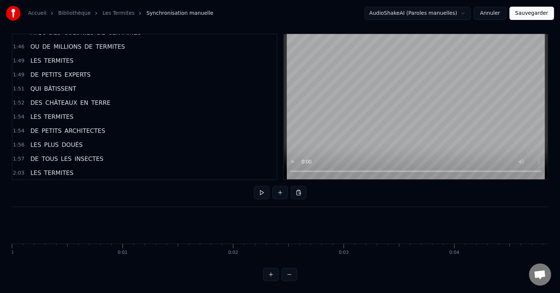
click at [270, 186] on div at bounding box center [280, 192] width 52 height 13
click at [266, 188] on button at bounding box center [261, 192] width 15 height 13
click at [539, 11] on button "Sauvegarder" at bounding box center [532, 13] width 45 height 13
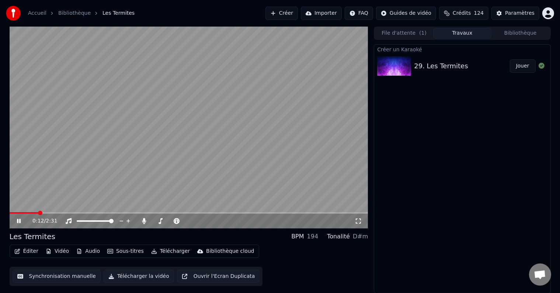
click at [35, 10] on link "Accueil" at bounding box center [37, 13] width 18 height 7
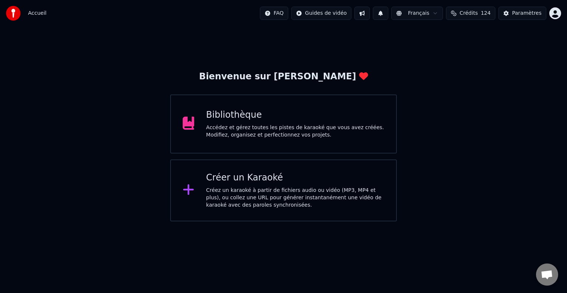
click at [235, 190] on div "Créez un karaoké à partir de fichiers audio ou vidéo (MP3, MP4 et plus), ou col…" at bounding box center [295, 198] width 178 height 22
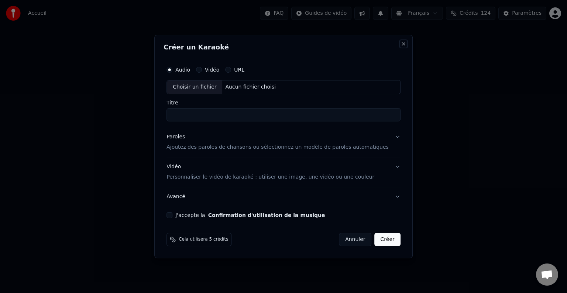
click at [400, 45] on button "Close" at bounding box center [403, 44] width 6 height 6
